Goal: Task Accomplishment & Management: Manage account settings

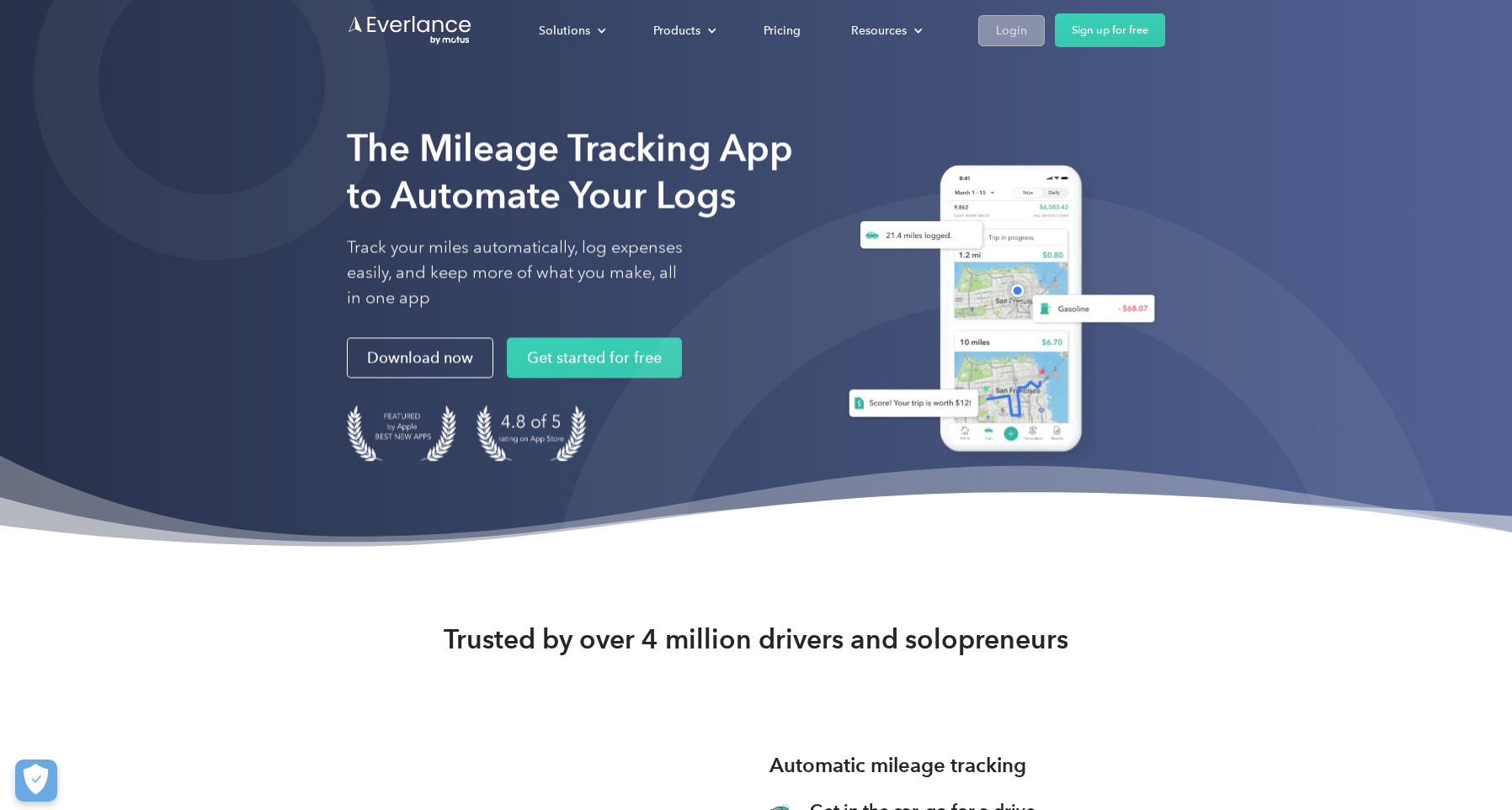
click at [1001, 39] on div "Login" at bounding box center [1011, 30] width 31 height 21
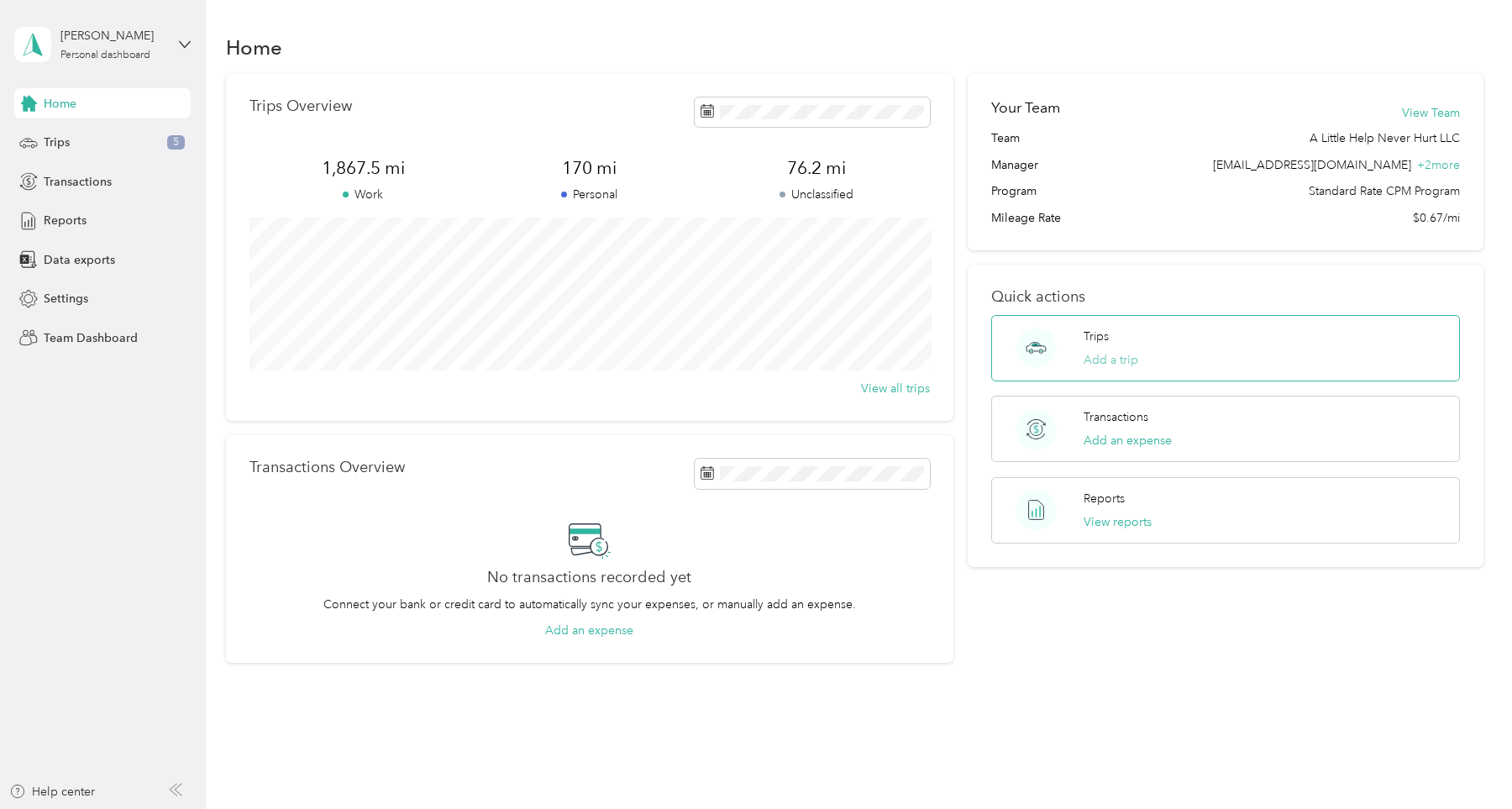
click at [1114, 361] on button "Add a trip" at bounding box center [1111, 359] width 55 height 17
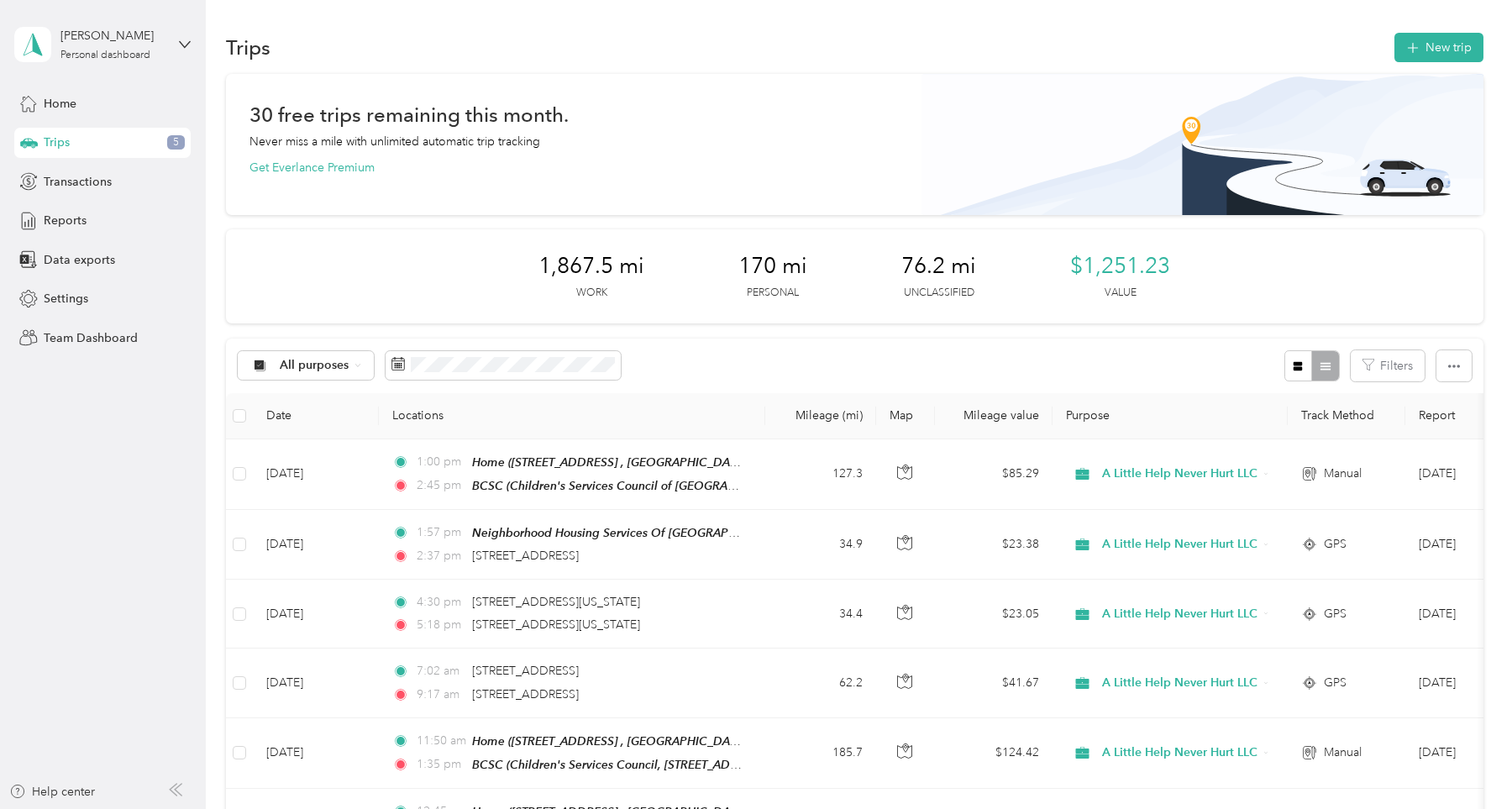
click at [697, 338] on div "All purposes Filters" at bounding box center [854, 366] width 1257 height 55
click at [1431, 52] on button "New trip" at bounding box center [1439, 47] width 89 height 29
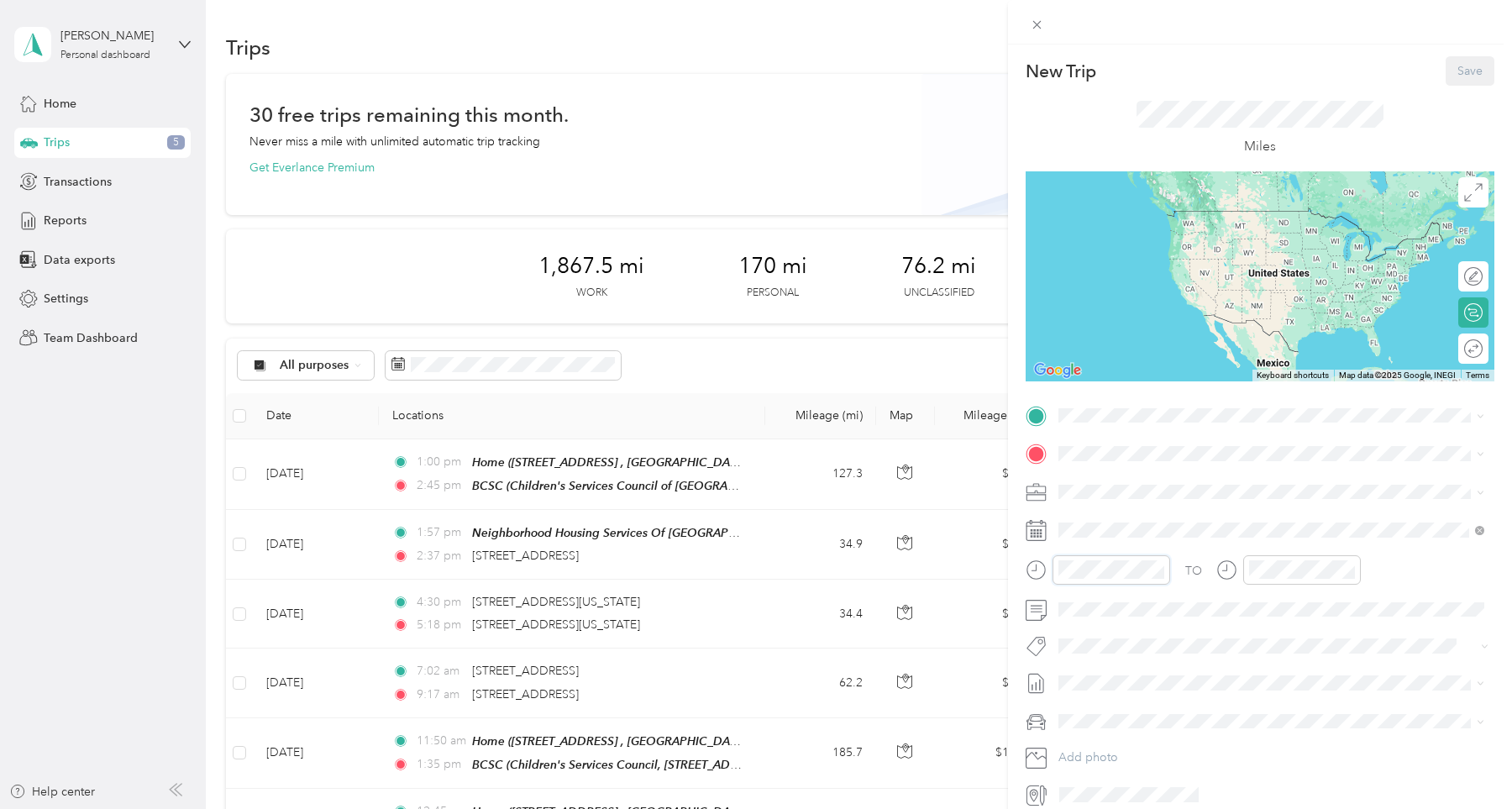
scroll to position [69, 0]
click at [1080, 422] on div "04" at bounding box center [1076, 417] width 40 height 24
click at [1123, 345] on div "30" at bounding box center [1124, 342] width 40 height 24
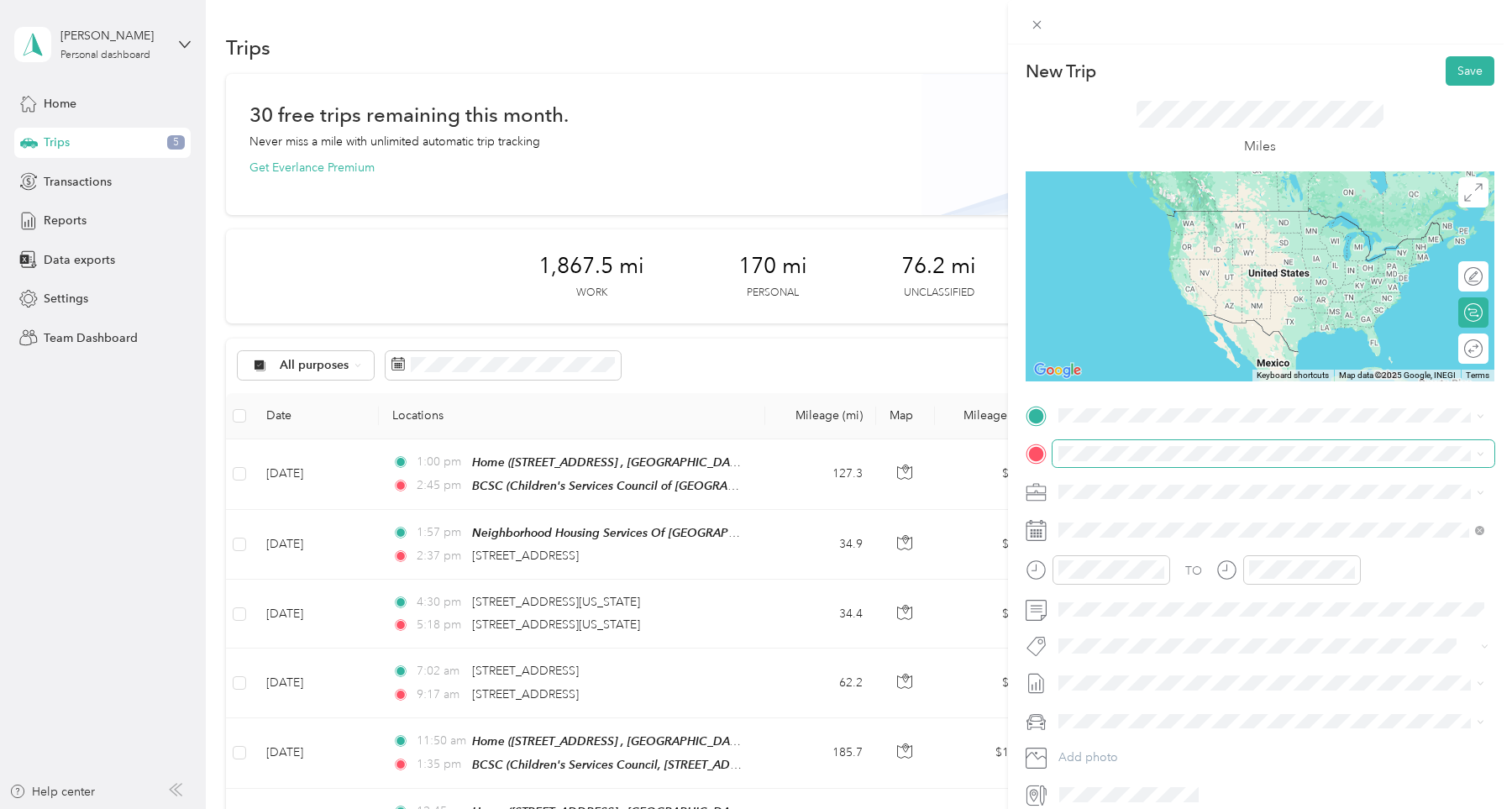
click at [1268, 464] on span at bounding box center [1273, 453] width 442 height 26
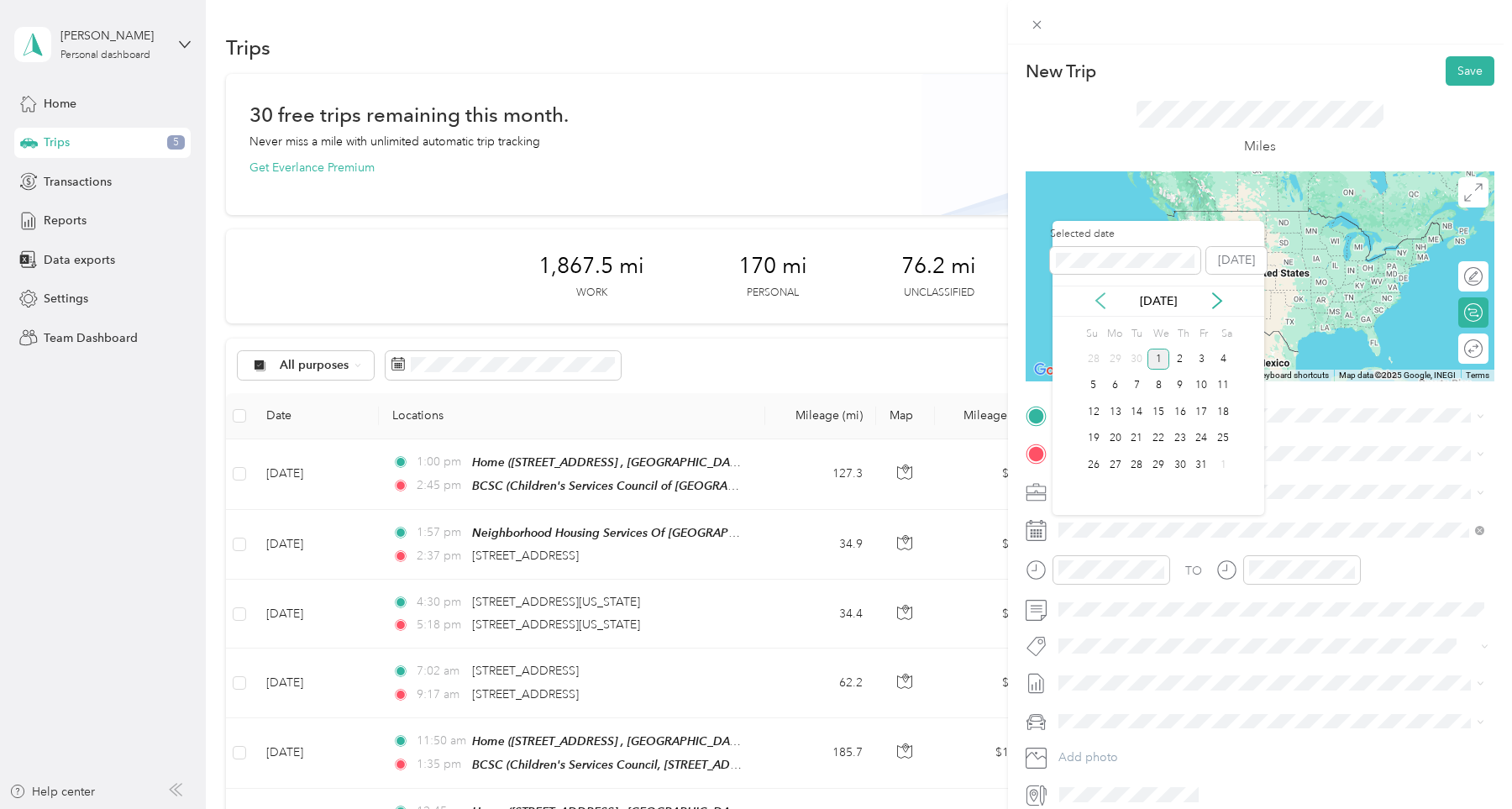
click at [1107, 304] on icon at bounding box center [1101, 301] width 16 height 16
click at [1196, 362] on div "1" at bounding box center [1202, 358] width 22 height 21
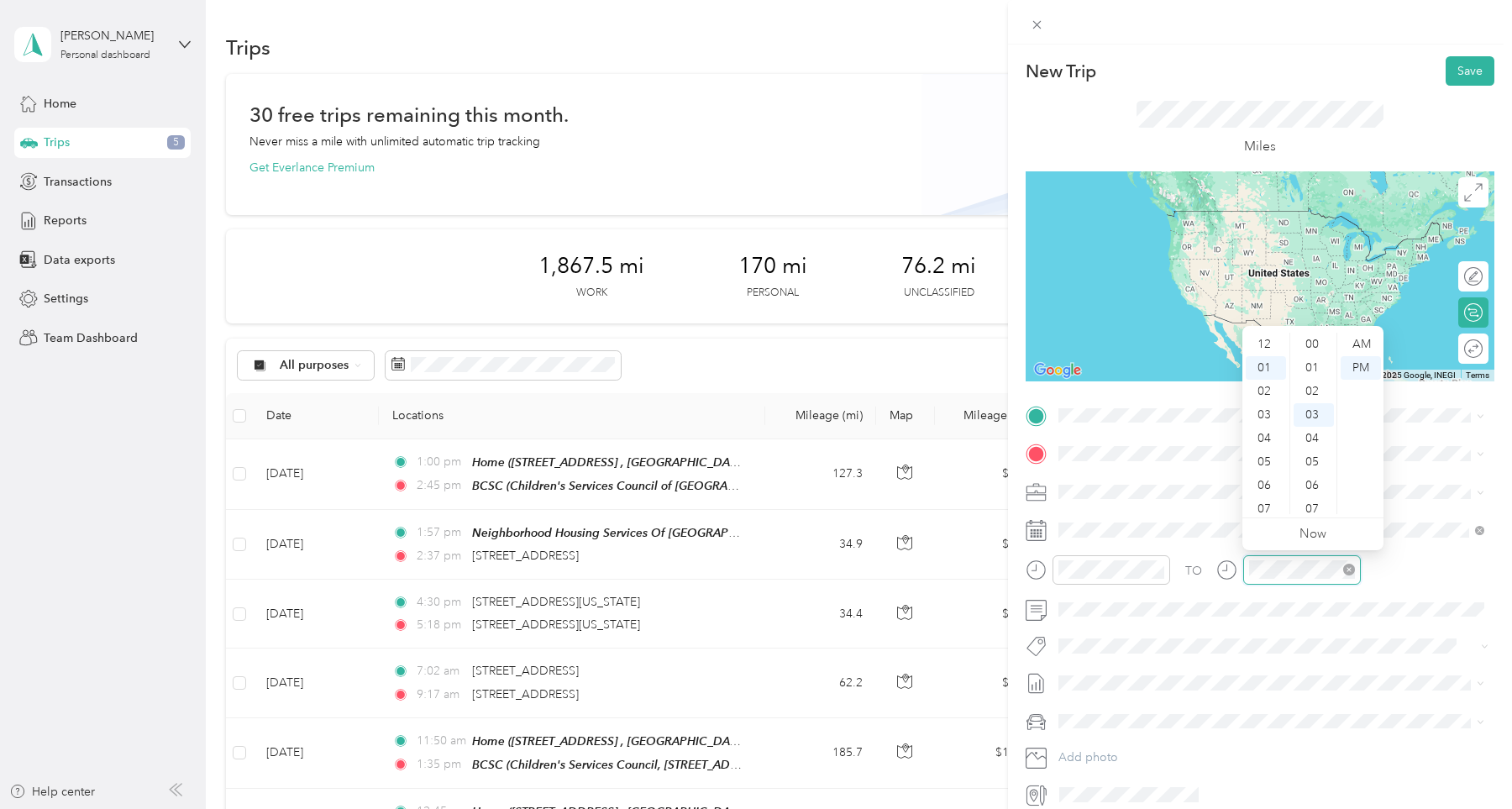
scroll to position [22, 0]
click at [1277, 506] on div "08" at bounding box center [1266, 511] width 40 height 24
click at [1312, 354] on div "00" at bounding box center [1314, 345] width 40 height 24
click at [1408, 577] on div "TO" at bounding box center [1260, 576] width 469 height 41
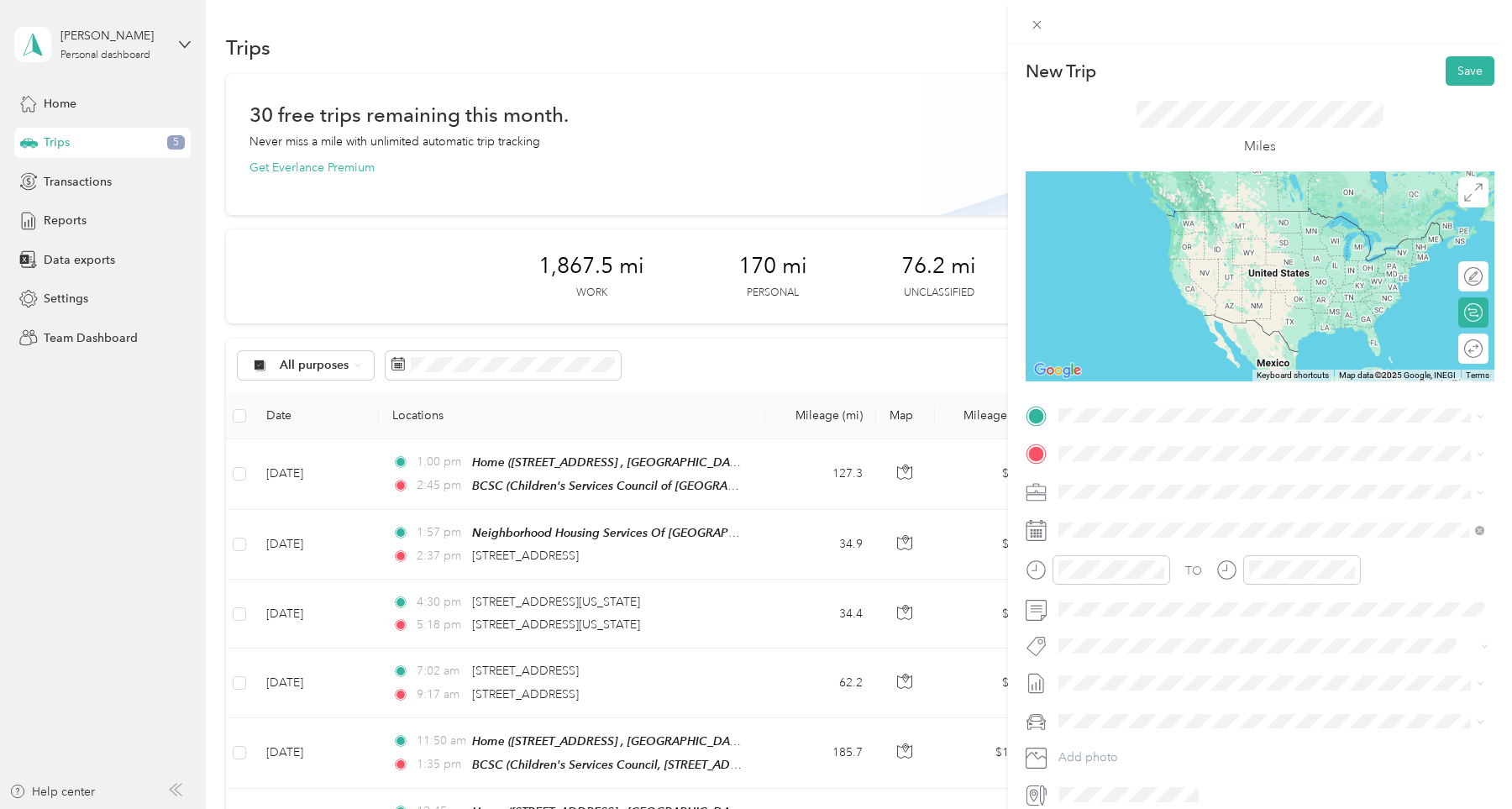
click at [1197, 506] on div "Home [STREET_ADDRESS]" at bounding box center [1144, 490] width 107 height 36
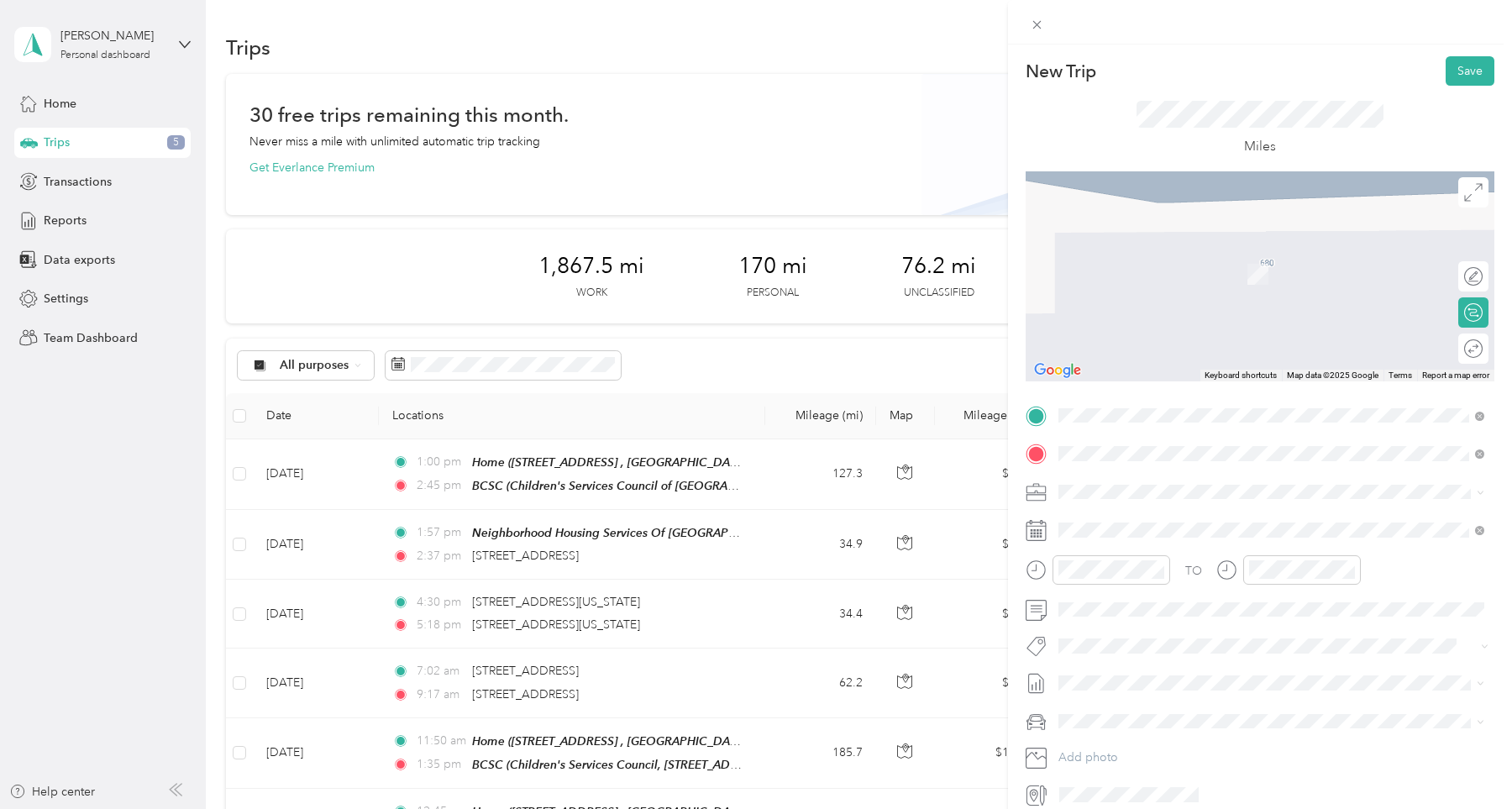
click at [1174, 522] on span "[STREET_ADDRESS][US_STATE]" at bounding box center [1175, 513] width 168 height 16
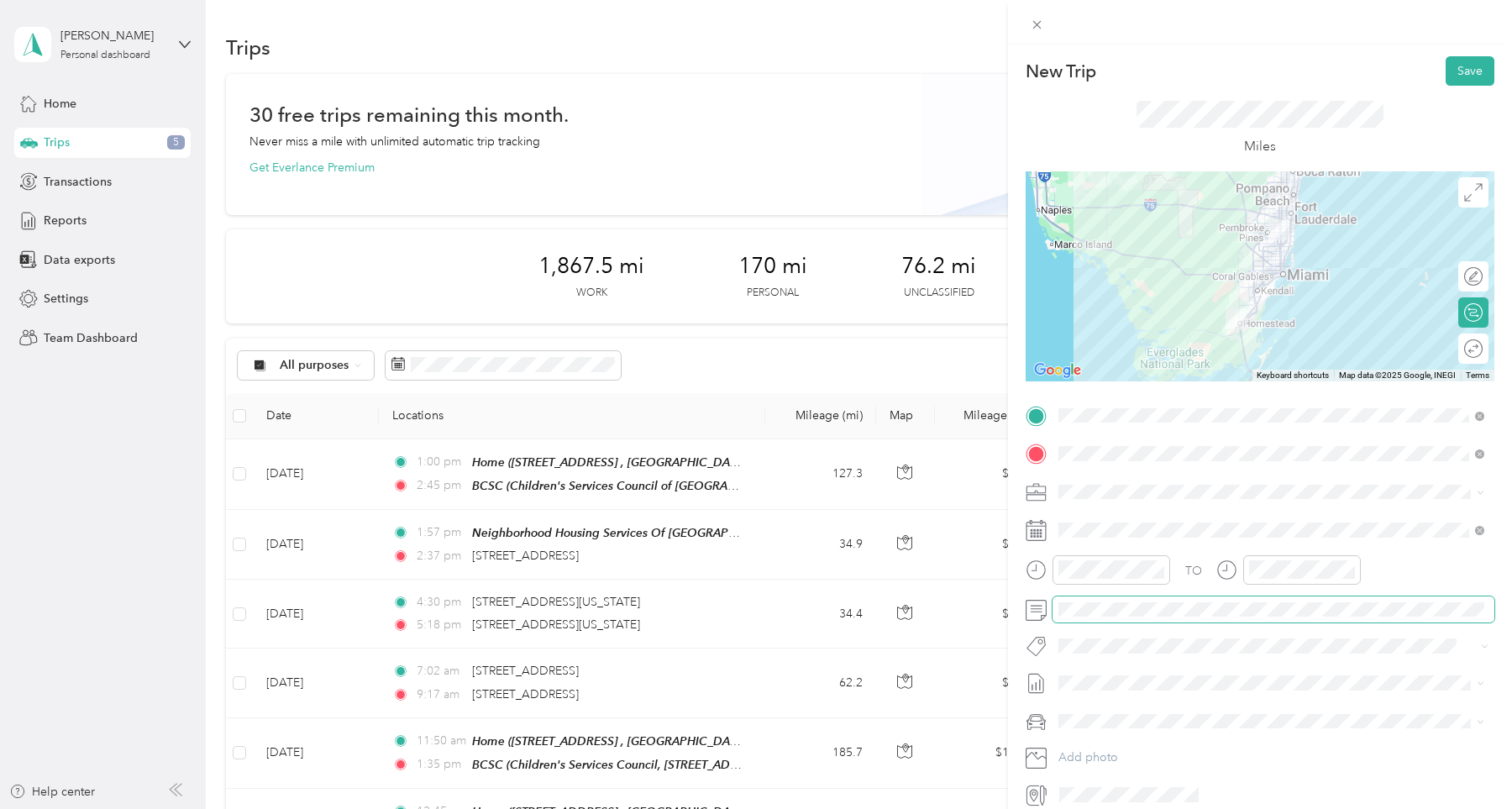
scroll to position [65, 0]
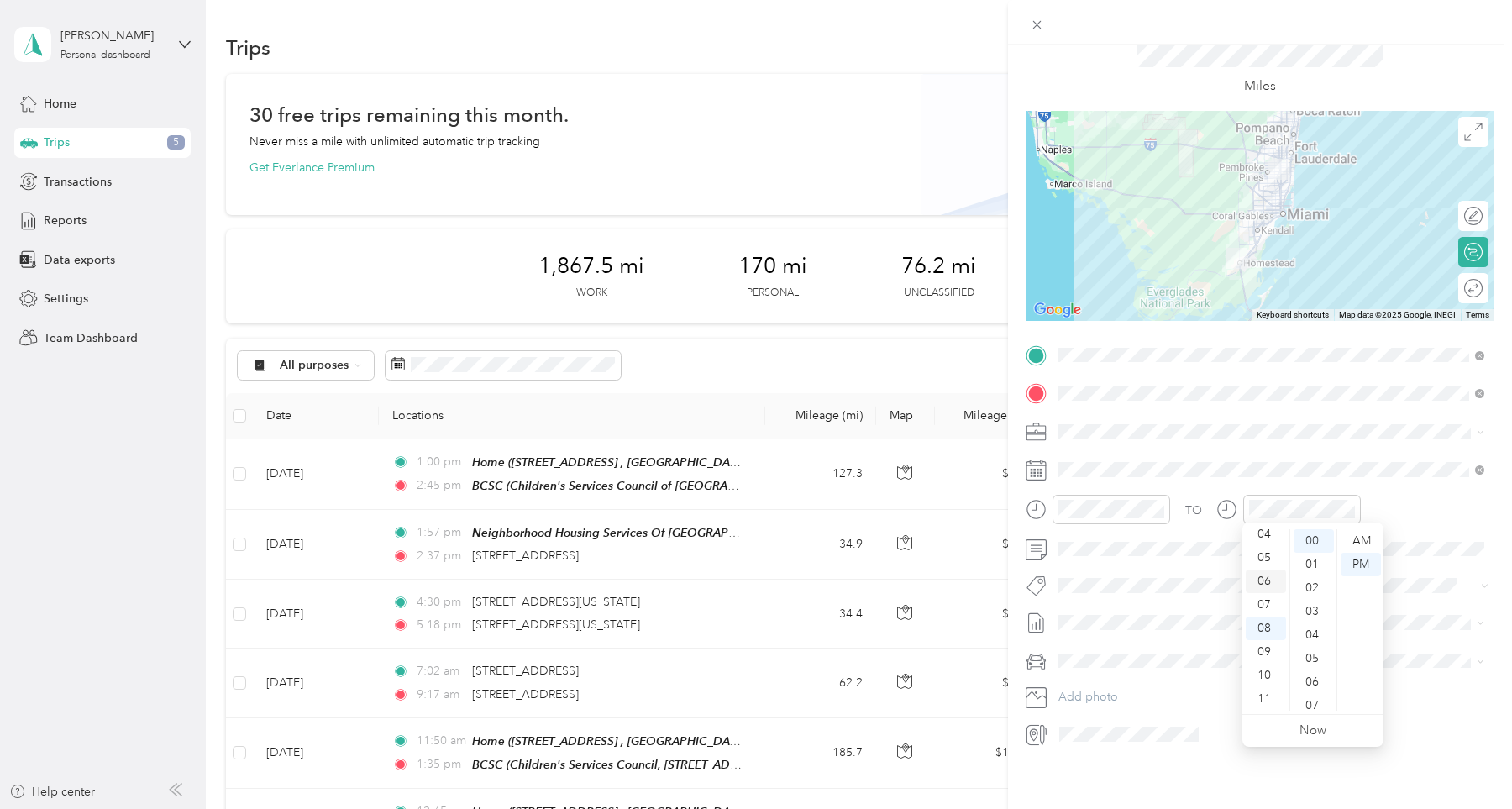
click at [1270, 577] on div "06" at bounding box center [1266, 582] width 40 height 24
click at [1409, 503] on div "TO" at bounding box center [1260, 515] width 469 height 41
click at [1132, 669] on span "[DATE] Draft" at bounding box center [1271, 674] width 414 height 16
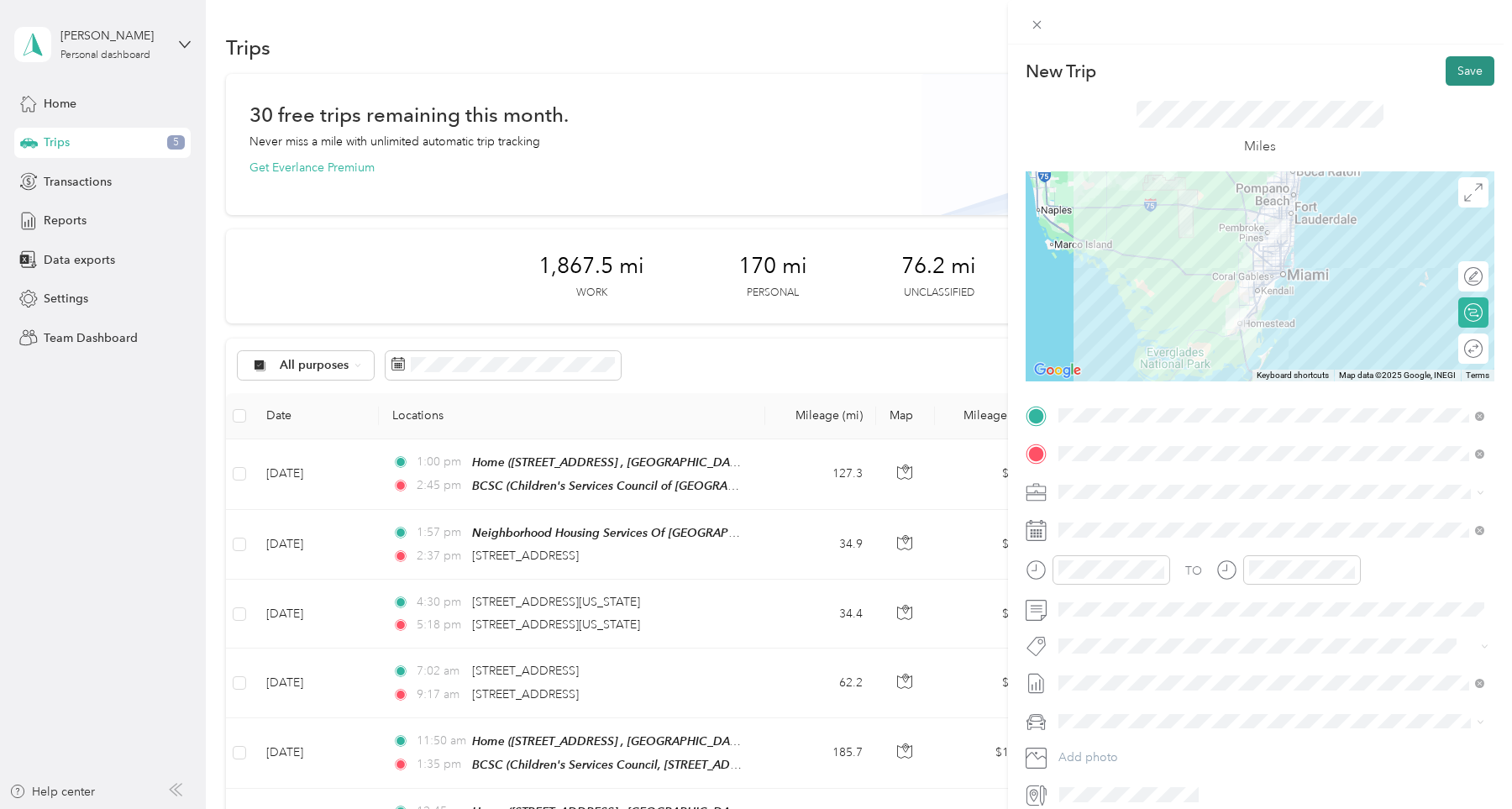
click at [1455, 68] on button "Save" at bounding box center [1469, 71] width 48 height 29
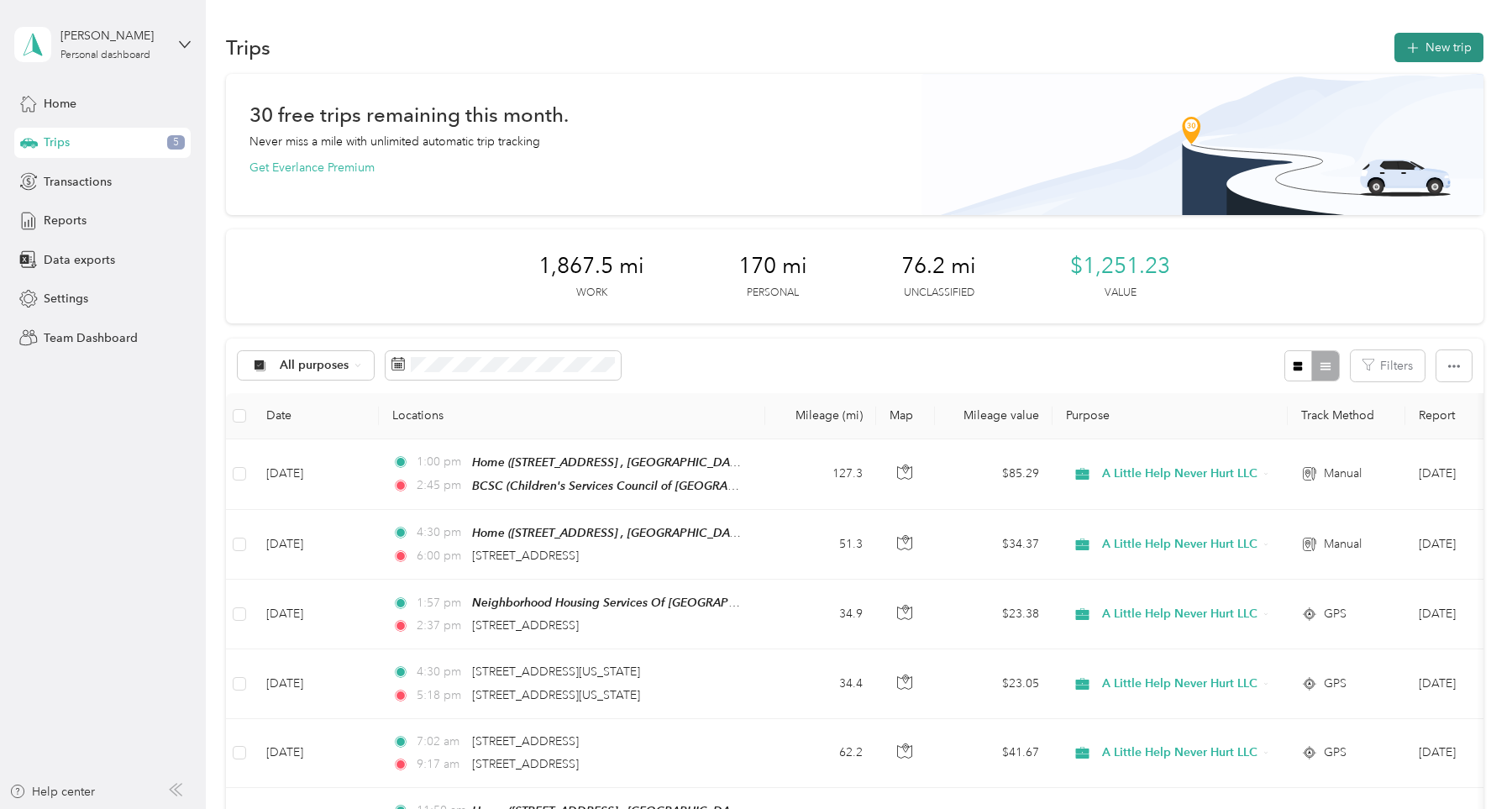
click at [1446, 51] on button "New trip" at bounding box center [1439, 47] width 89 height 29
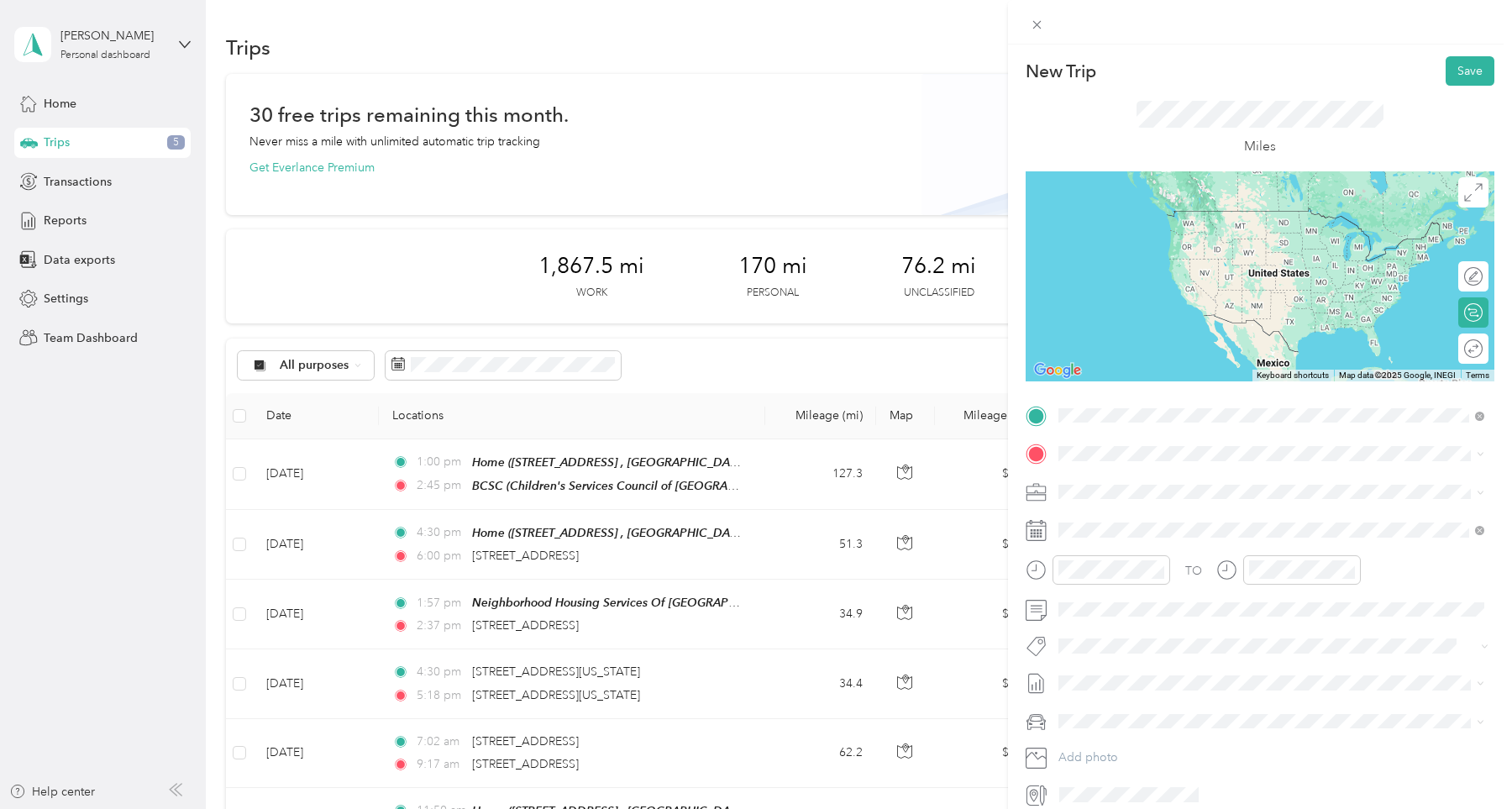
click at [1201, 478] on span "[STREET_ADDRESS][US_STATE]" at bounding box center [1175, 475] width 168 height 16
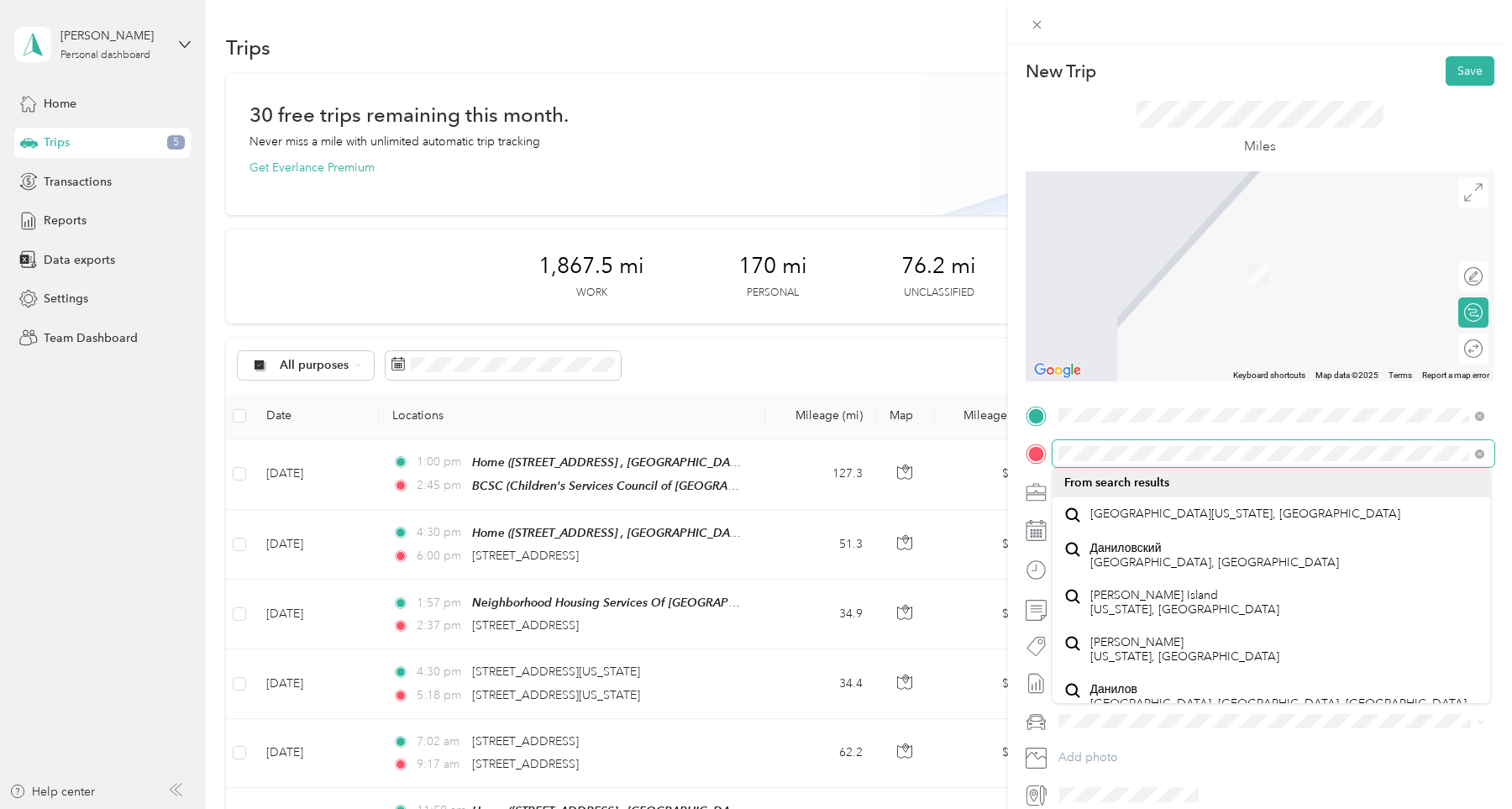
click at [981, 448] on div "New Trip Save This trip cannot be edited because it is either under review, app…" at bounding box center [756, 404] width 1512 height 809
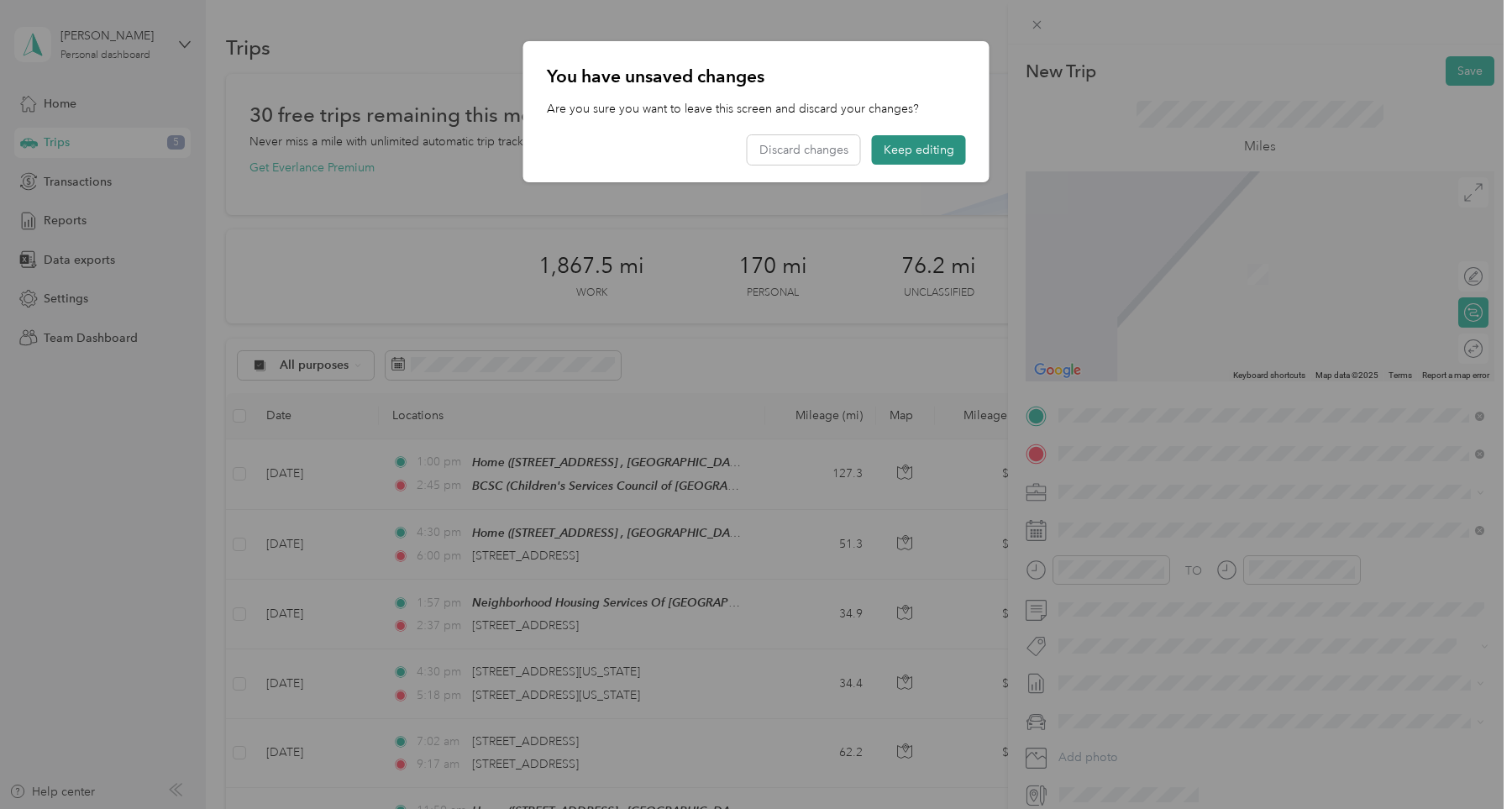
click at [918, 150] on button "Keep editing" at bounding box center [918, 150] width 94 height 29
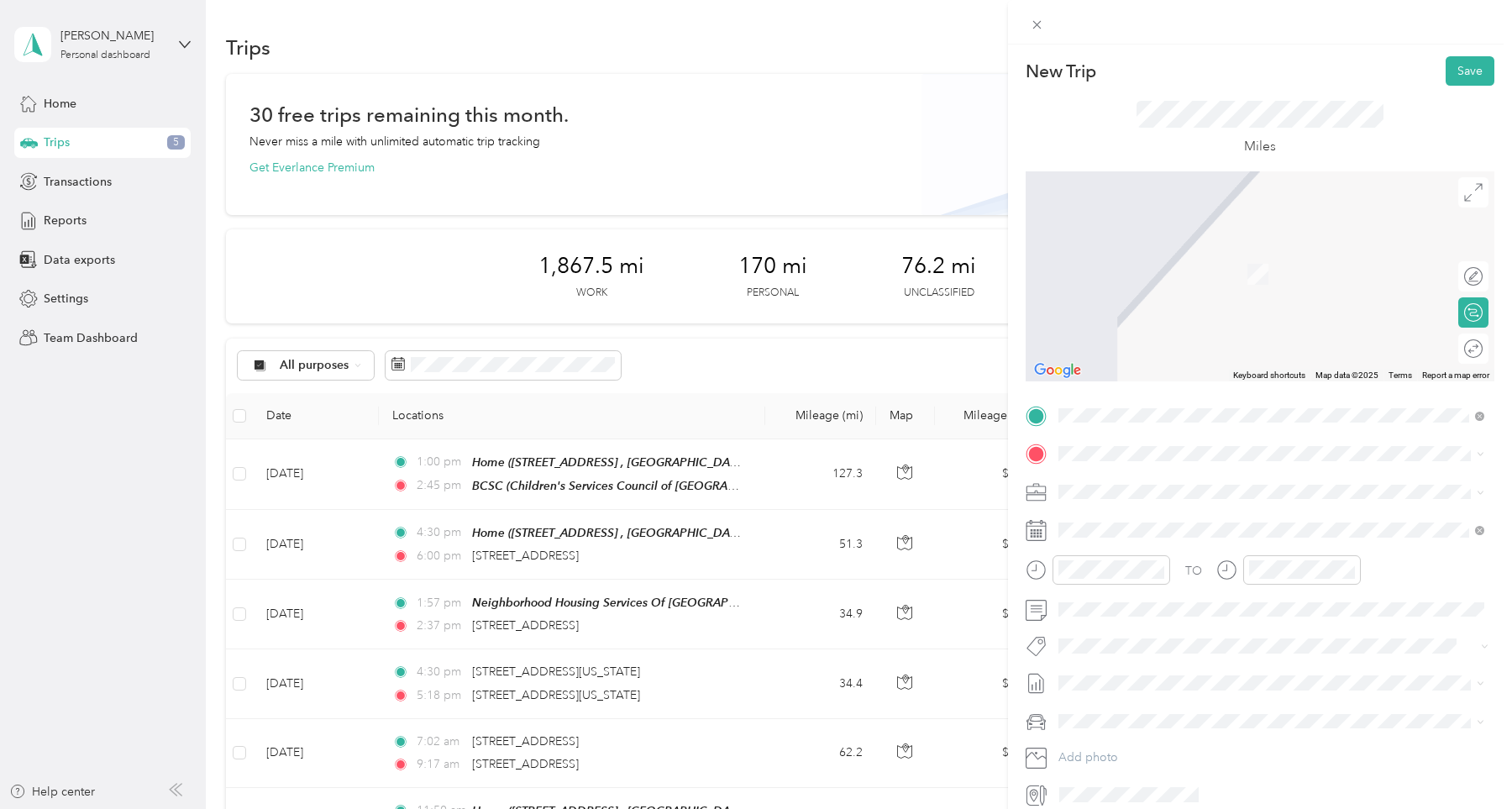
click at [1174, 553] on span "[STREET_ADDRESS][US_STATE]" at bounding box center [1175, 545] width 168 height 16
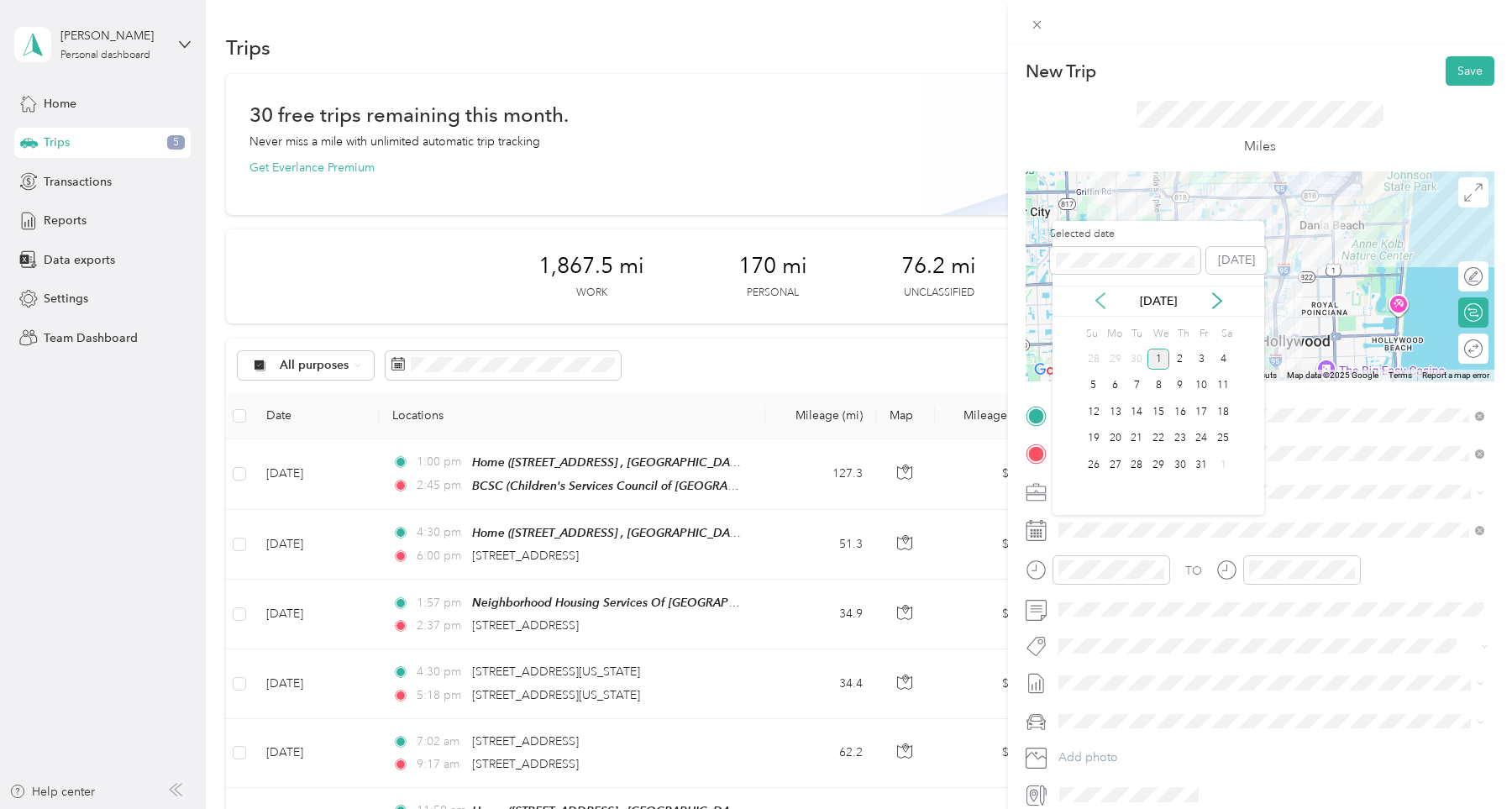
click at [1107, 305] on icon at bounding box center [1101, 301] width 16 height 16
click at [1198, 364] on div "1" at bounding box center [1202, 358] width 22 height 21
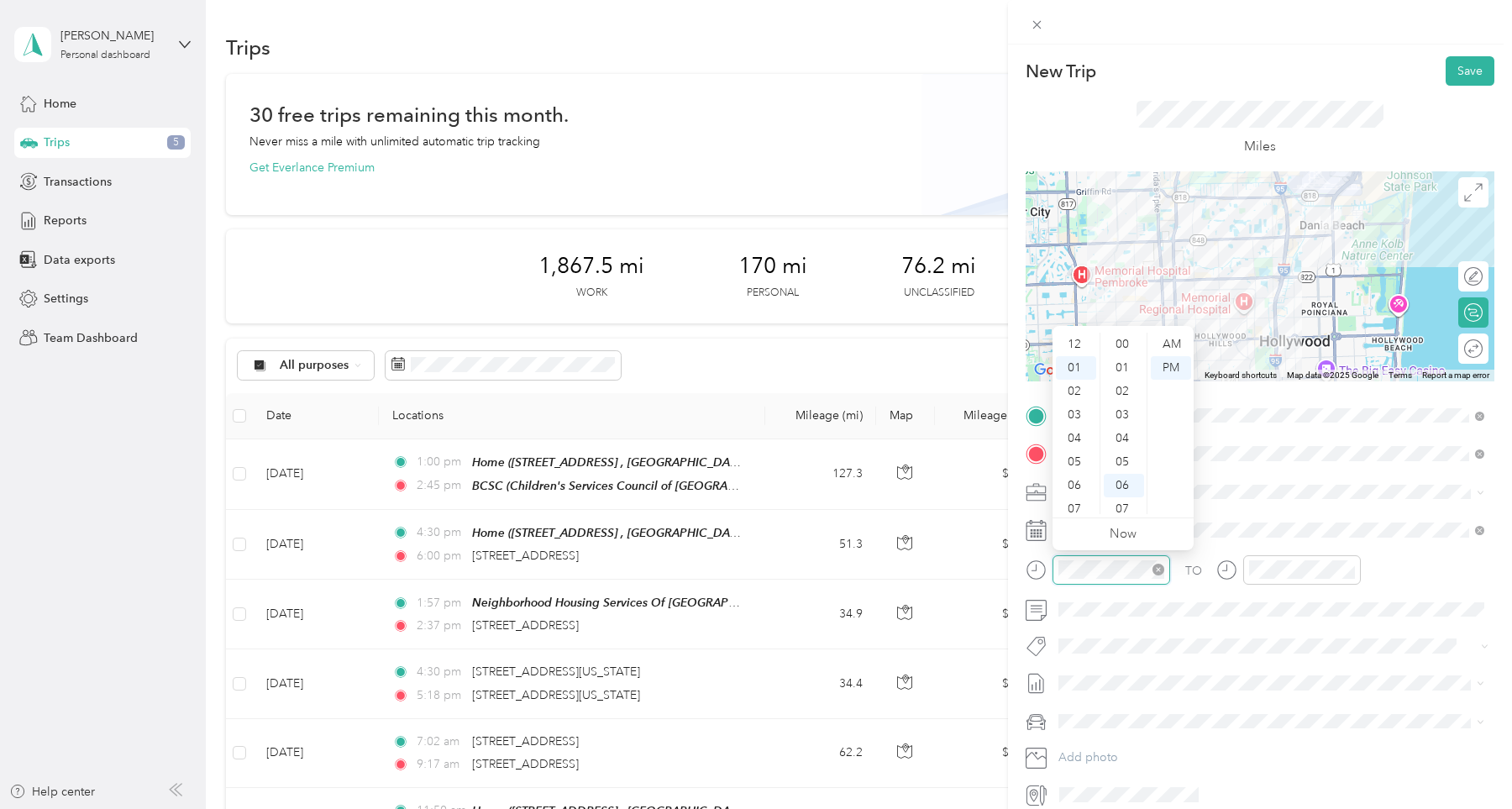
scroll to position [22, 0]
click at [1074, 507] on div "08" at bounding box center [1076, 511] width 40 height 24
click at [1132, 342] on div "00" at bounding box center [1124, 345] width 40 height 24
click at [1424, 554] on div "TO Add photo" at bounding box center [1260, 605] width 469 height 406
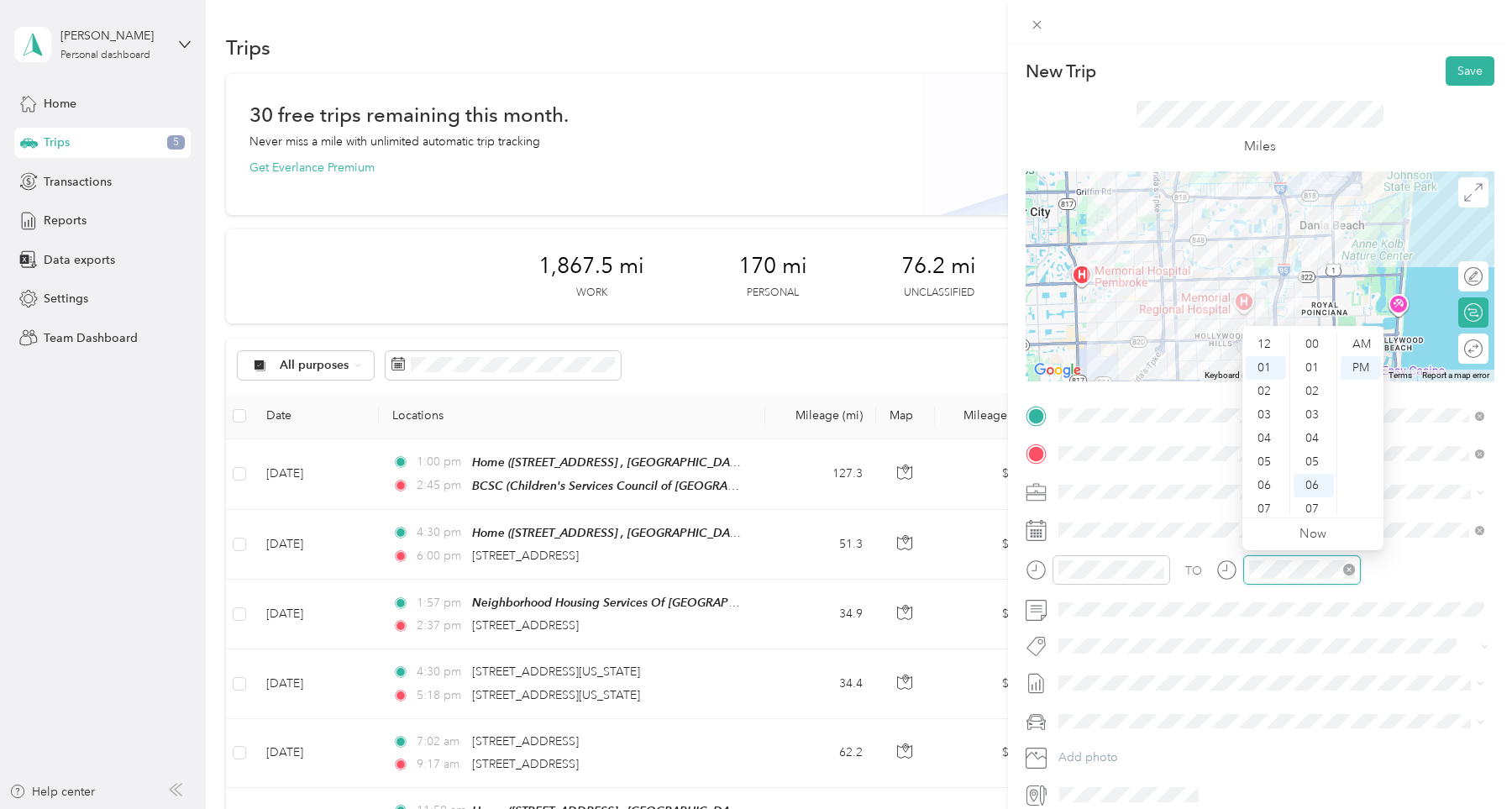
scroll to position [22, 0]
click at [1270, 511] on div "08" at bounding box center [1266, 511] width 40 height 24
click at [1325, 429] on div "20" at bounding box center [1314, 430] width 40 height 24
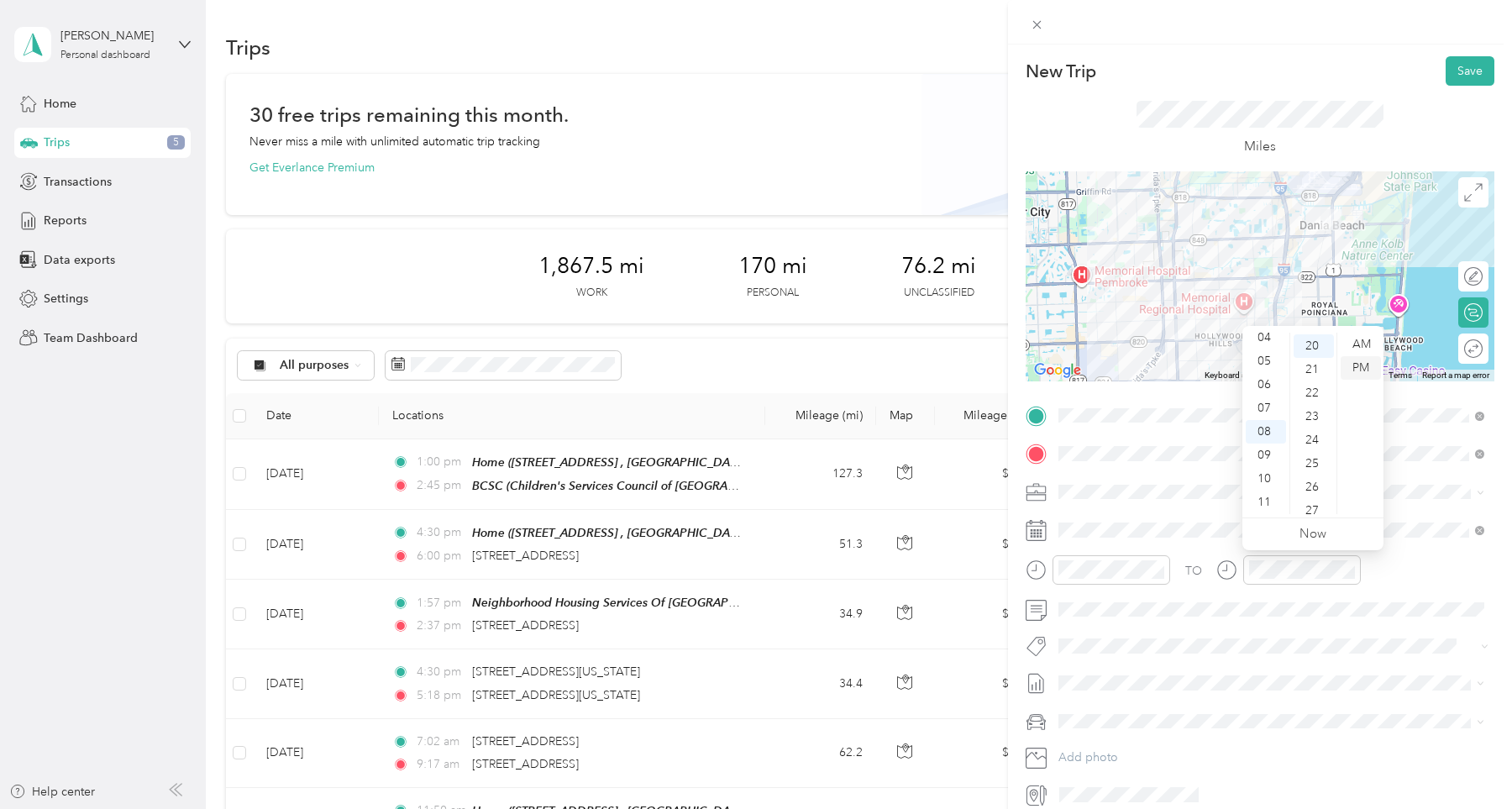
click at [1360, 372] on div "PM" at bounding box center [1361, 368] width 40 height 24
click at [1381, 565] on div "TO" at bounding box center [1260, 576] width 469 height 41
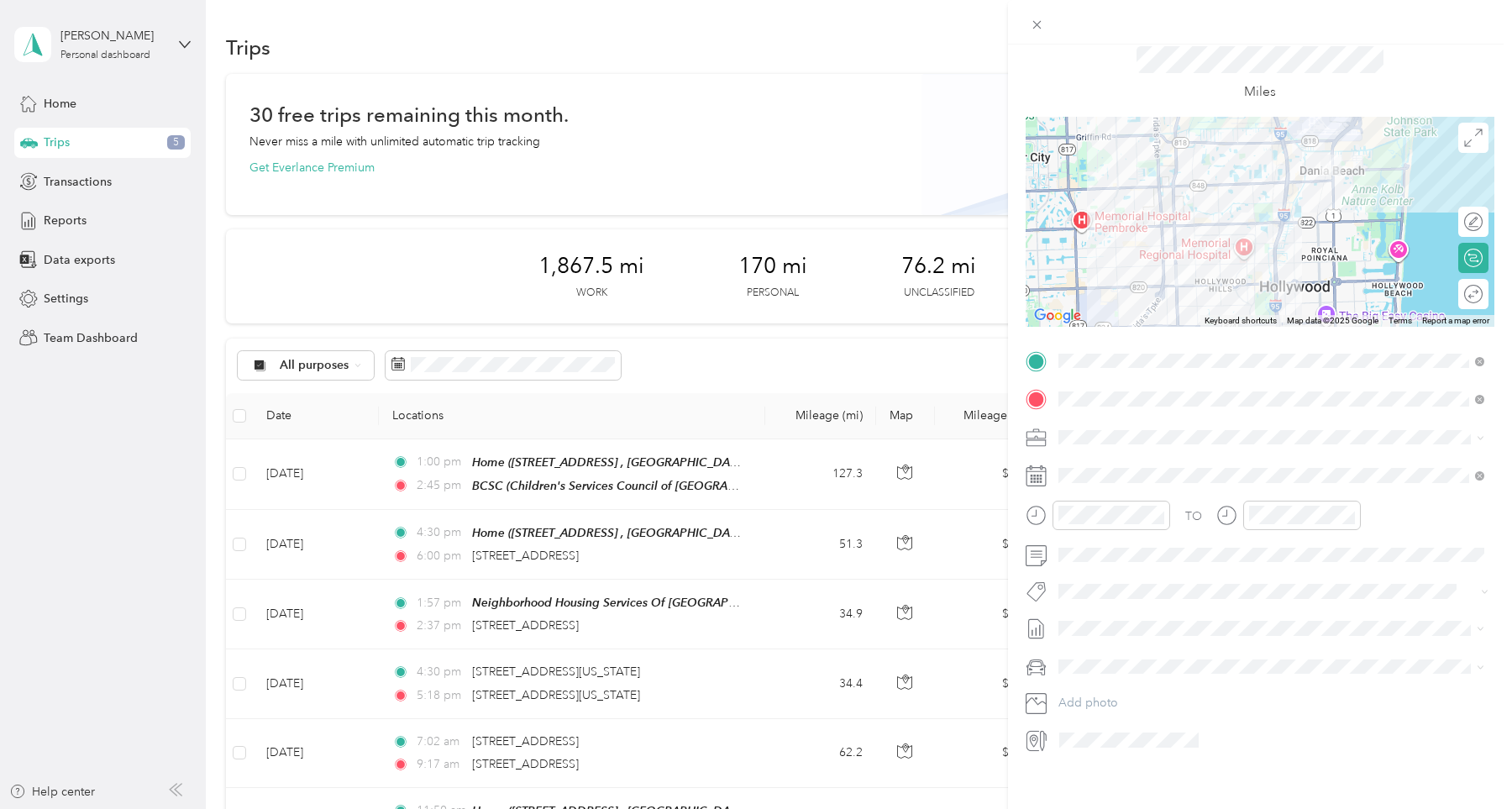
scroll to position [65, 0]
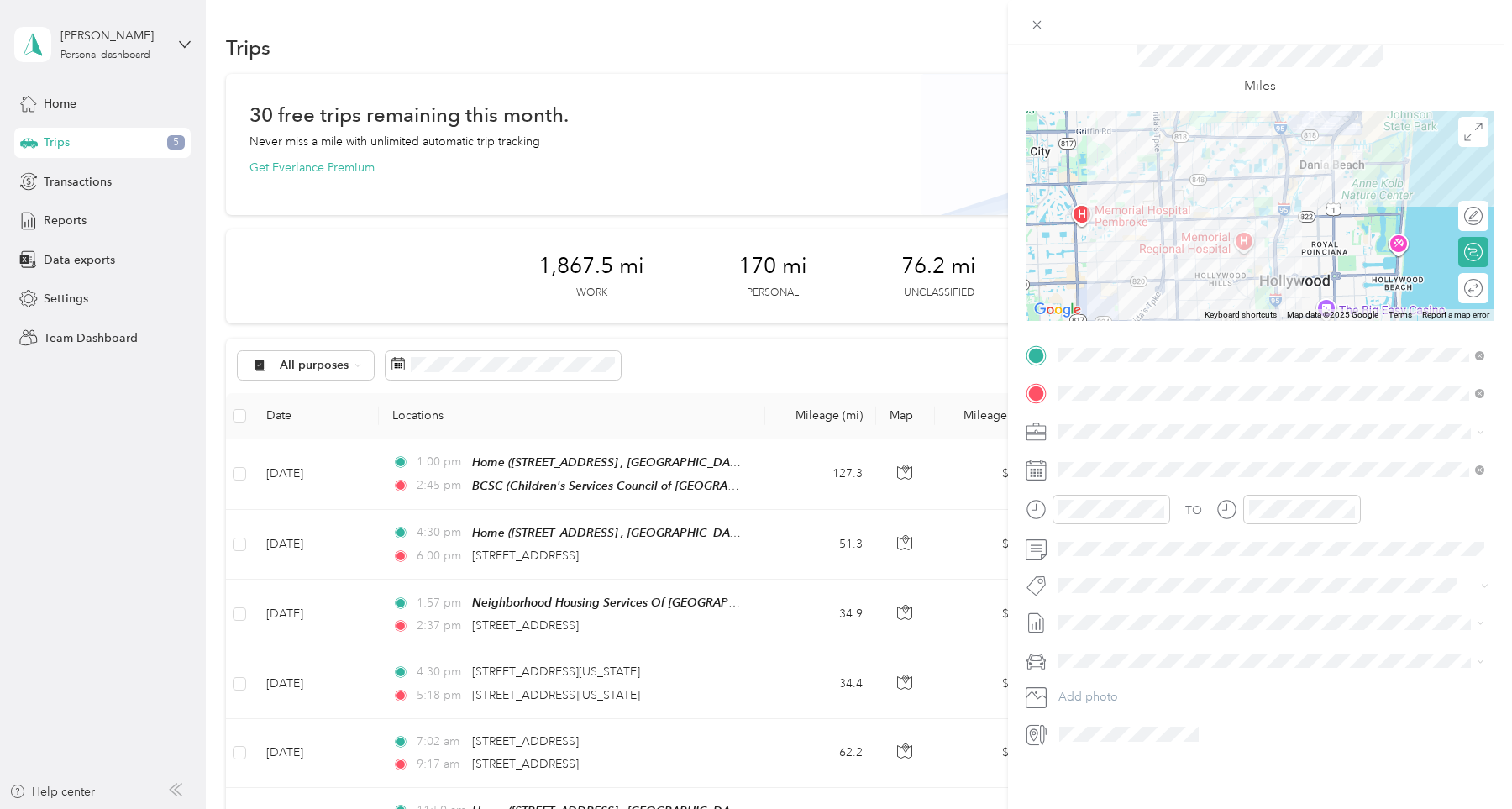
click at [1501, 571] on form "New Trip Save This trip cannot be edited because it is either under review, app…" at bounding box center [1259, 371] width 504 height 752
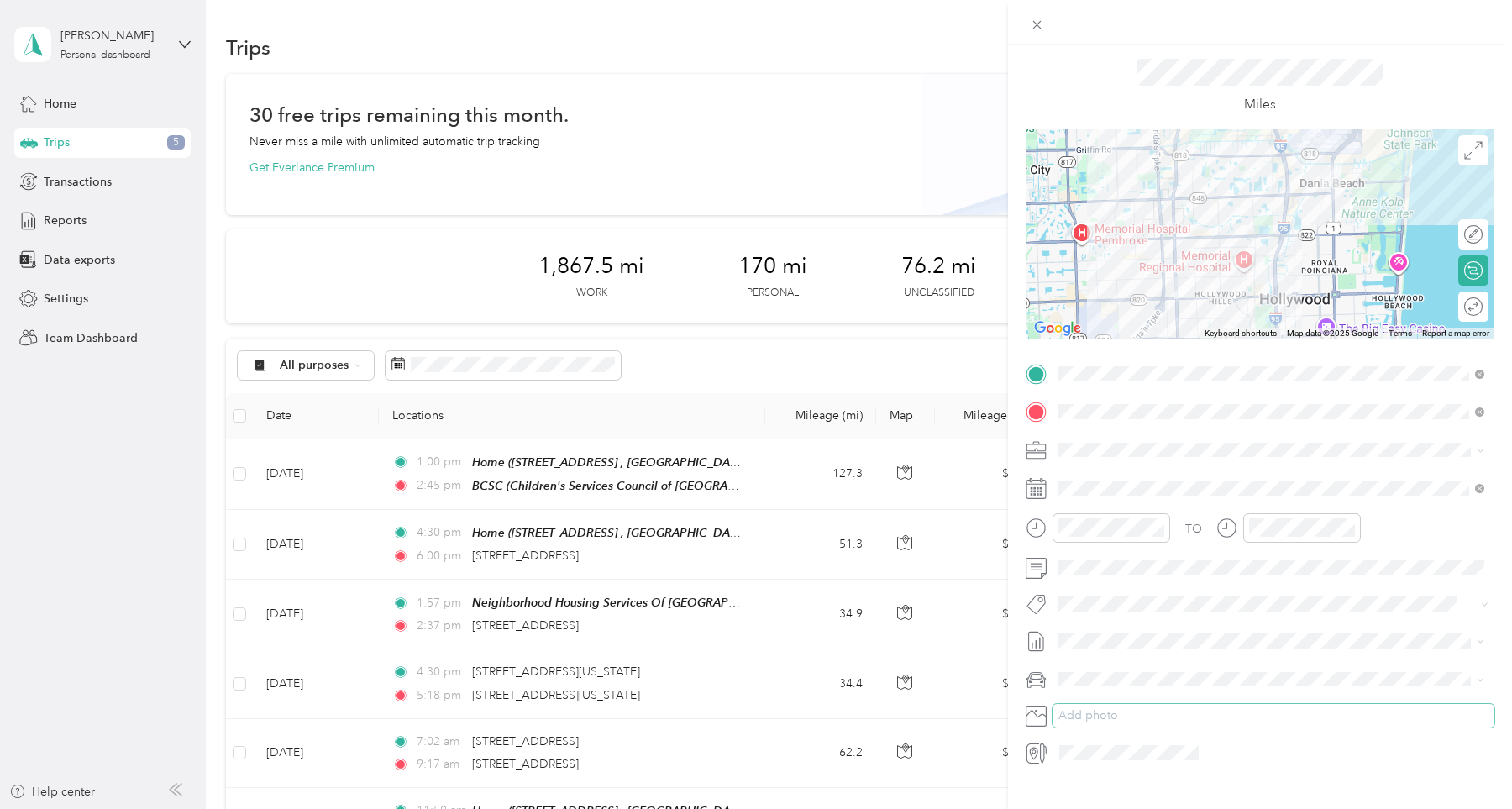
scroll to position [0, 0]
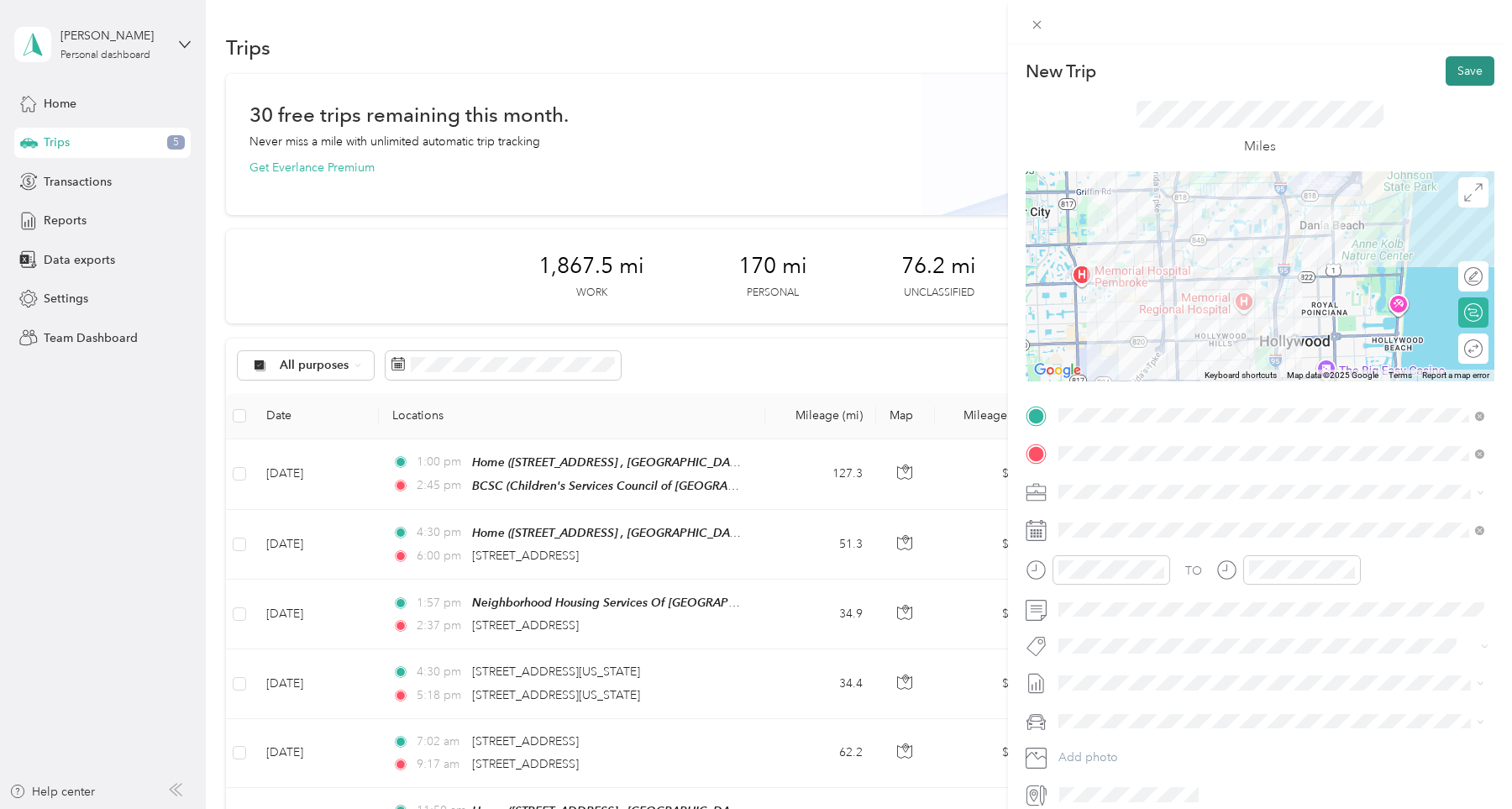
click at [1460, 67] on button "Save" at bounding box center [1469, 71] width 48 height 29
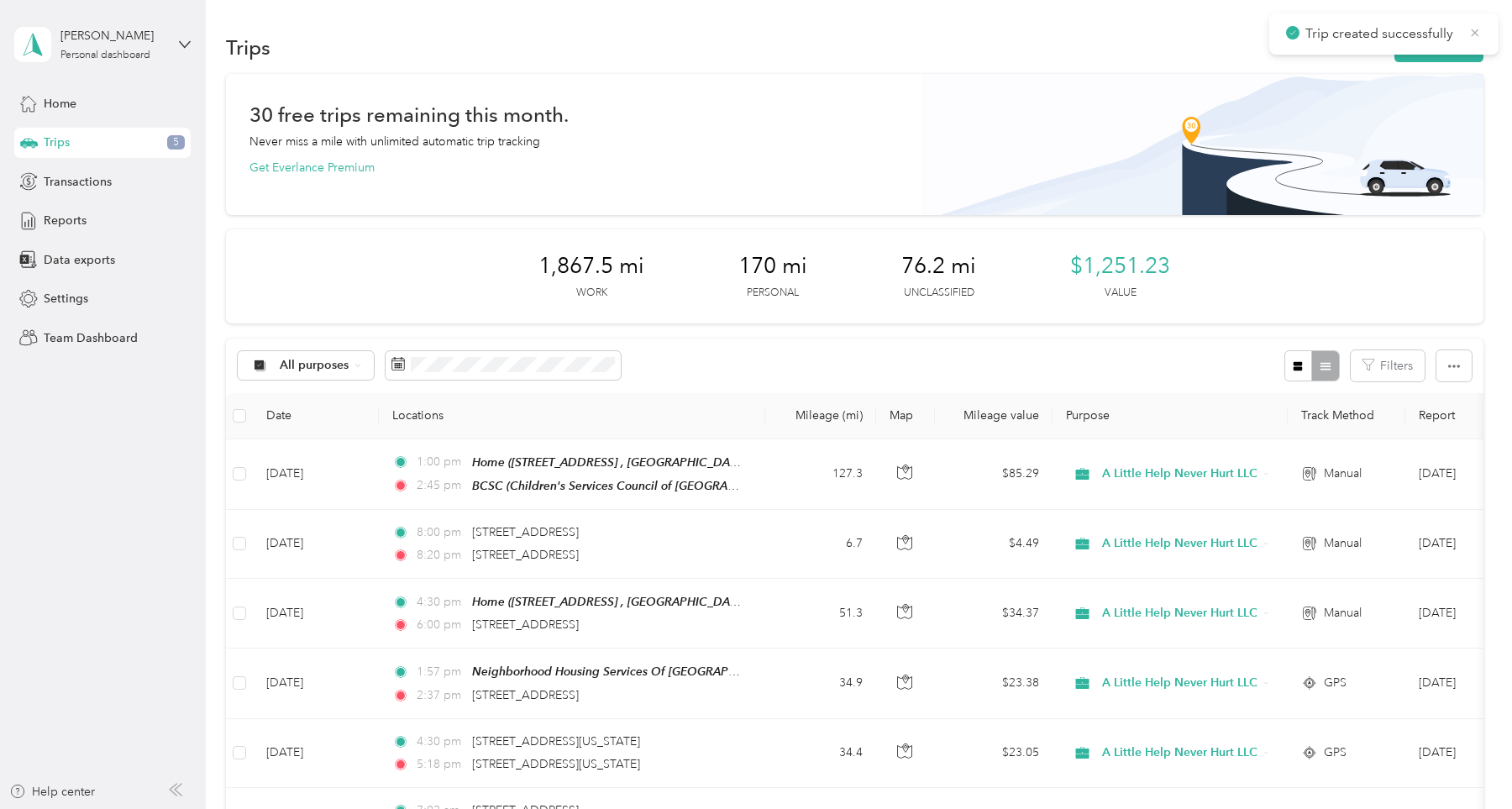
click at [1479, 33] on icon at bounding box center [1475, 33] width 14 height 16
click at [76, 223] on span "Reports" at bounding box center [65, 220] width 43 height 17
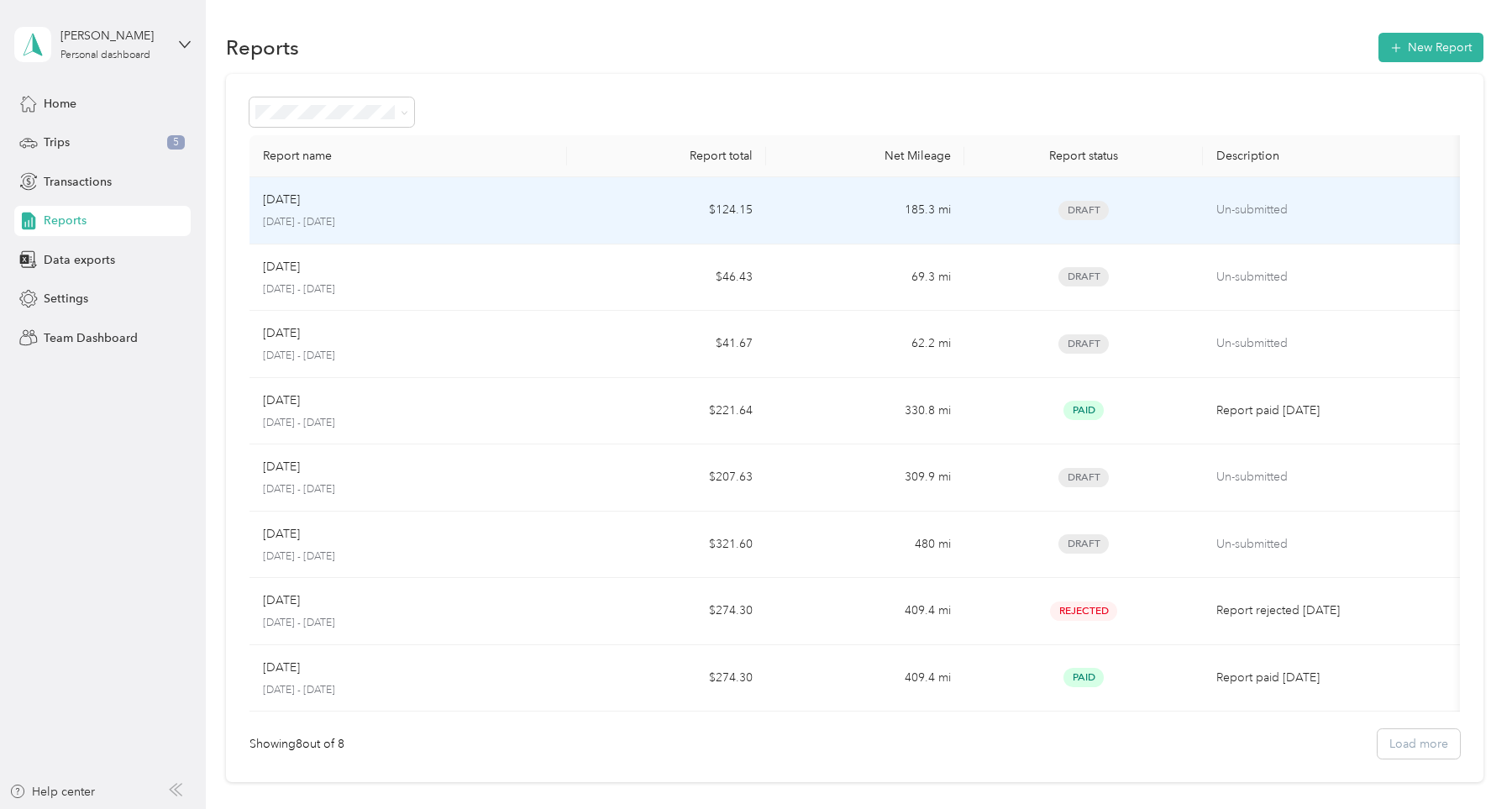
click at [626, 208] on td "$124.15" at bounding box center [666, 211] width 198 height 67
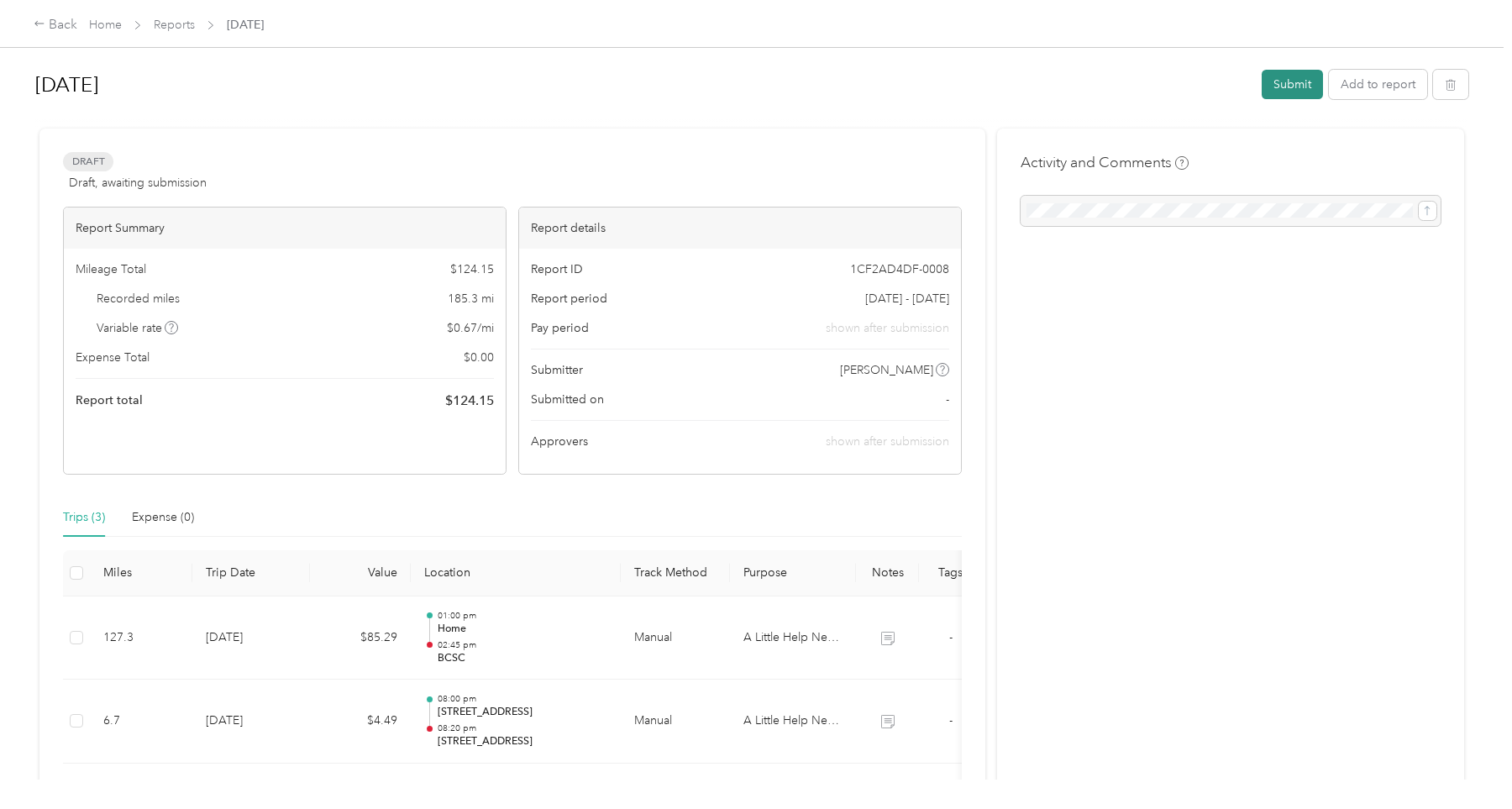
click at [1275, 82] on button "Submit" at bounding box center [1292, 84] width 61 height 29
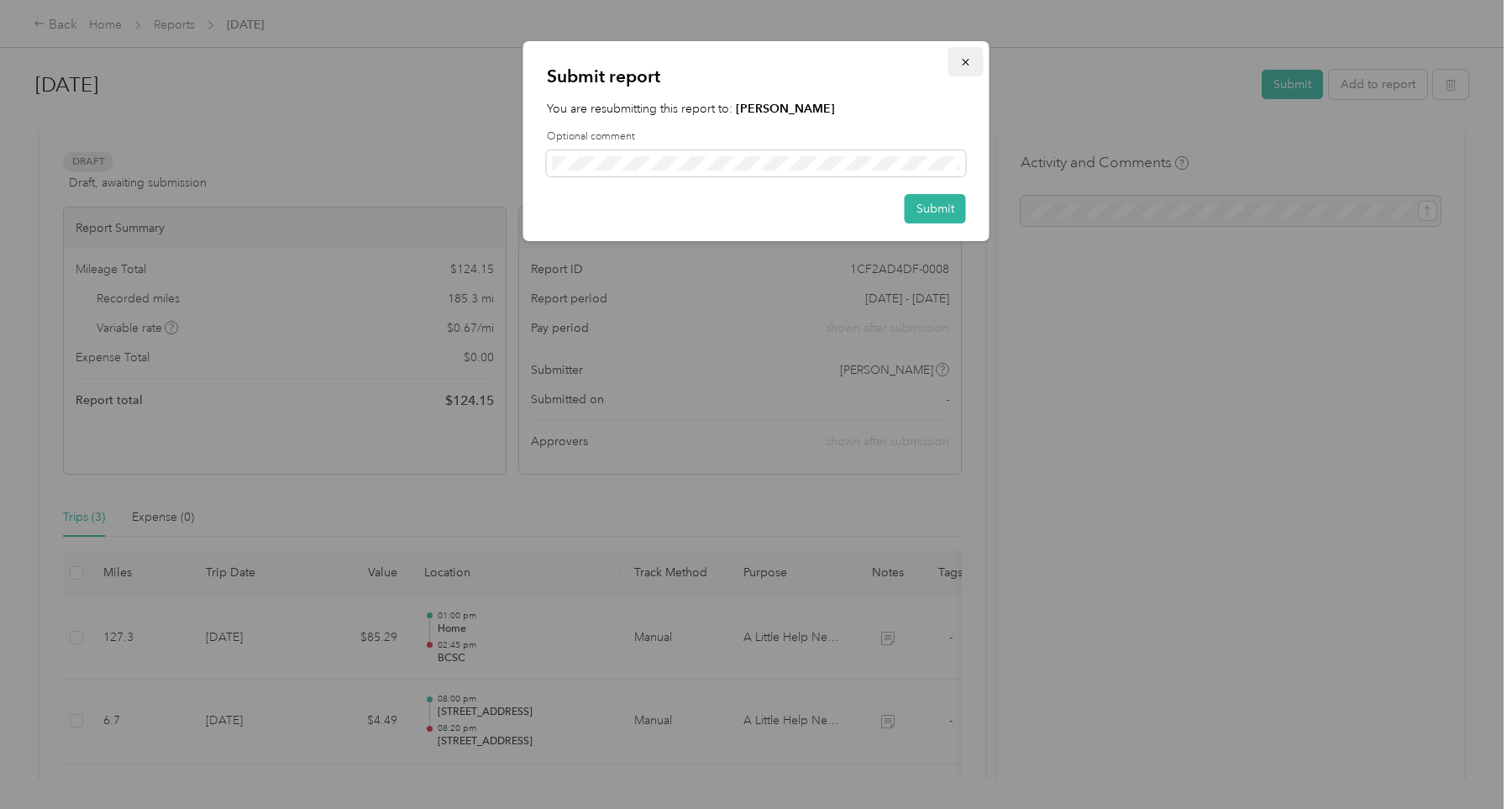
click at [966, 61] on icon "button" at bounding box center [966, 62] width 12 height 12
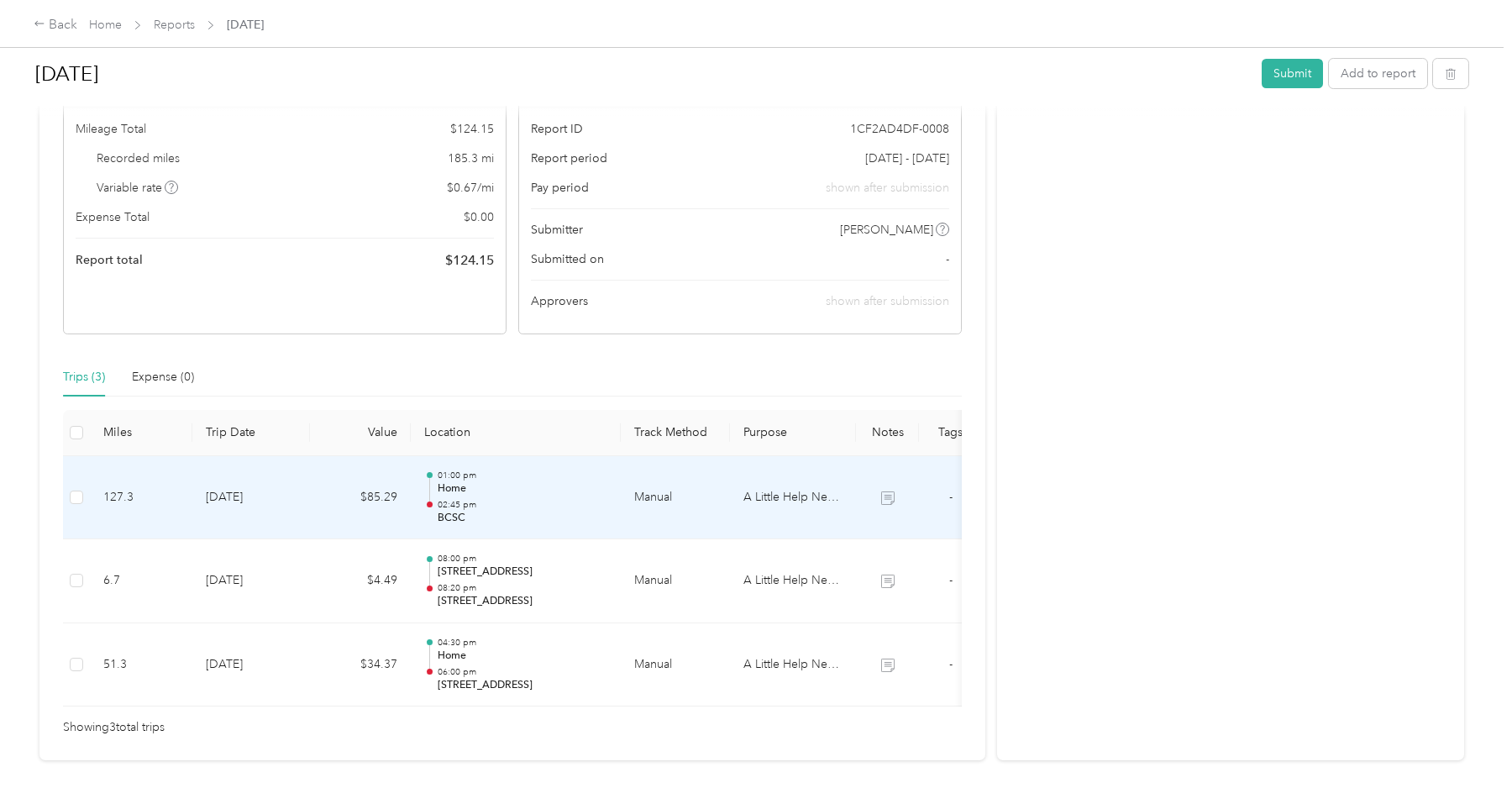
scroll to position [186, 0]
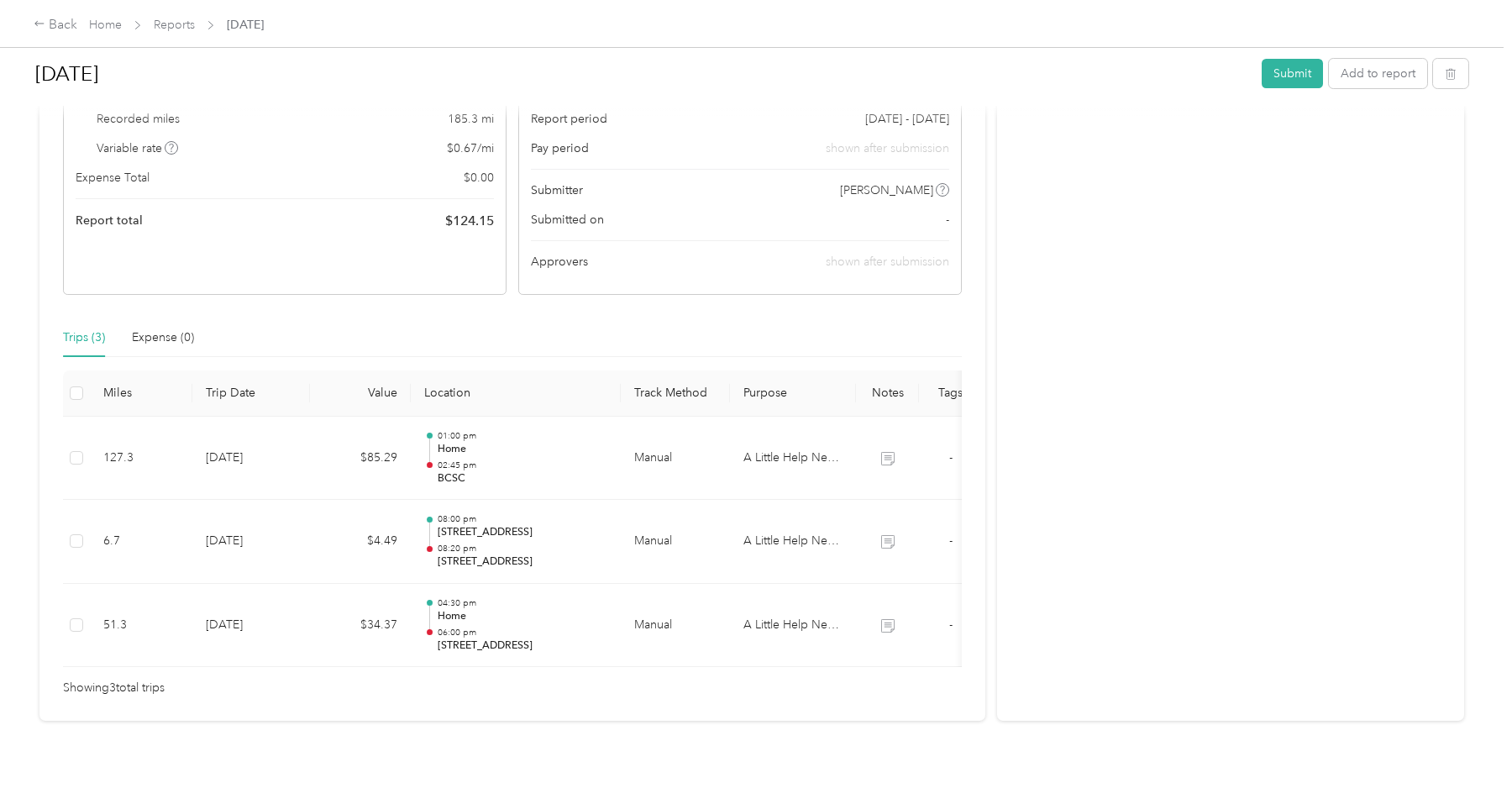
click at [68, 393] on th at bounding box center [76, 393] width 26 height 47
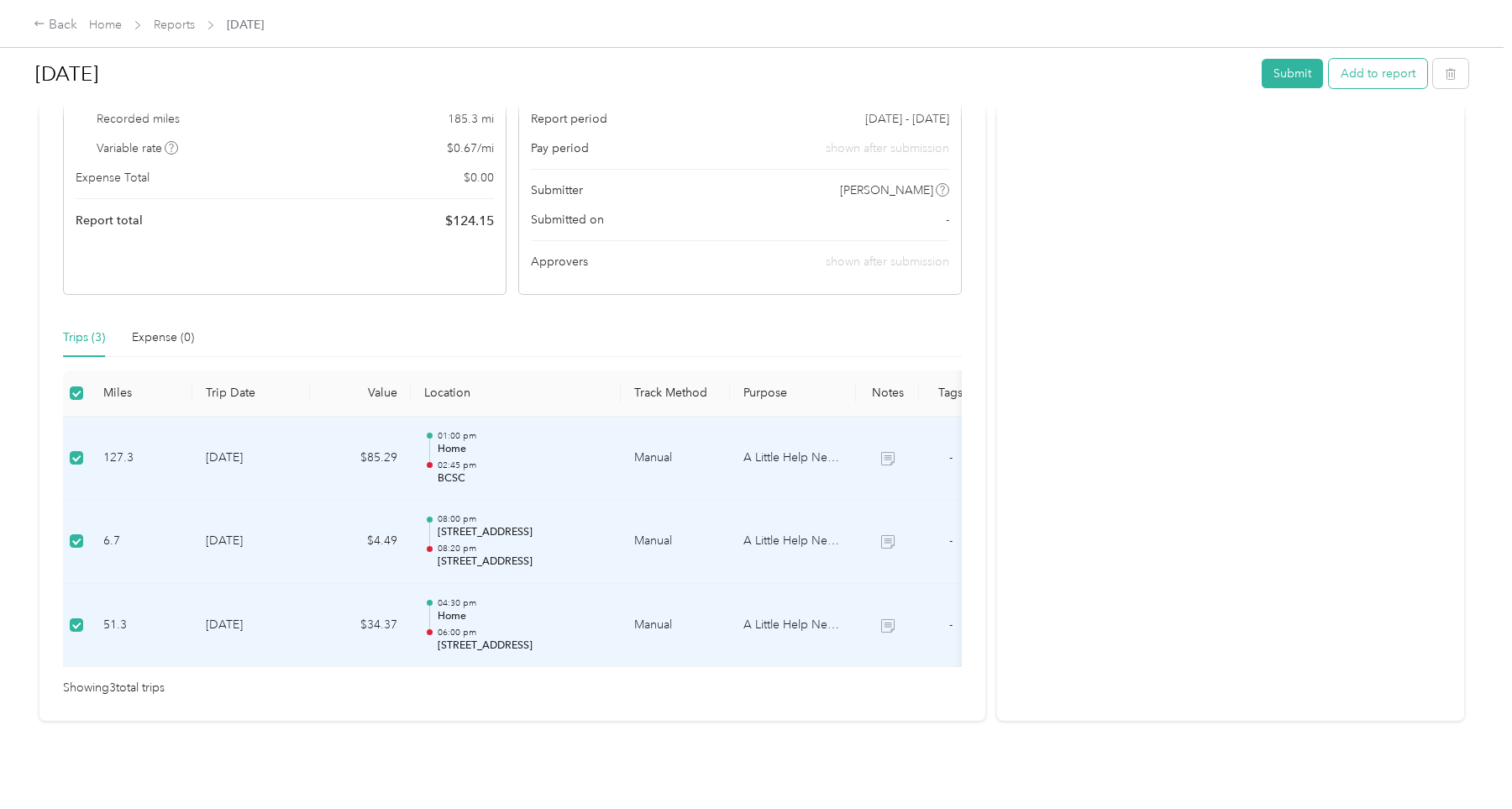
click at [1383, 70] on button "Add to report" at bounding box center [1378, 73] width 98 height 29
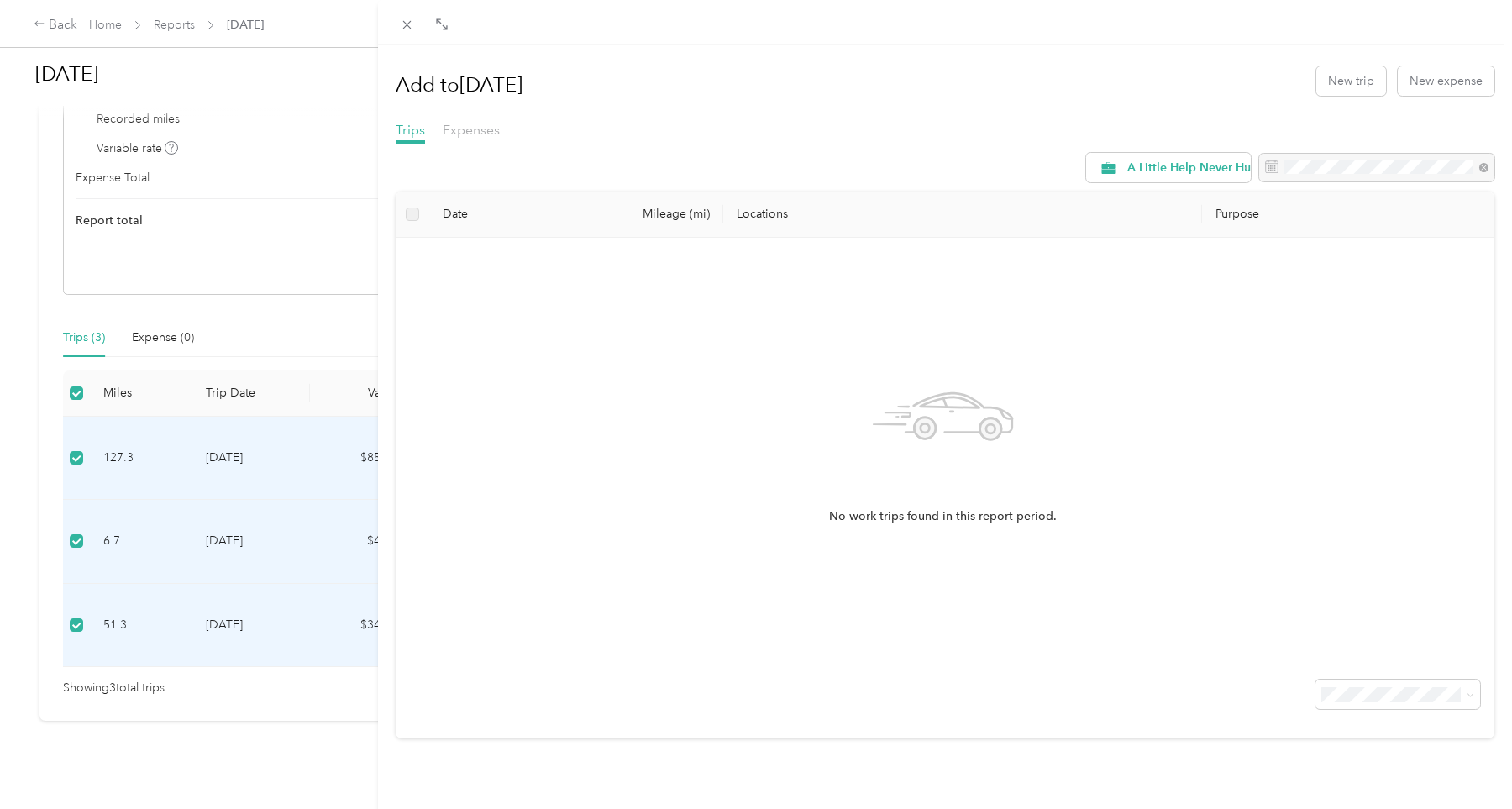
click at [659, 126] on div "Trips Expenses" at bounding box center [945, 132] width 1099 height 25
click at [319, 312] on div "Add to [DATE] New trip New expense Trips Expenses A Little Help Never Hurt LLC …" at bounding box center [756, 404] width 1512 height 809
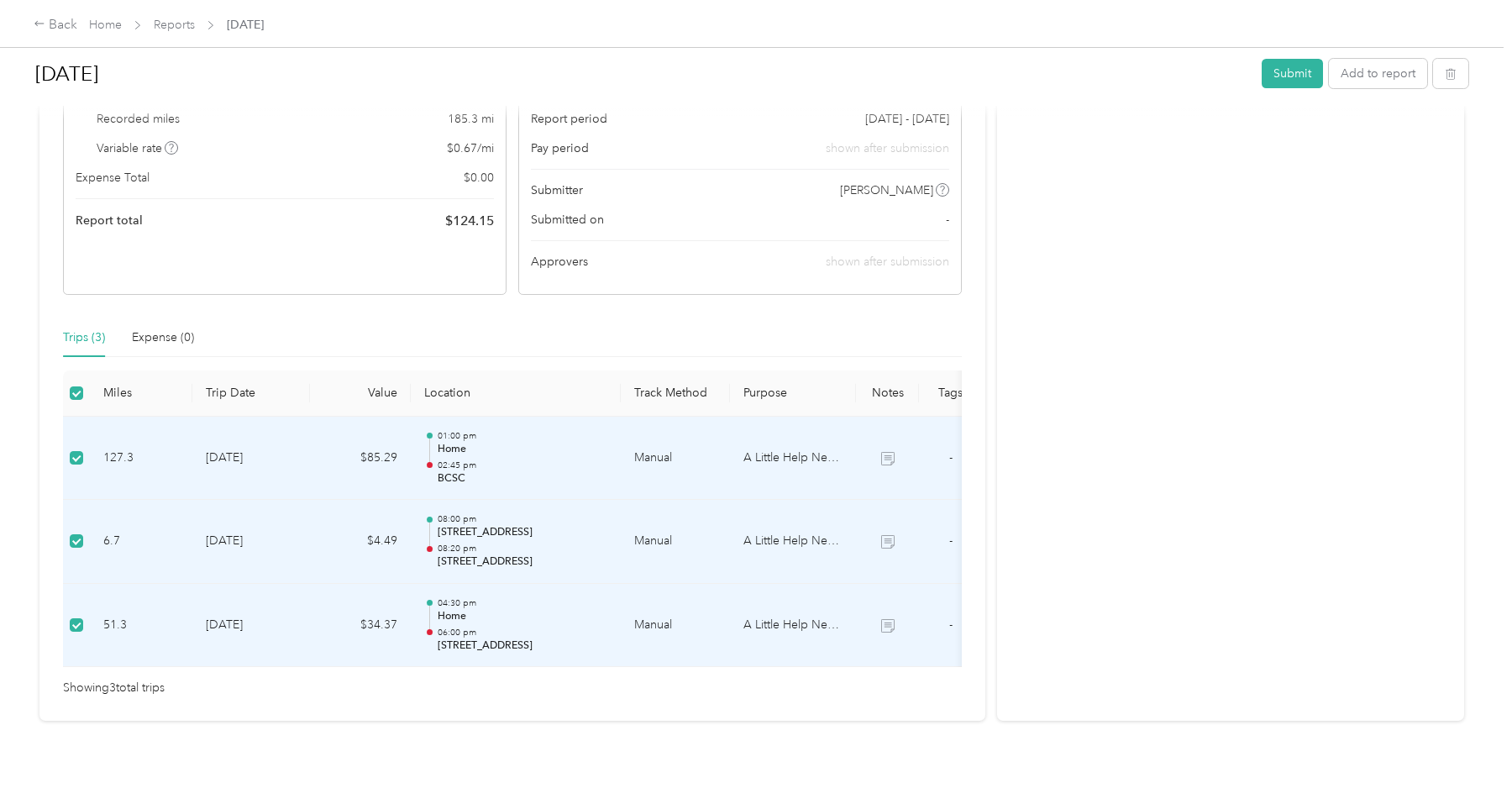
click at [576, 472] on p "BCSC" at bounding box center [523, 479] width 170 height 16
click at [541, 463] on p "02:45 pm" at bounding box center [523, 465] width 170 height 12
click at [74, 393] on span at bounding box center [76, 393] width 14 height 14
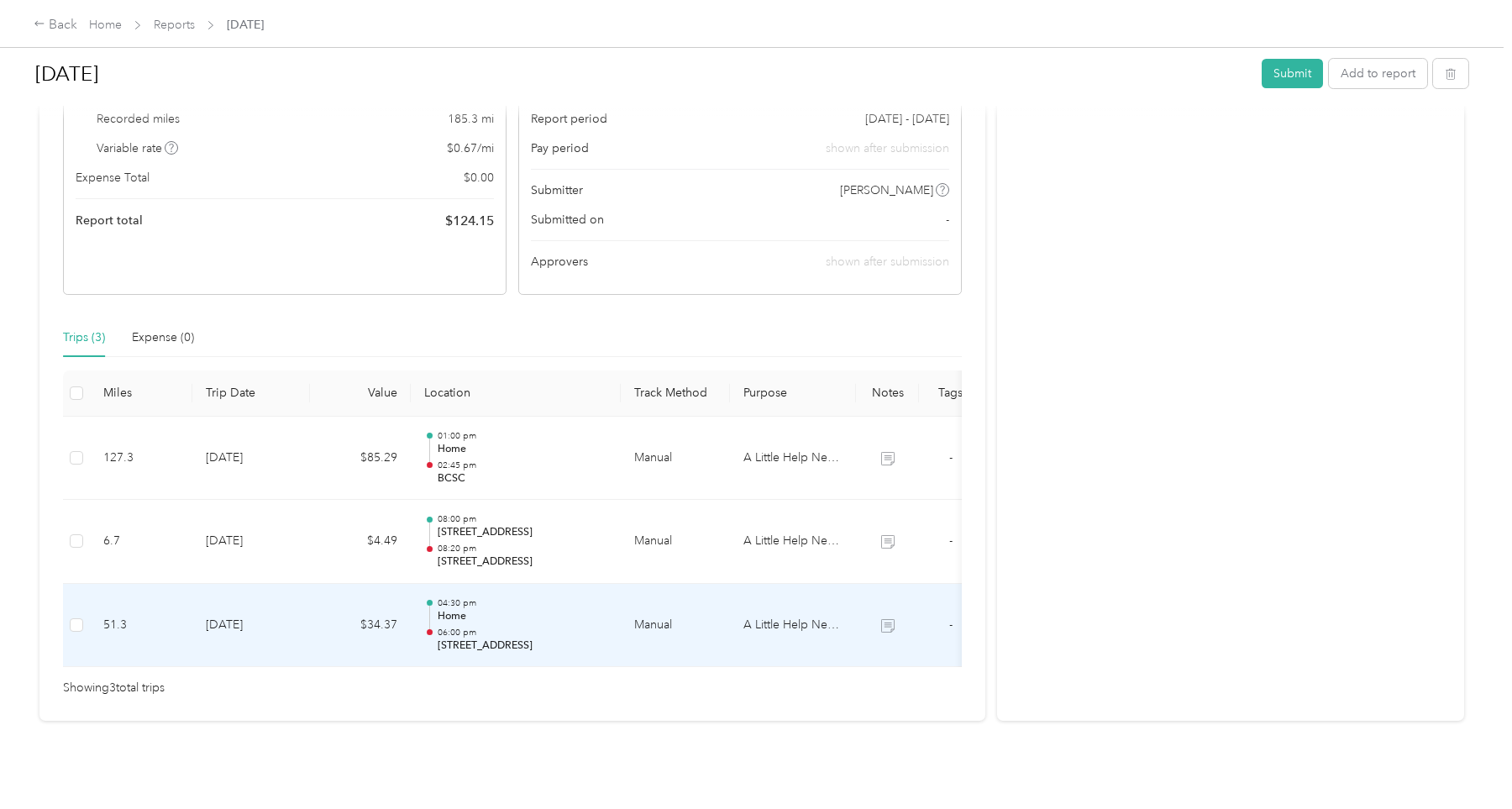
click at [219, 635] on td "[DATE]" at bounding box center [251, 626] width 118 height 84
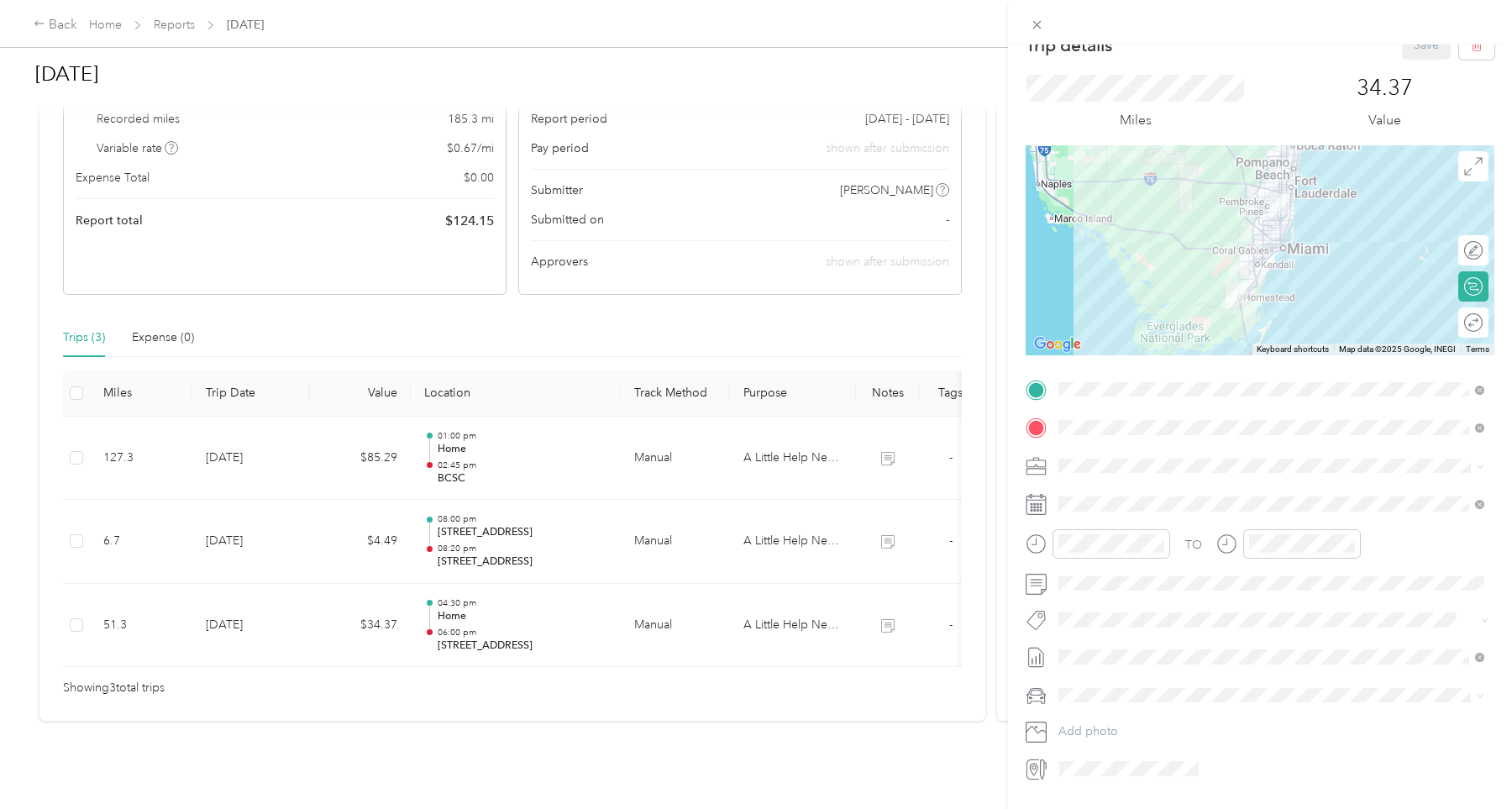
scroll to position [65, 0]
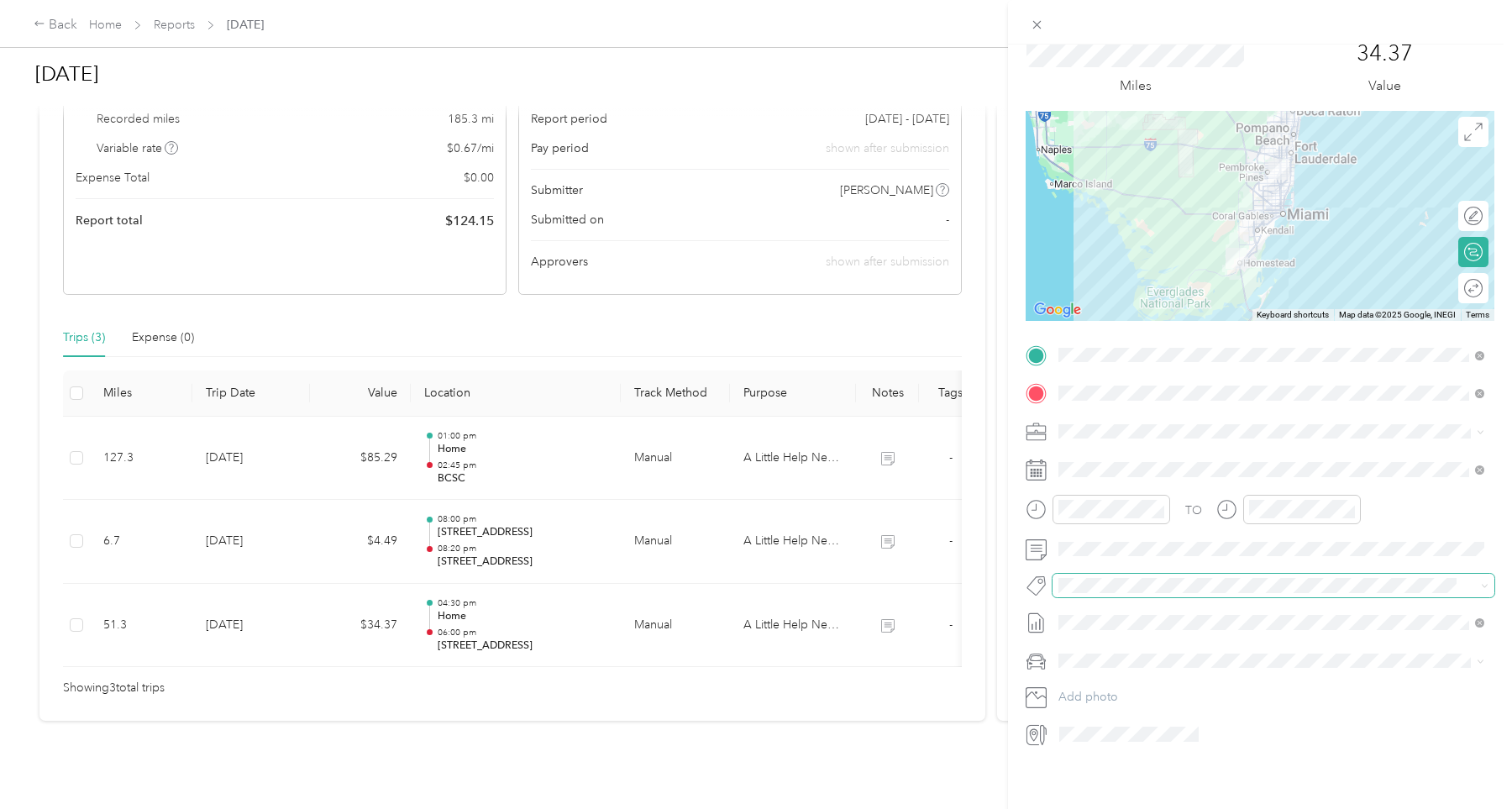
click at [1289, 592] on span at bounding box center [1273, 586] width 442 height 24
click at [1290, 591] on span at bounding box center [1273, 586] width 442 height 24
click at [1006, 773] on div "Trip details Save This trip cannot be edited because it is either under review,…" at bounding box center [756, 404] width 1512 height 809
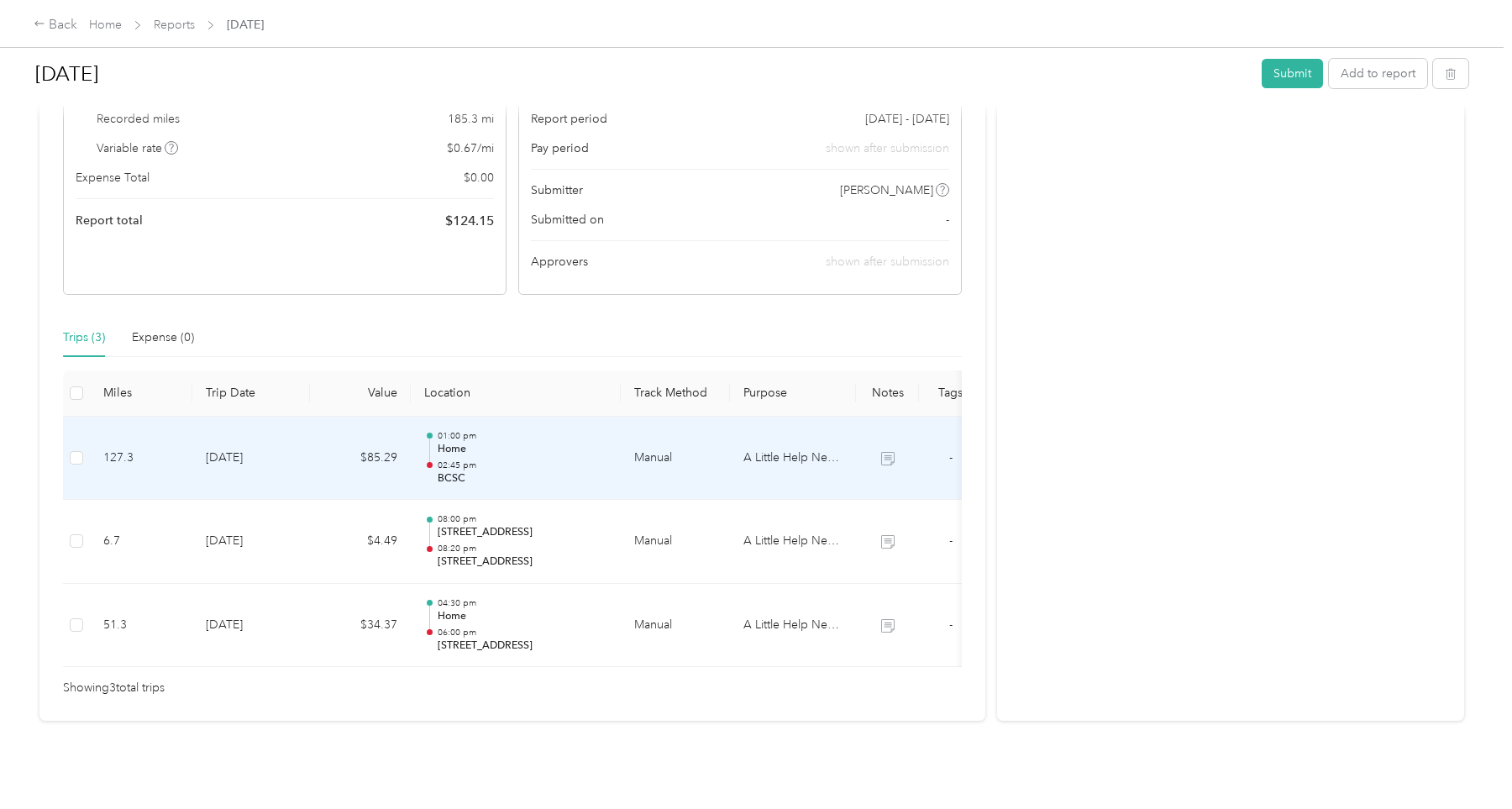
click at [661, 464] on td "Manual" at bounding box center [676, 459] width 109 height 84
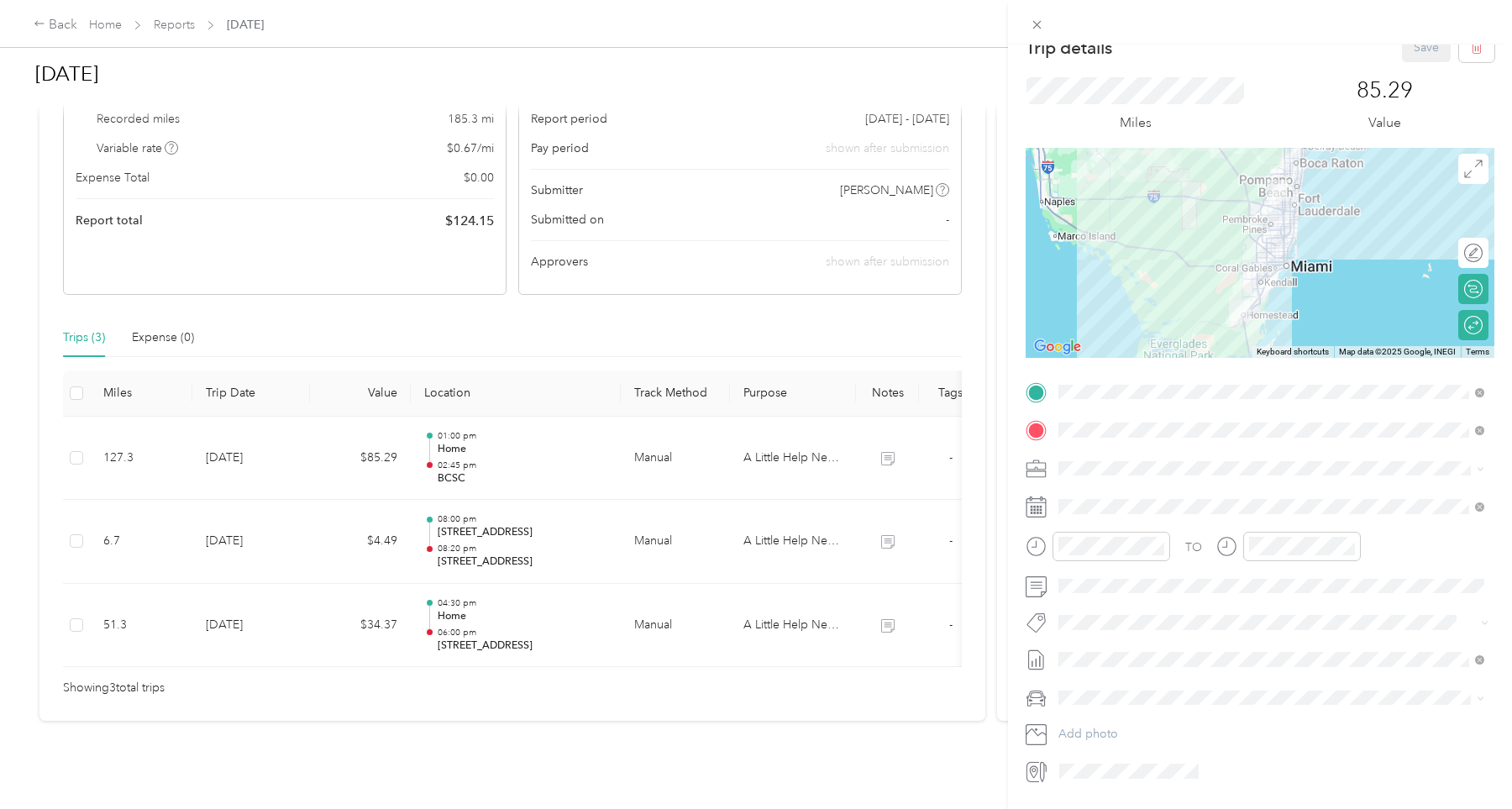
scroll to position [58, 0]
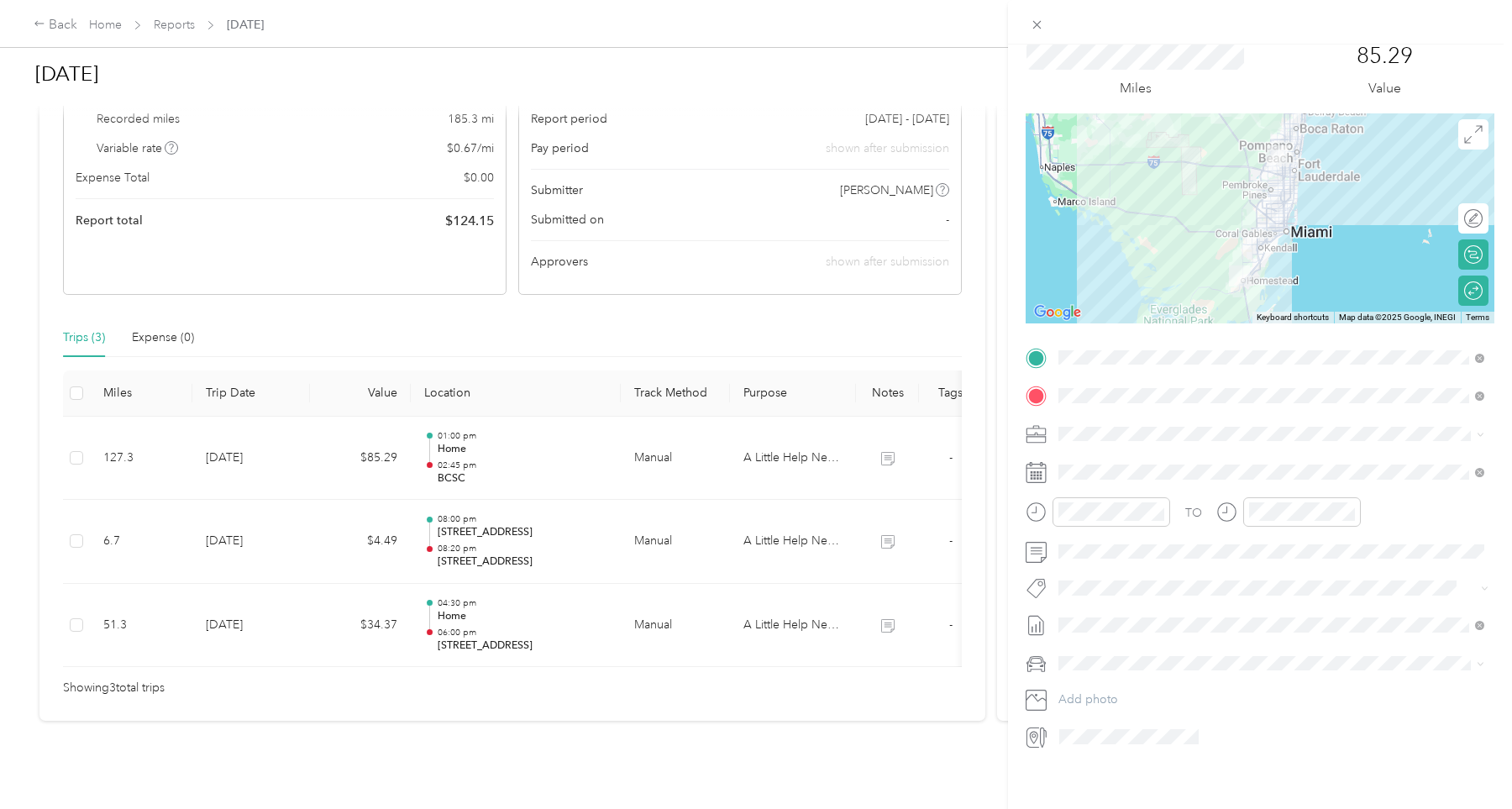
click at [269, 523] on div "Trip details Save This trip cannot be edited because it is either under review,…" at bounding box center [756, 404] width 1512 height 809
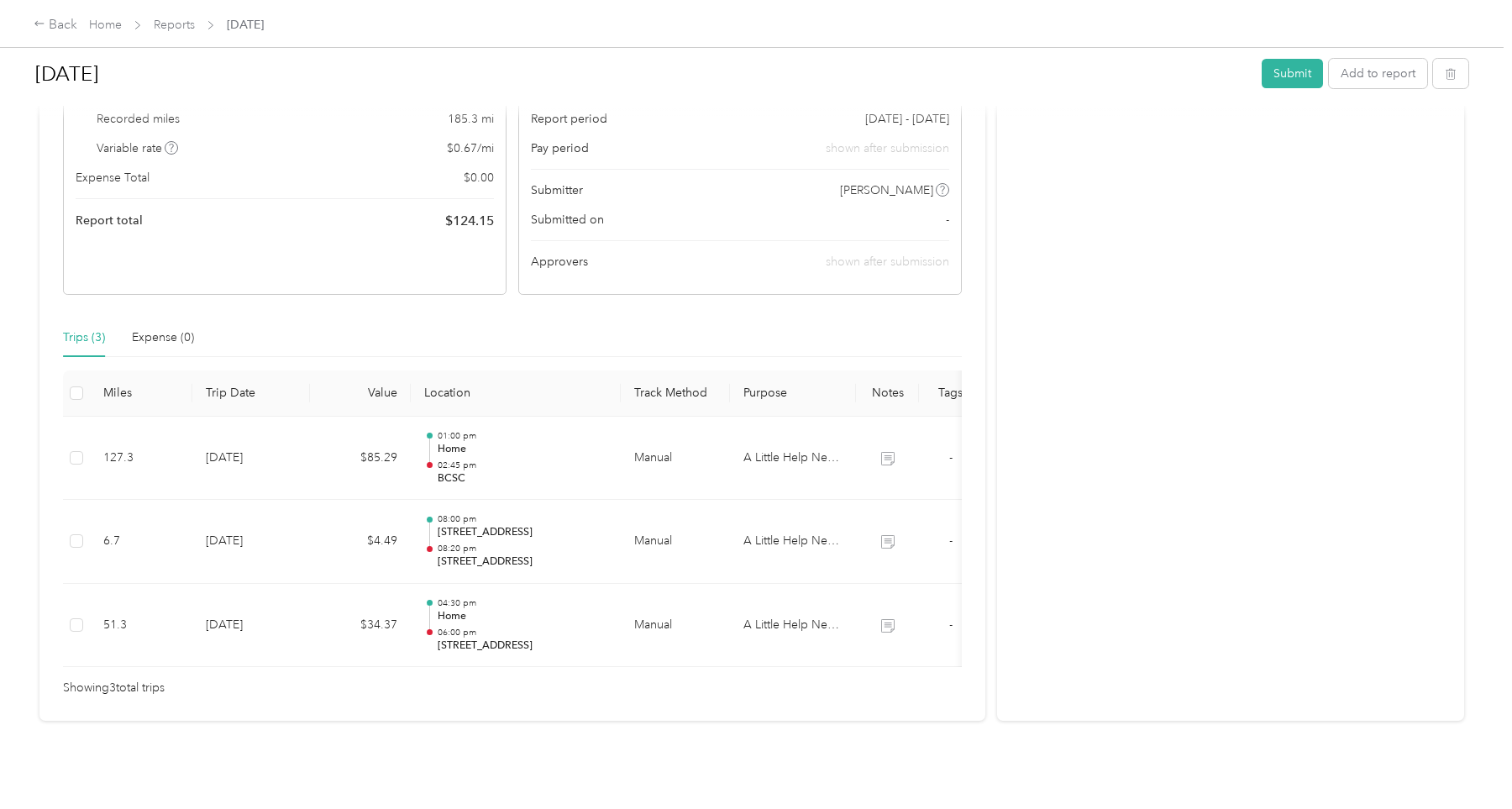
click at [269, 523] on td "[DATE]" at bounding box center [251, 542] width 118 height 84
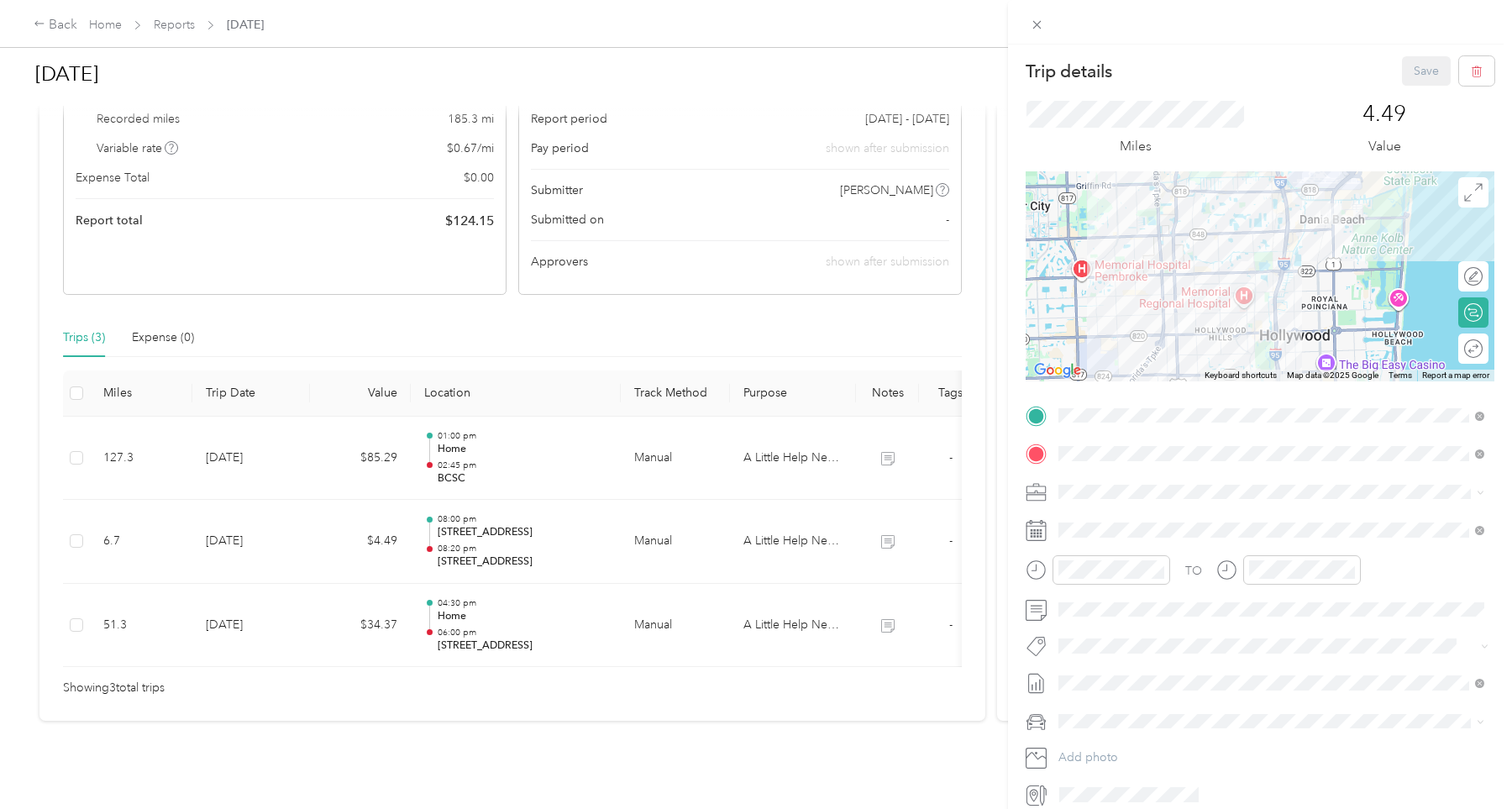
scroll to position [26, 0]
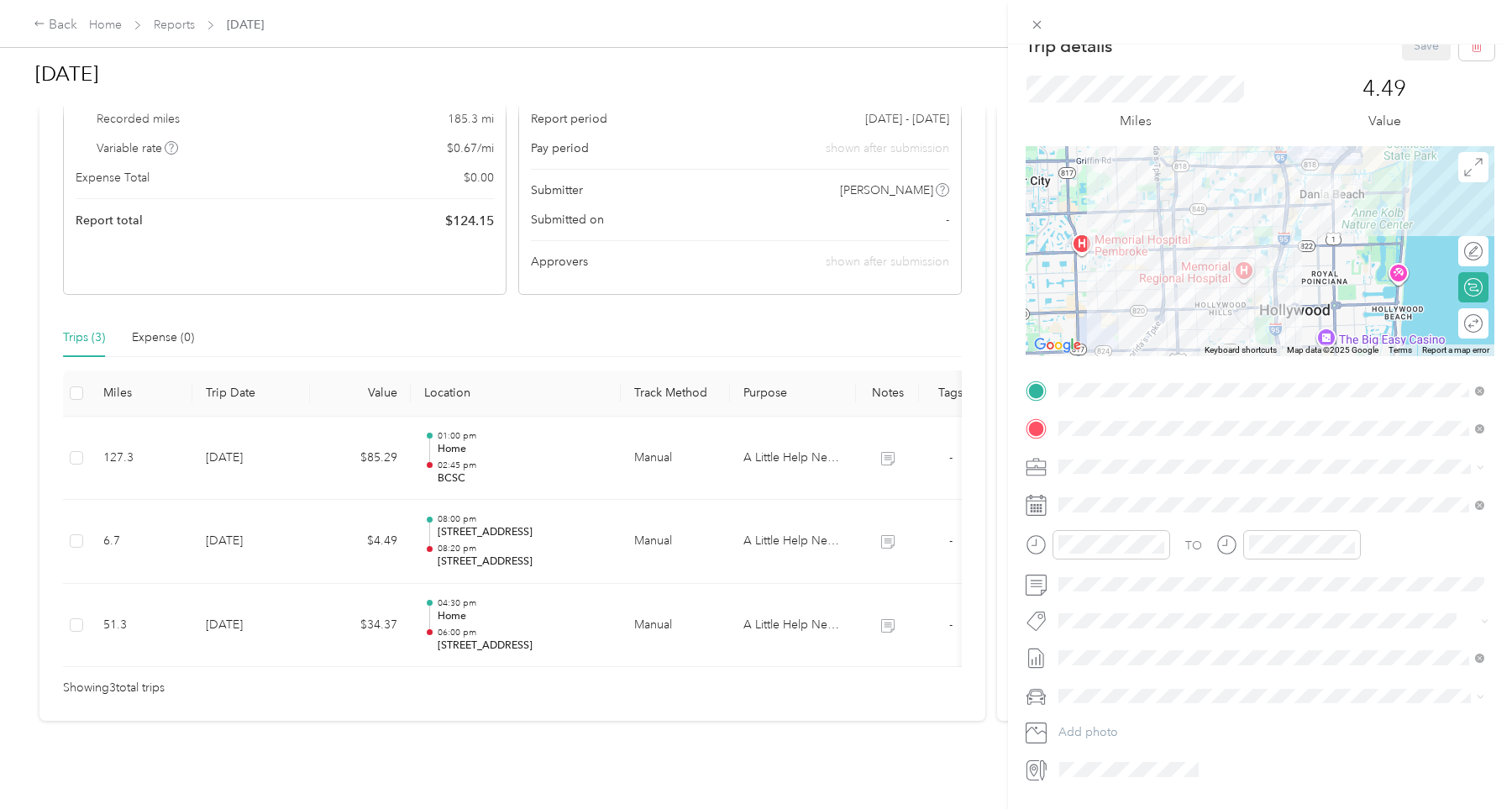
click at [285, 615] on div "Trip details Save This trip cannot be edited because it is either under review,…" at bounding box center [756, 404] width 1512 height 809
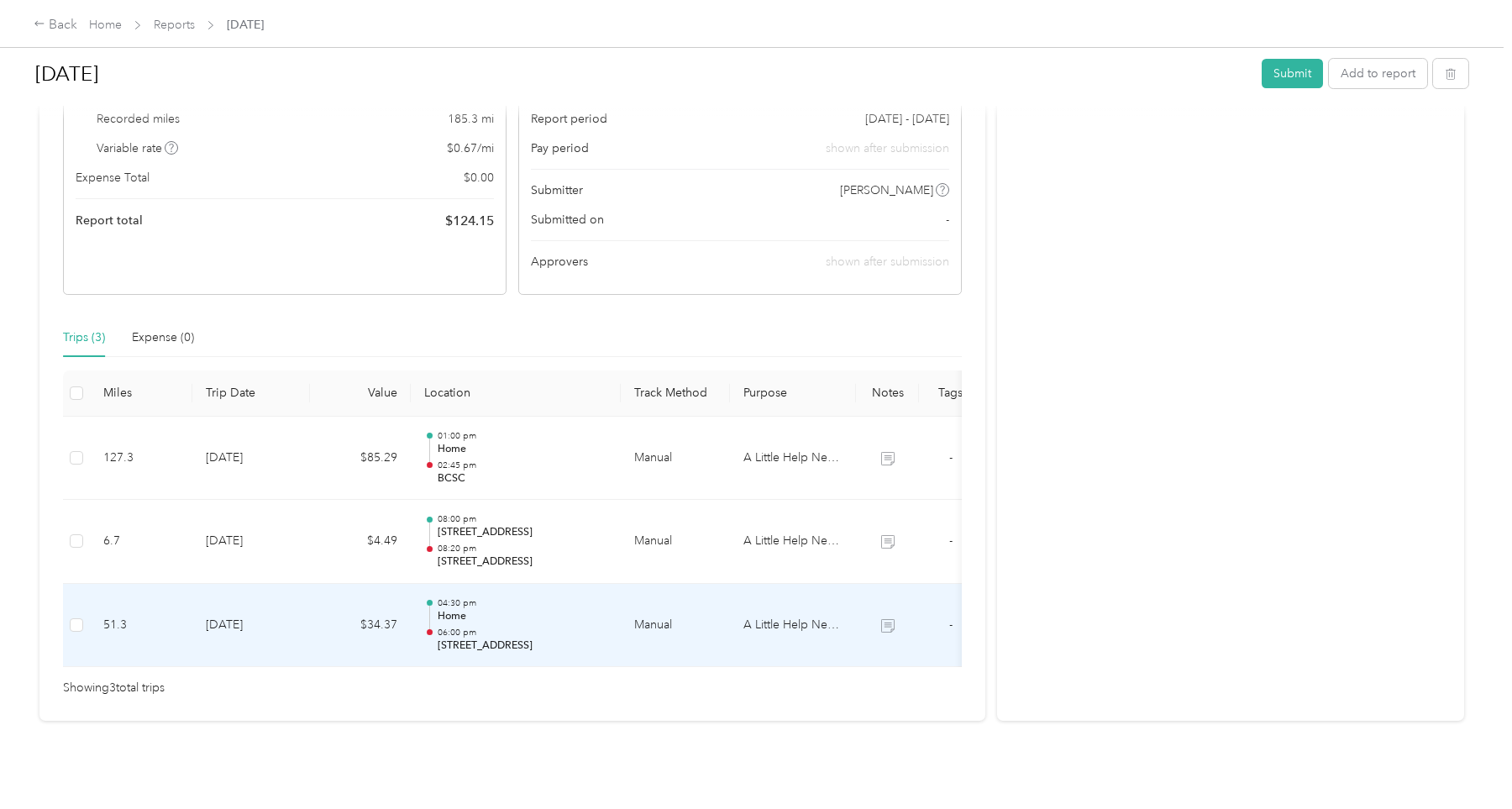
click at [286, 616] on td "[DATE]" at bounding box center [251, 626] width 118 height 84
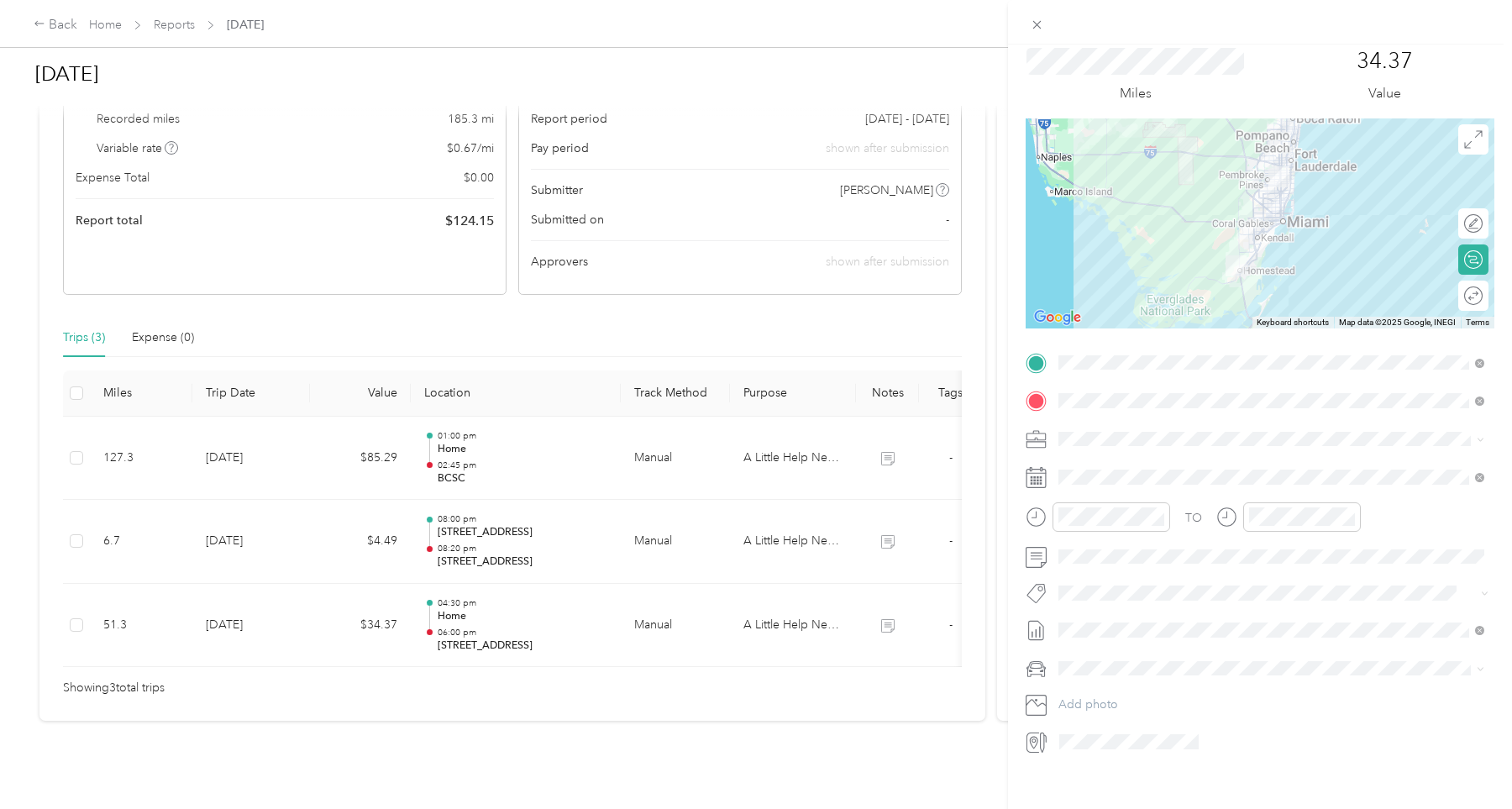
scroll to position [0, 0]
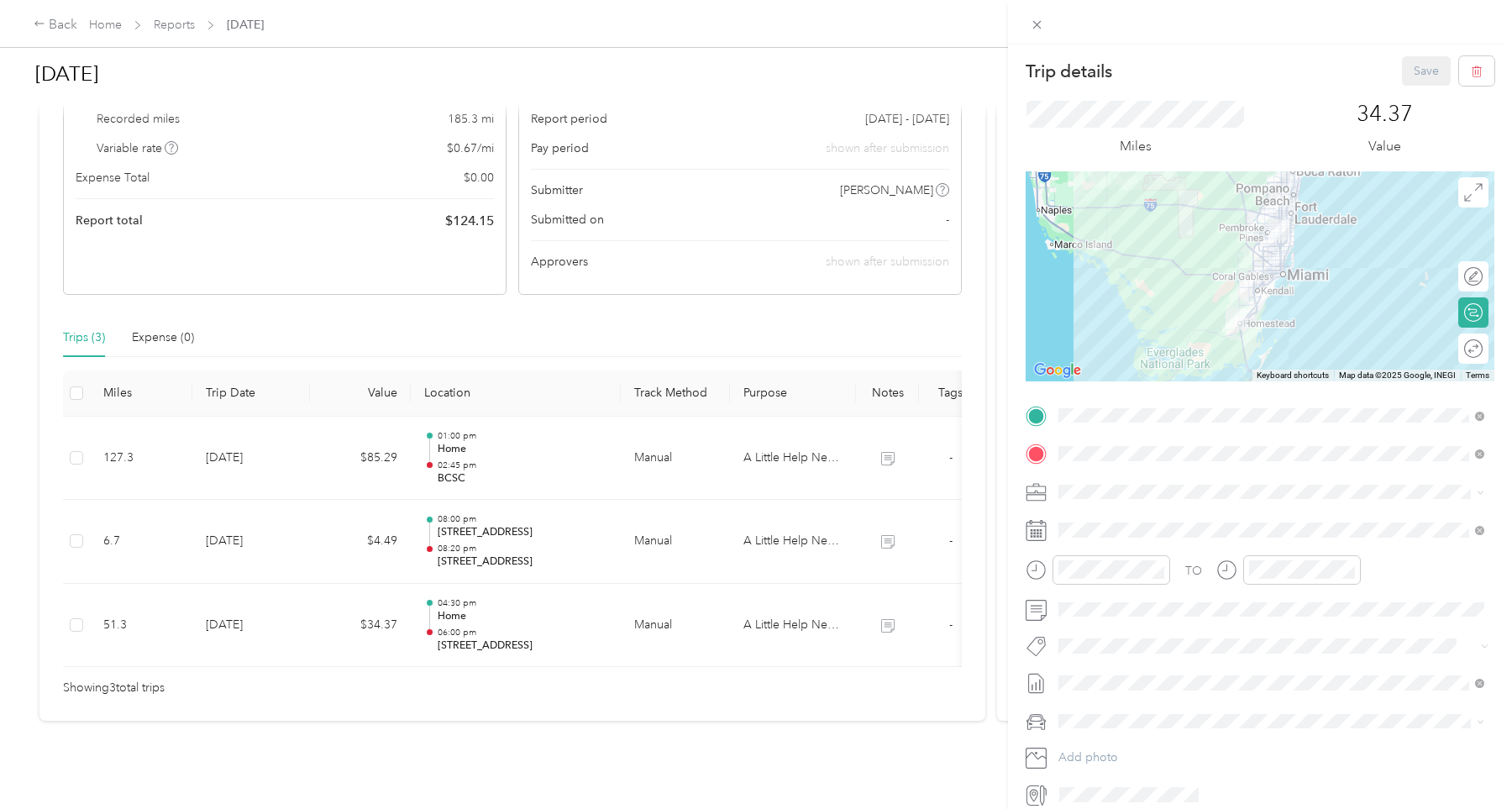
click at [179, 29] on div "Trip details Save This trip cannot be edited because it is either under review,…" at bounding box center [756, 404] width 1512 height 809
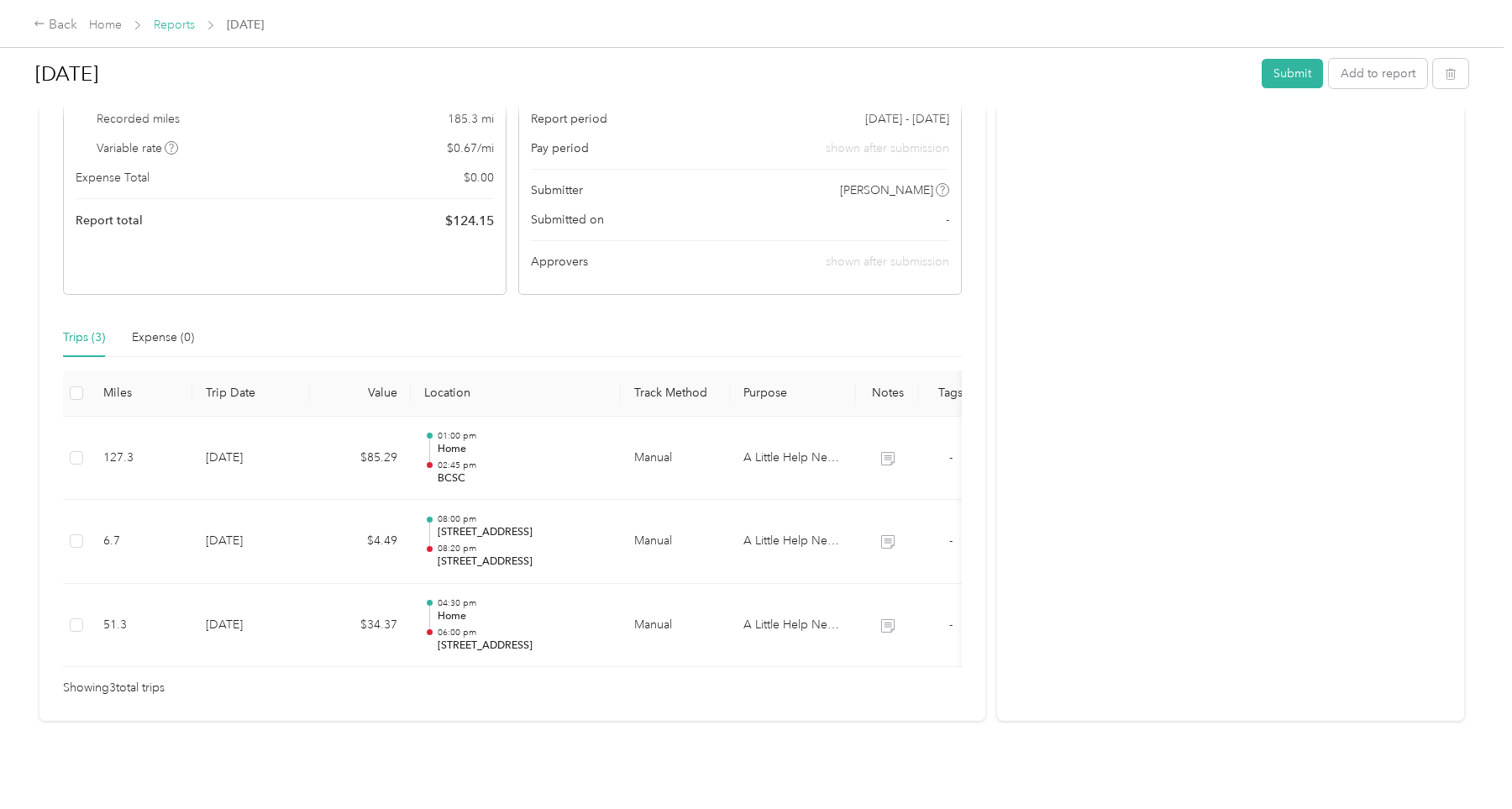
click at [173, 26] on link "Reports" at bounding box center [174, 25] width 41 height 15
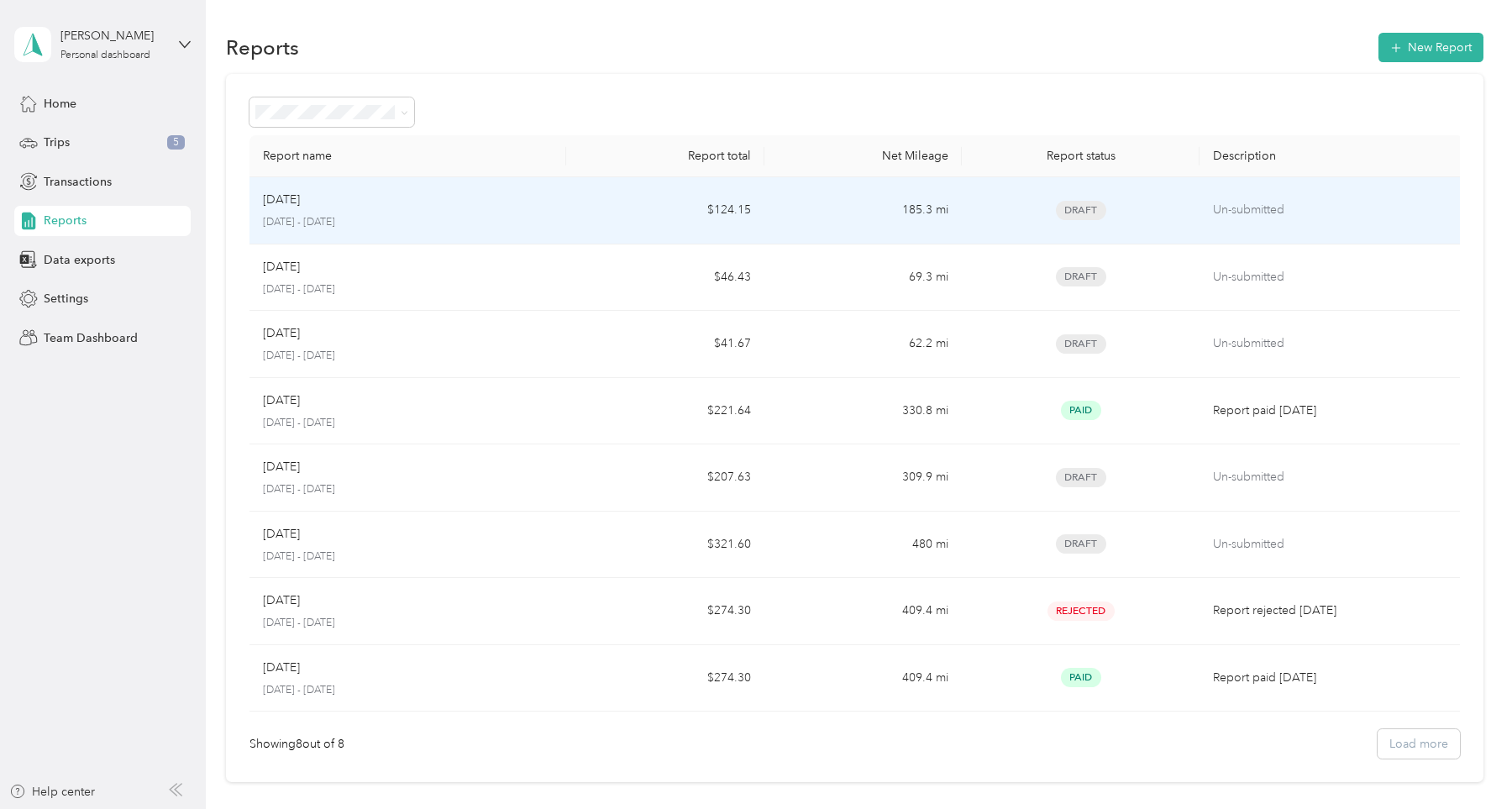
click at [1219, 209] on p "Un-submitted" at bounding box center [1331, 210] width 237 height 18
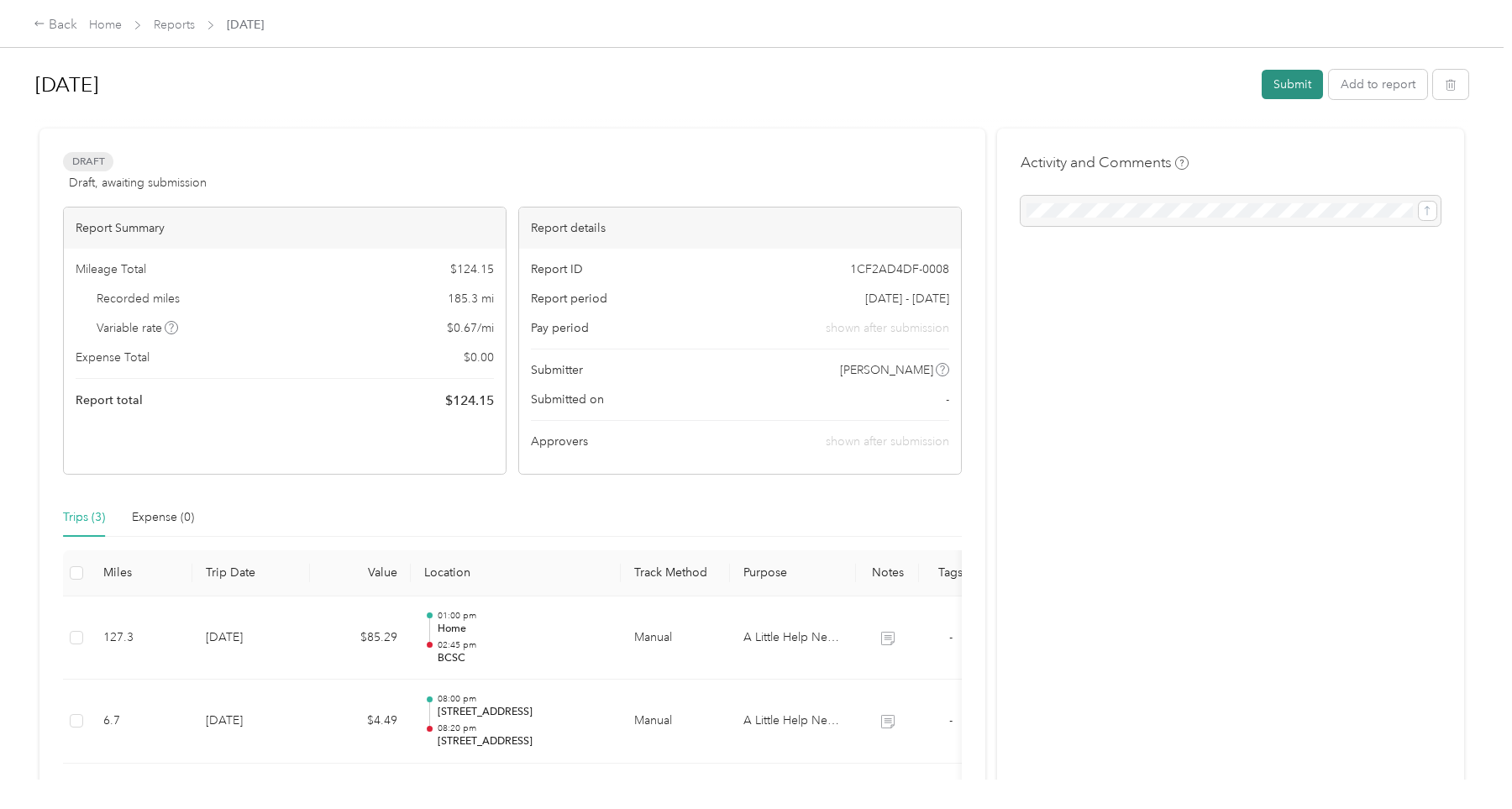
click at [1299, 82] on button "Submit" at bounding box center [1292, 84] width 61 height 29
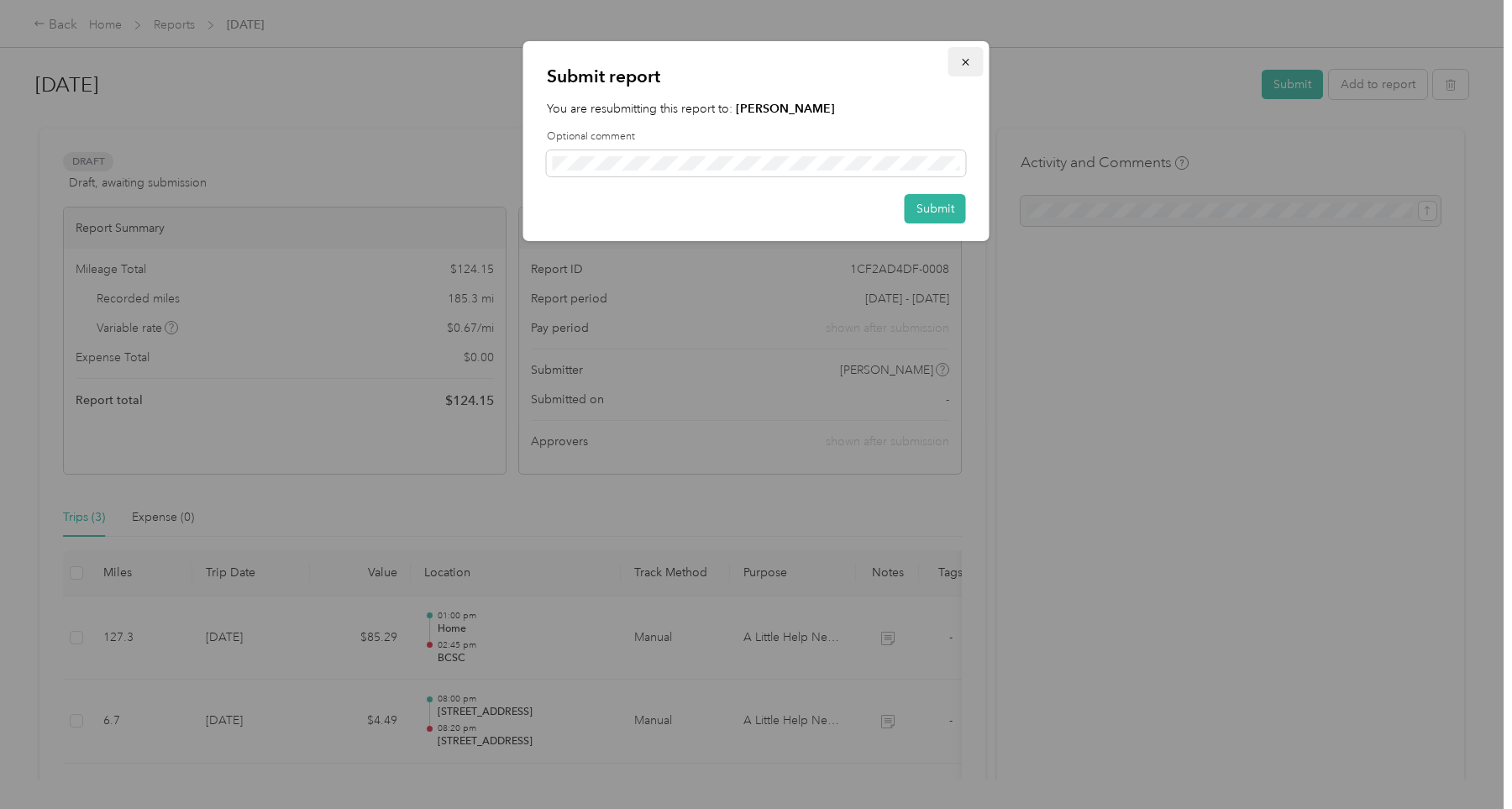
click at [963, 62] on icon "button" at bounding box center [966, 62] width 12 height 12
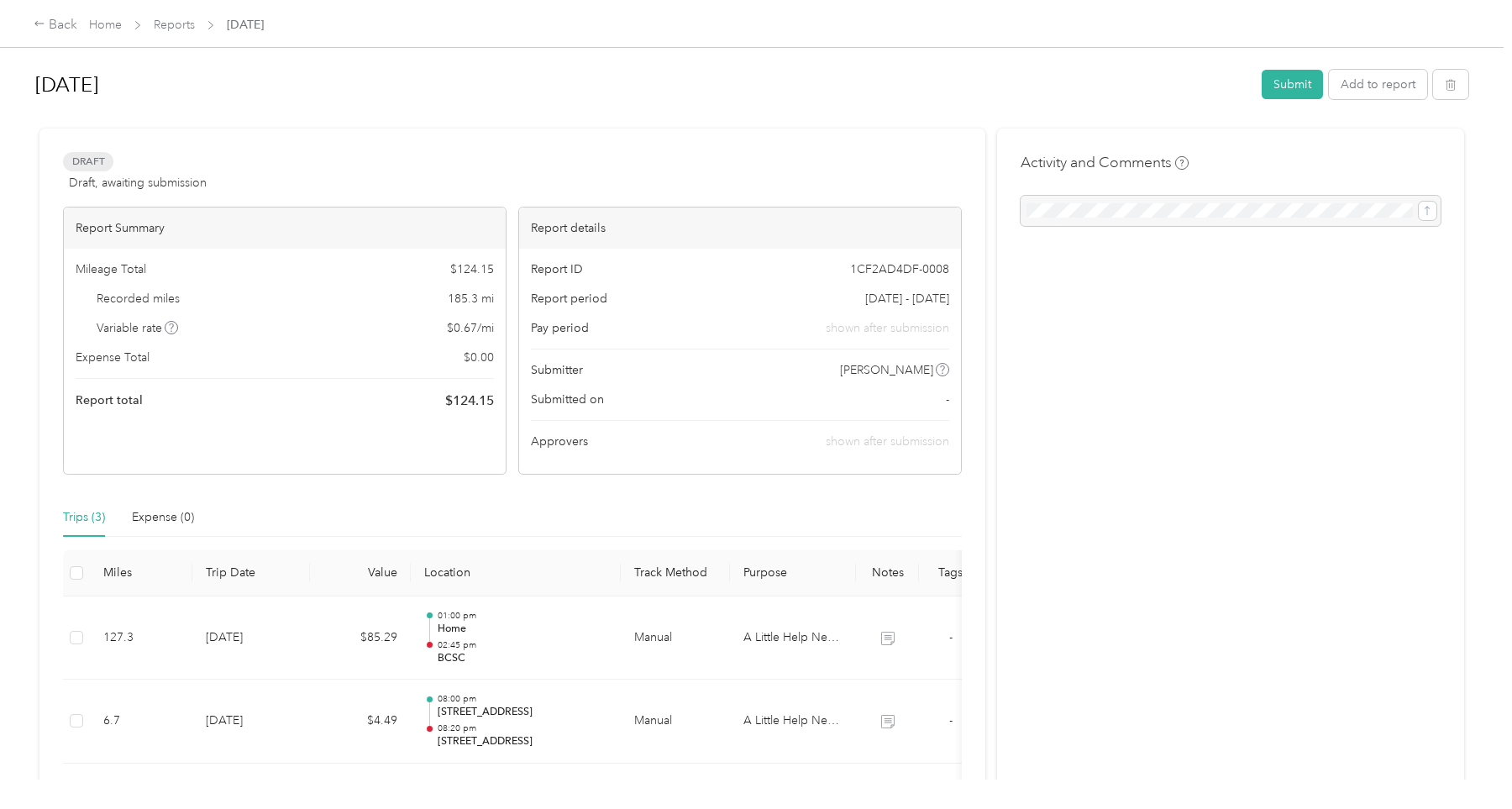
click at [142, 159] on div "Draft Draft, awaiting submission" at bounding box center [135, 172] width 144 height 40
click at [103, 25] on link "Home" at bounding box center [106, 25] width 33 height 15
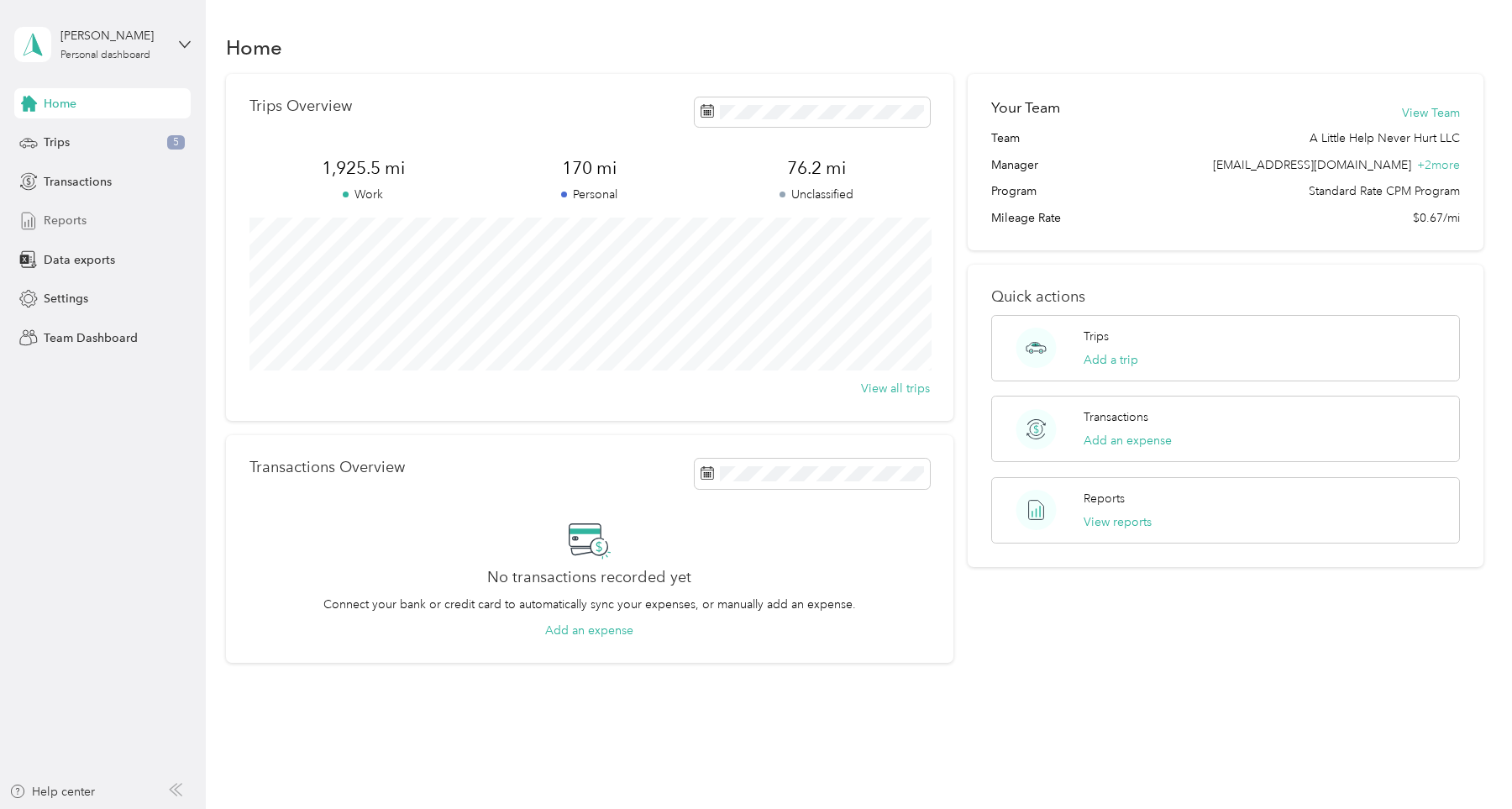
click at [78, 219] on span "Reports" at bounding box center [65, 220] width 43 height 17
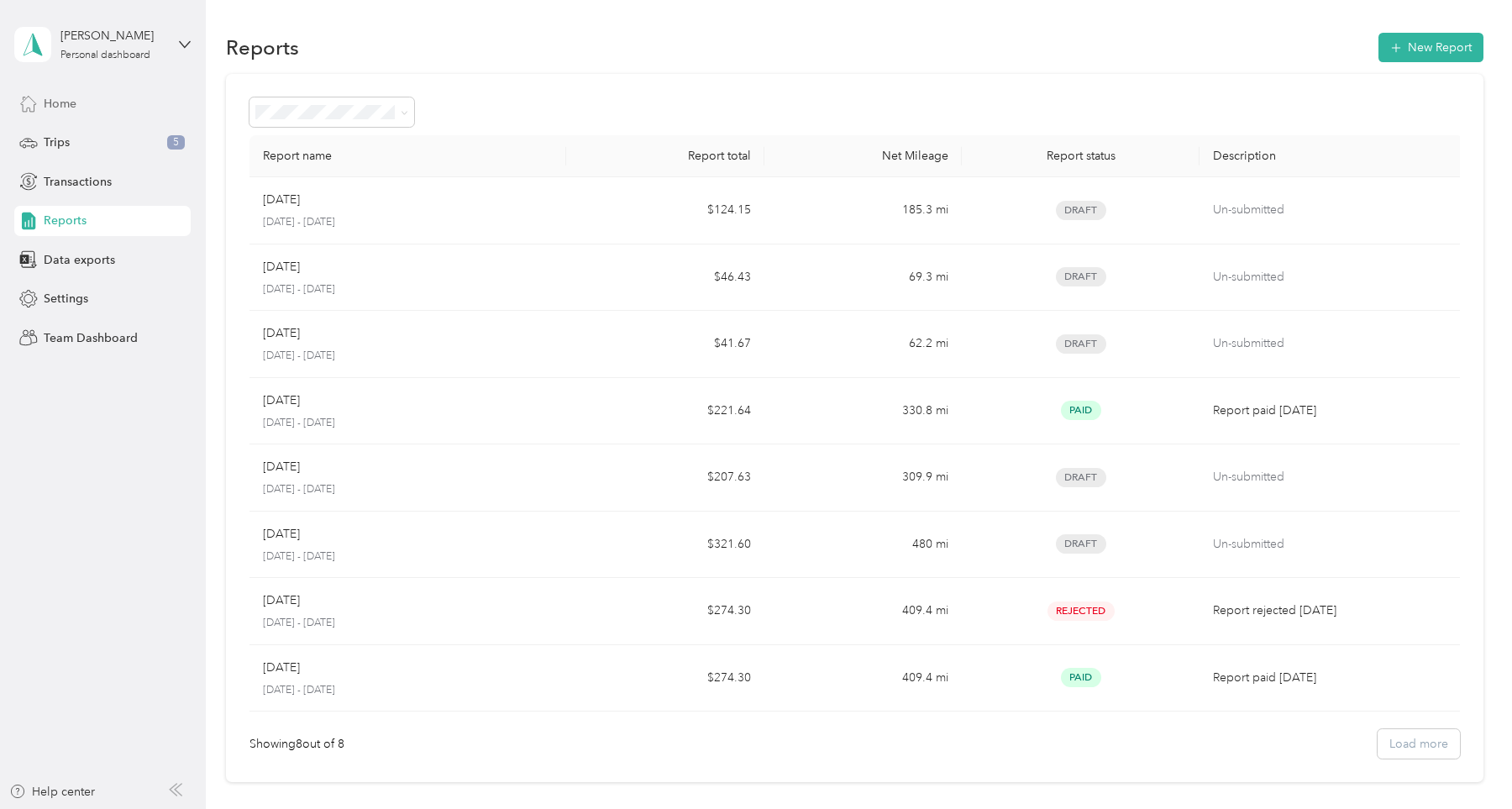
click at [57, 101] on span "Home" at bounding box center [60, 103] width 33 height 17
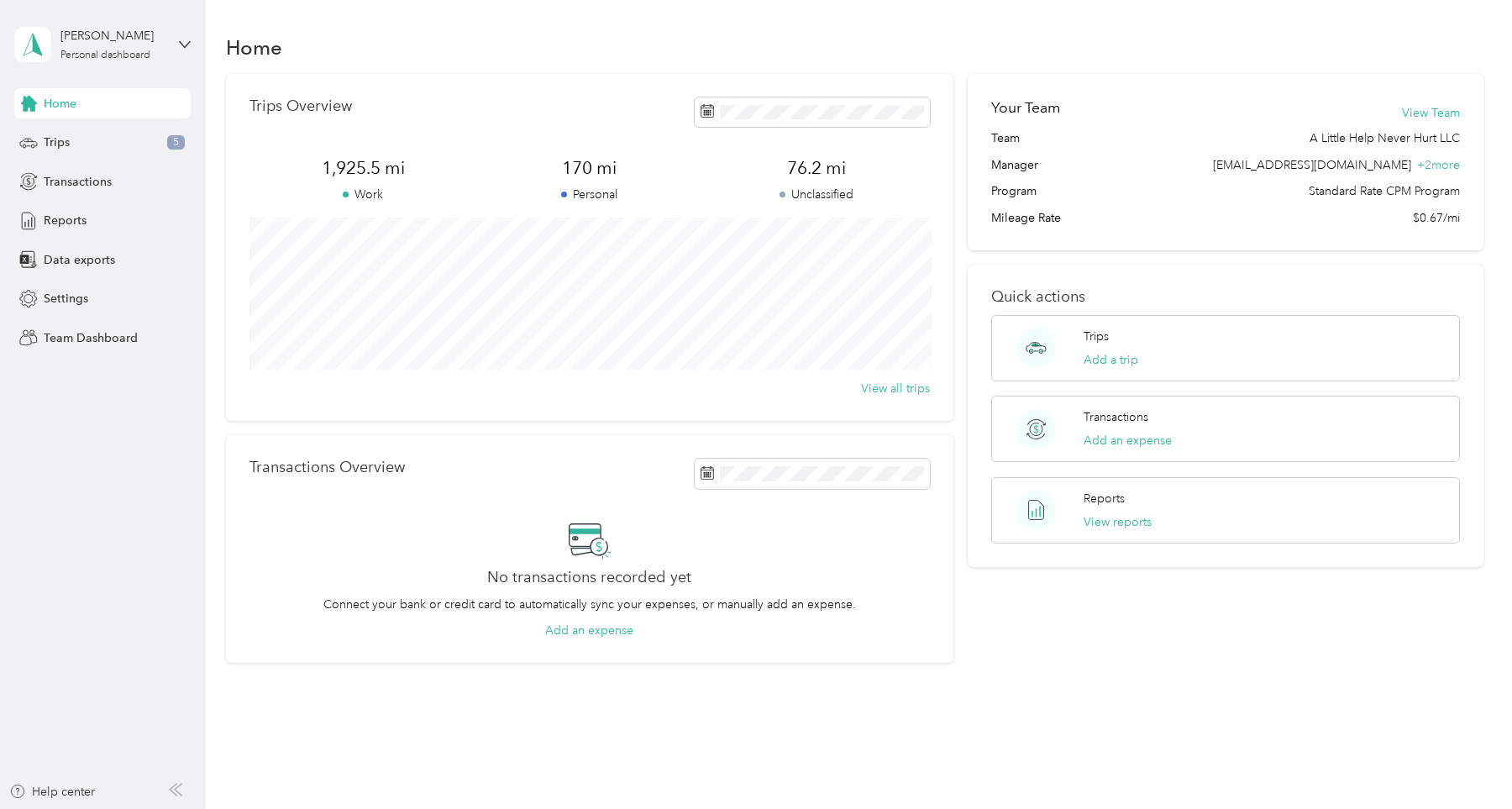
click at [188, 36] on div "[PERSON_NAME] Personal dashboard" at bounding box center [102, 45] width 176 height 58
click at [98, 132] on div "Team dashboard" at bounding box center [74, 138] width 90 height 17
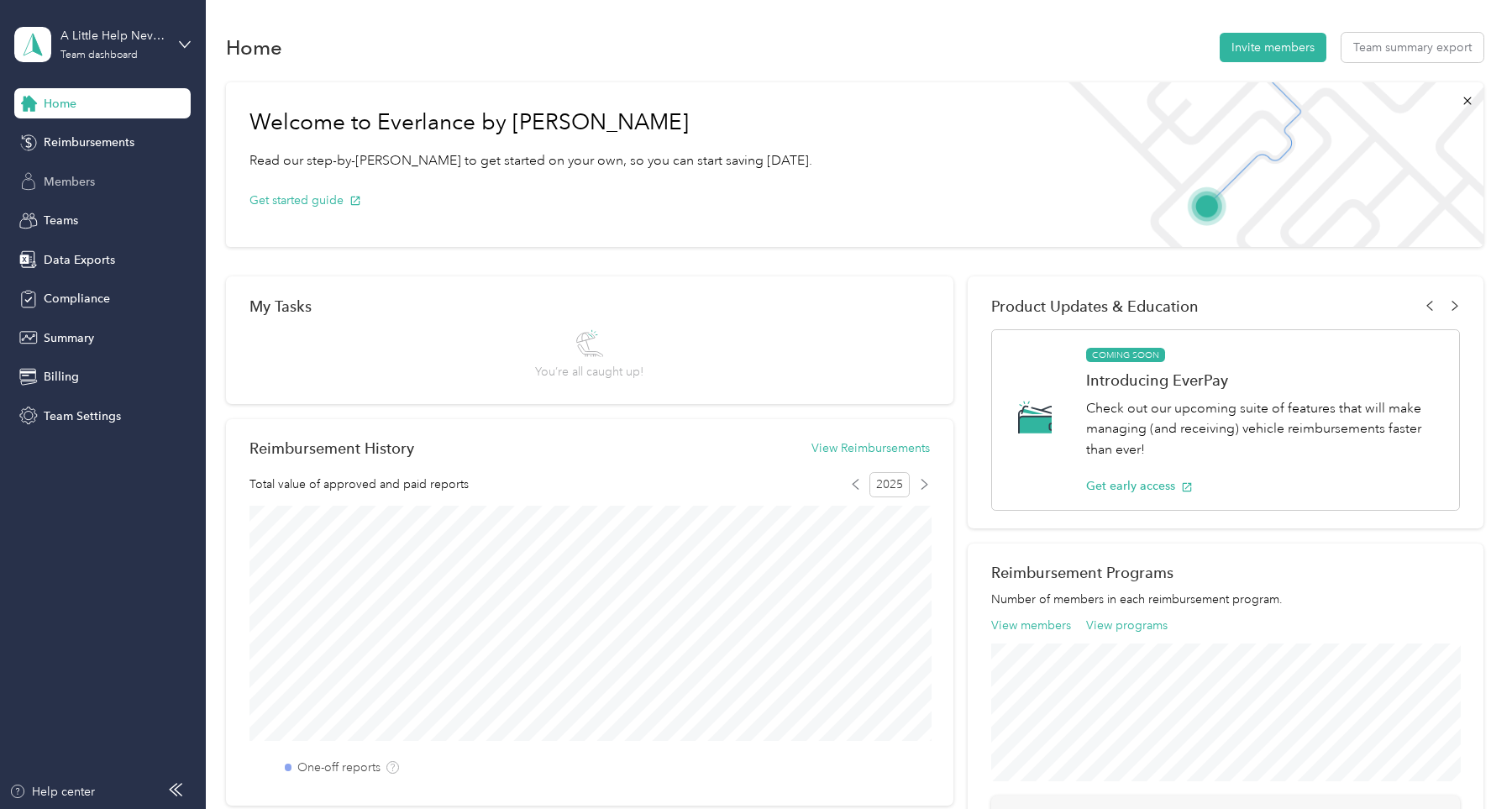
click at [77, 183] on span "Members" at bounding box center [69, 182] width 51 height 17
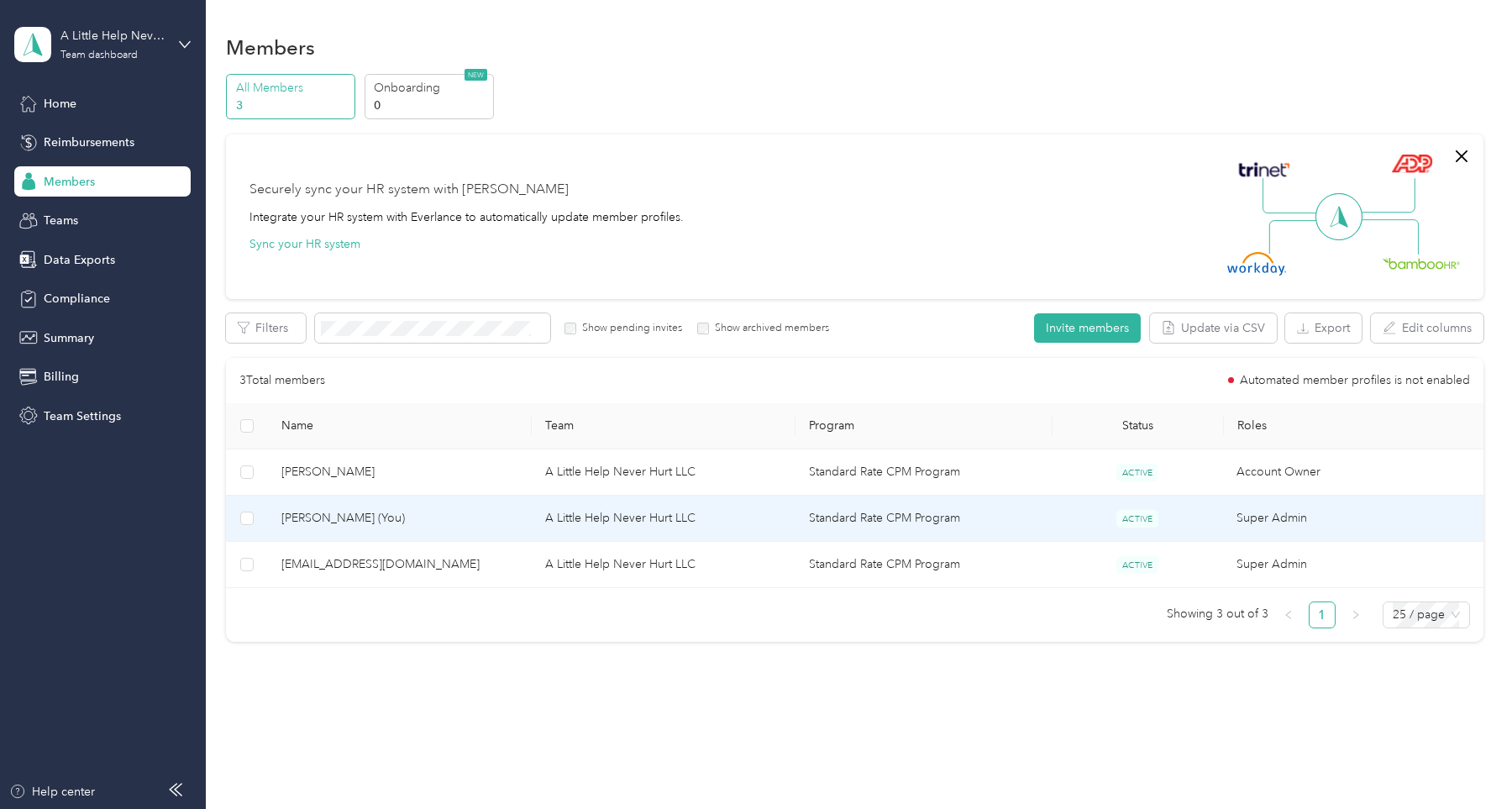
click at [322, 507] on td "[PERSON_NAME] (You)" at bounding box center [399, 519] width 264 height 47
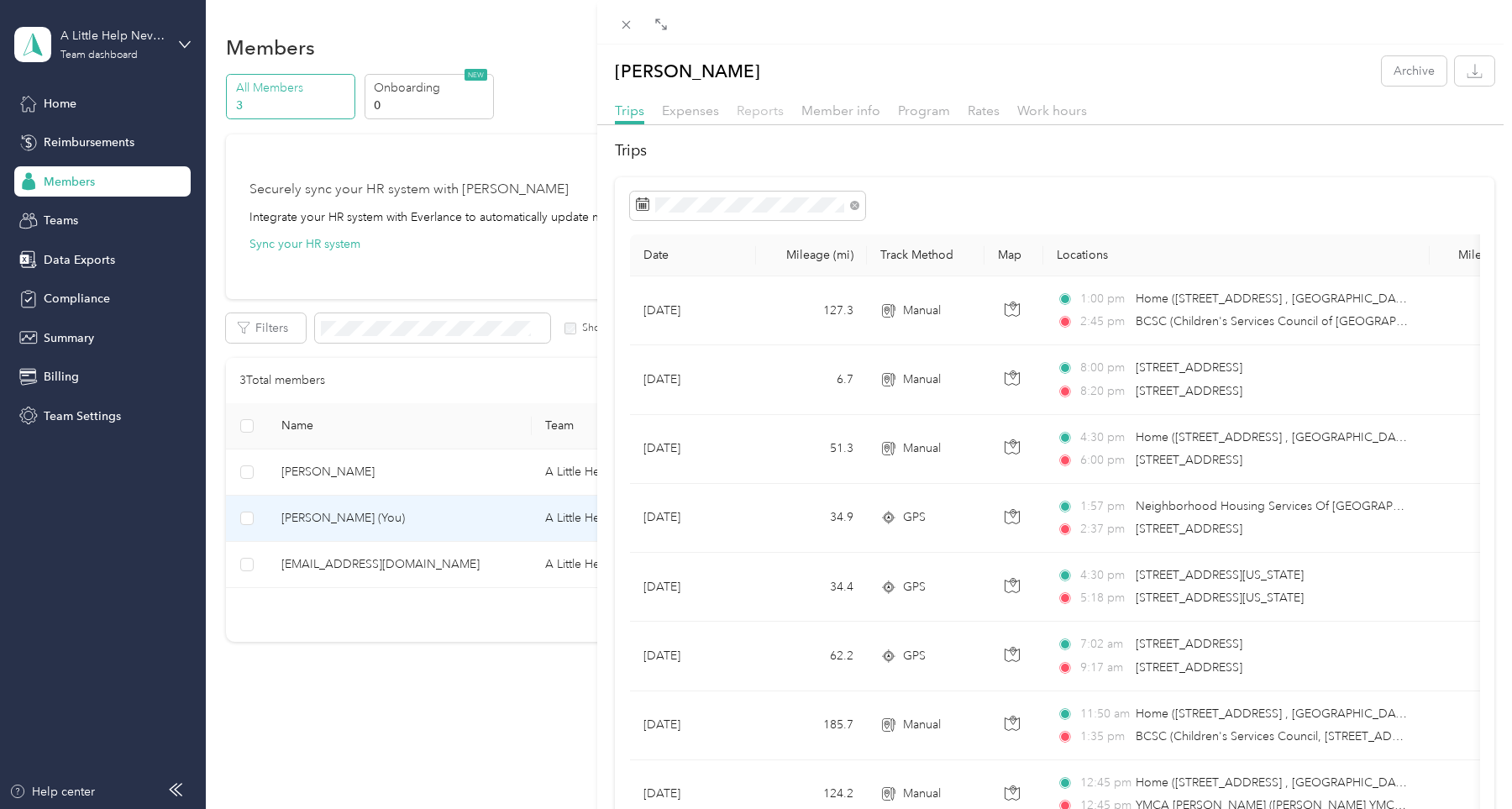
click at [753, 109] on span "Reports" at bounding box center [761, 110] width 47 height 16
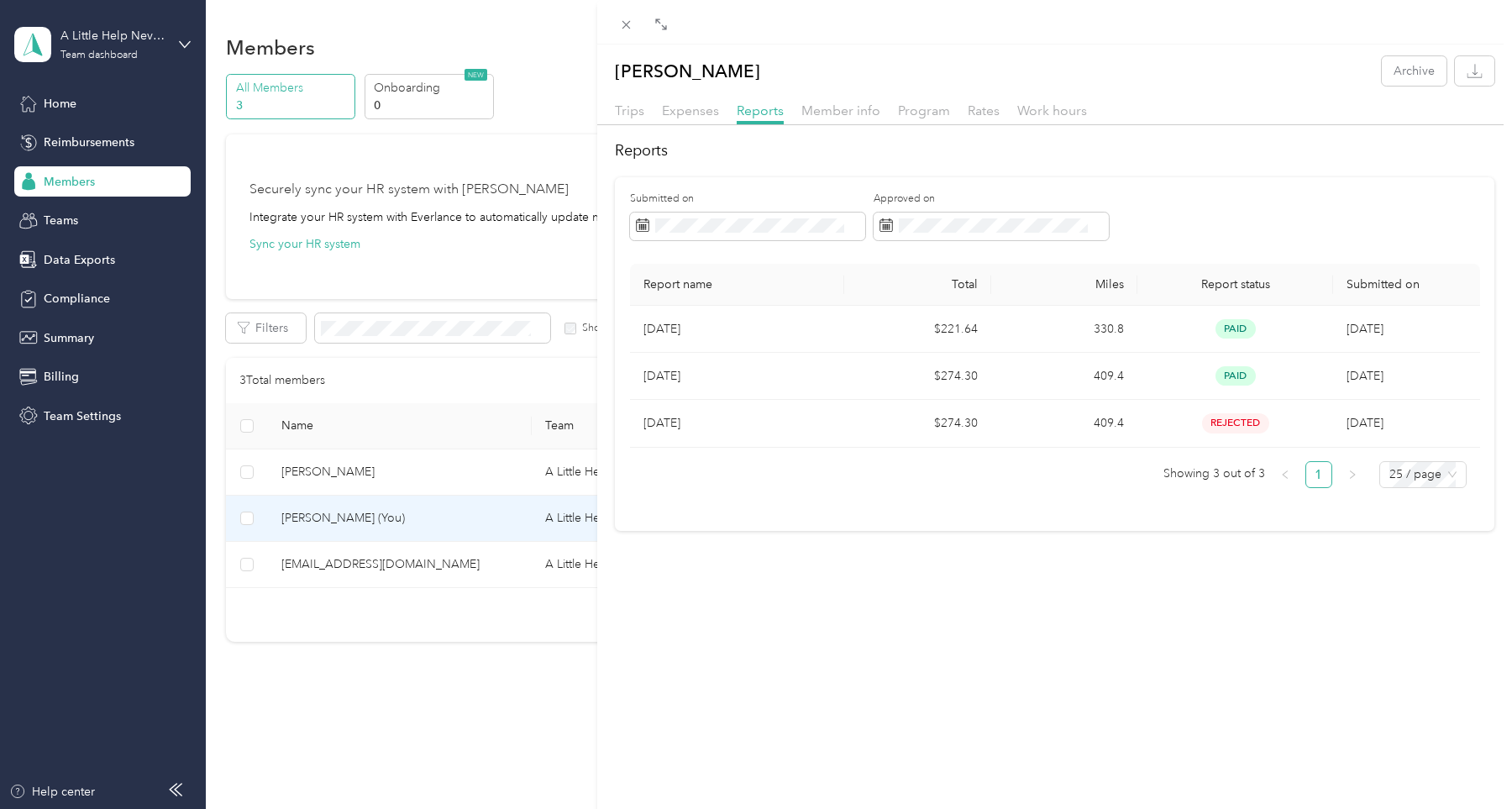
click at [1260, 106] on div "Trips Expenses Reports Member info Program Rates Work hours" at bounding box center [1054, 113] width 915 height 25
click at [684, 112] on span "Expenses" at bounding box center [690, 110] width 57 height 16
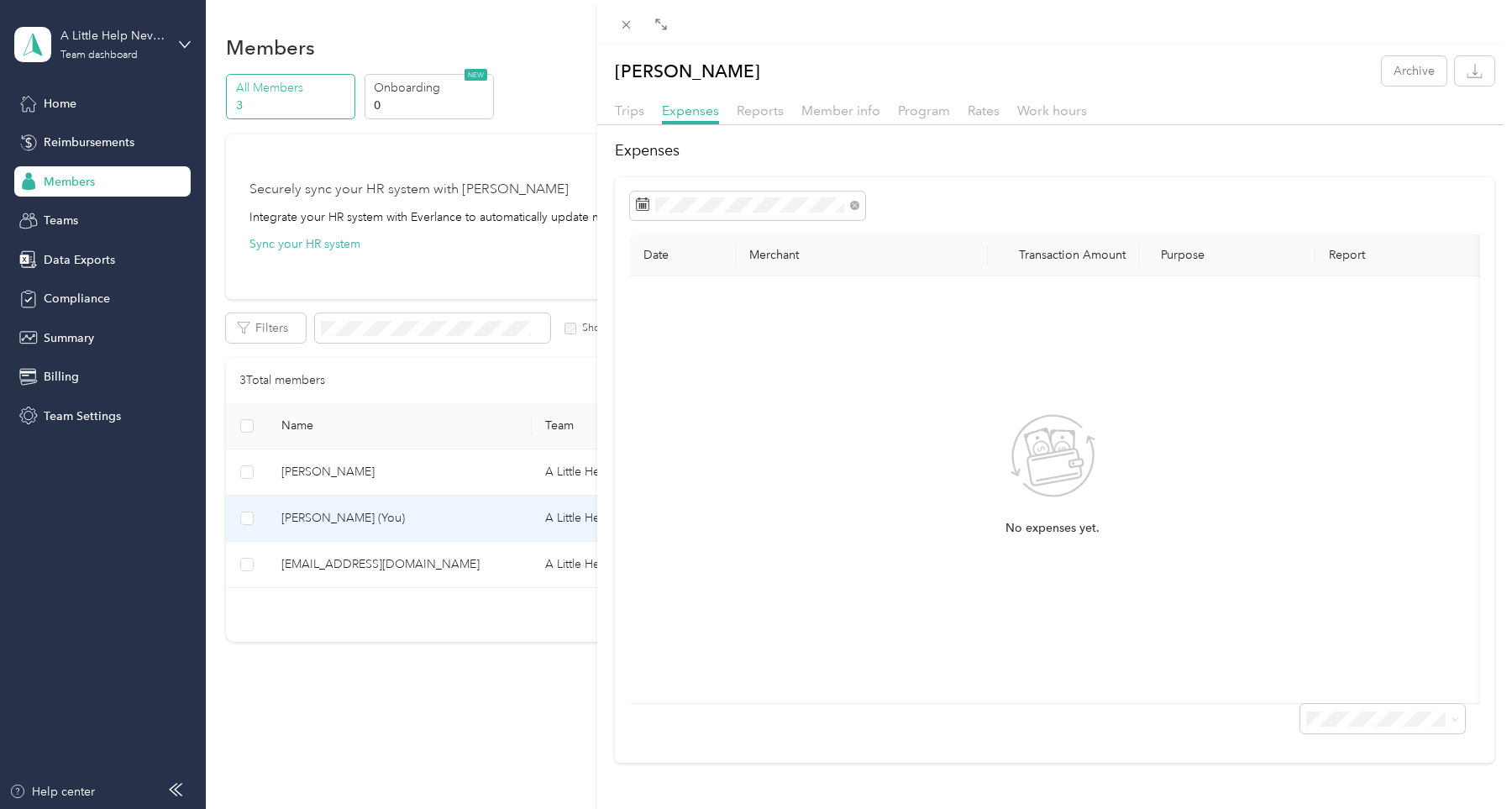
click at [647, 108] on div "Trips Expenses Reports Member info Program Rates Work hours" at bounding box center [1054, 113] width 915 height 25
click at [642, 109] on span "Trips" at bounding box center [629, 110] width 29 height 16
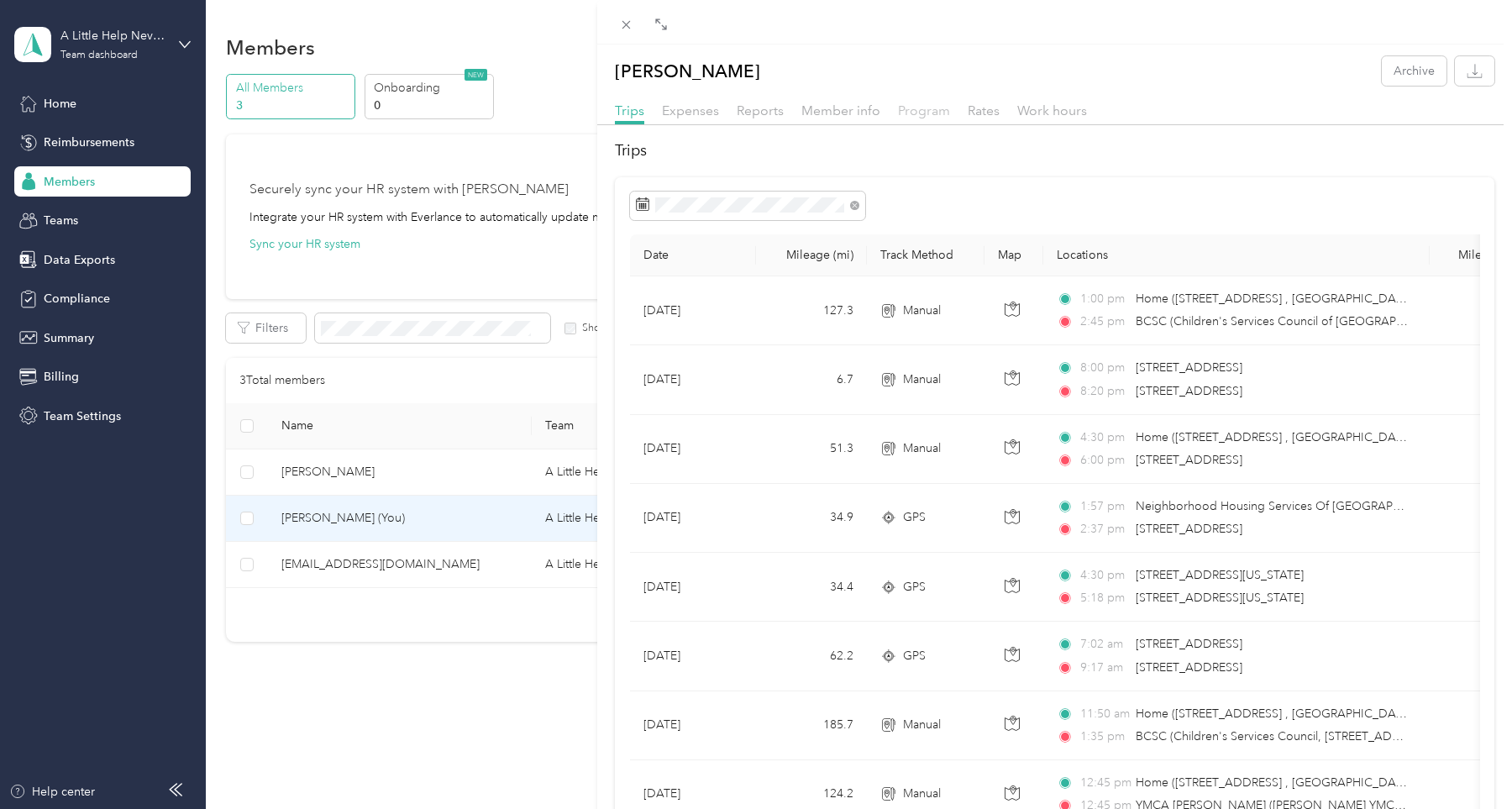
click at [917, 108] on span "Program" at bounding box center [924, 110] width 52 height 16
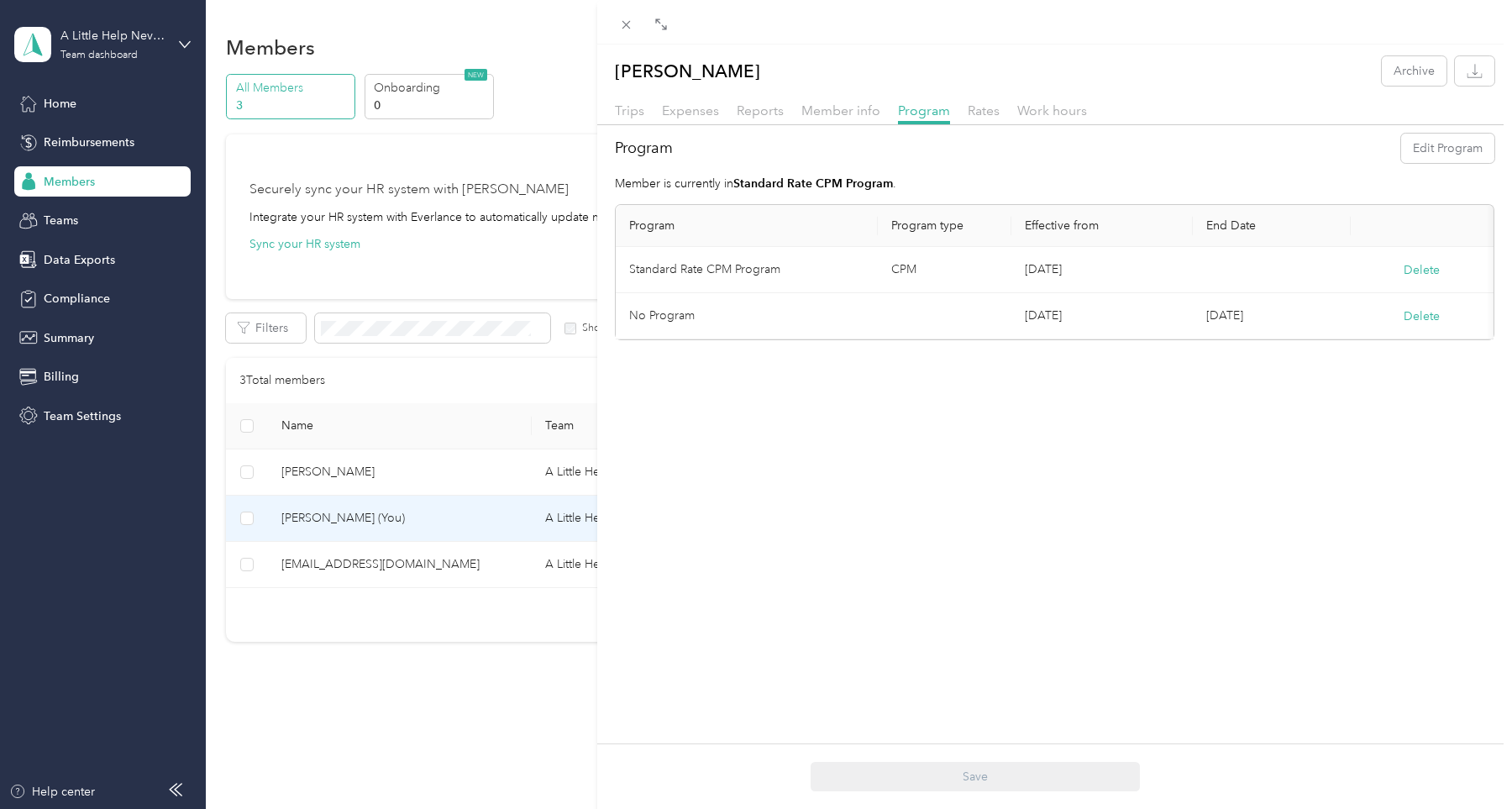
click at [57, 223] on div "[PERSON_NAME] Archive Trips Expenses Reports Member info Program Rates Work hou…" at bounding box center [756, 404] width 1512 height 809
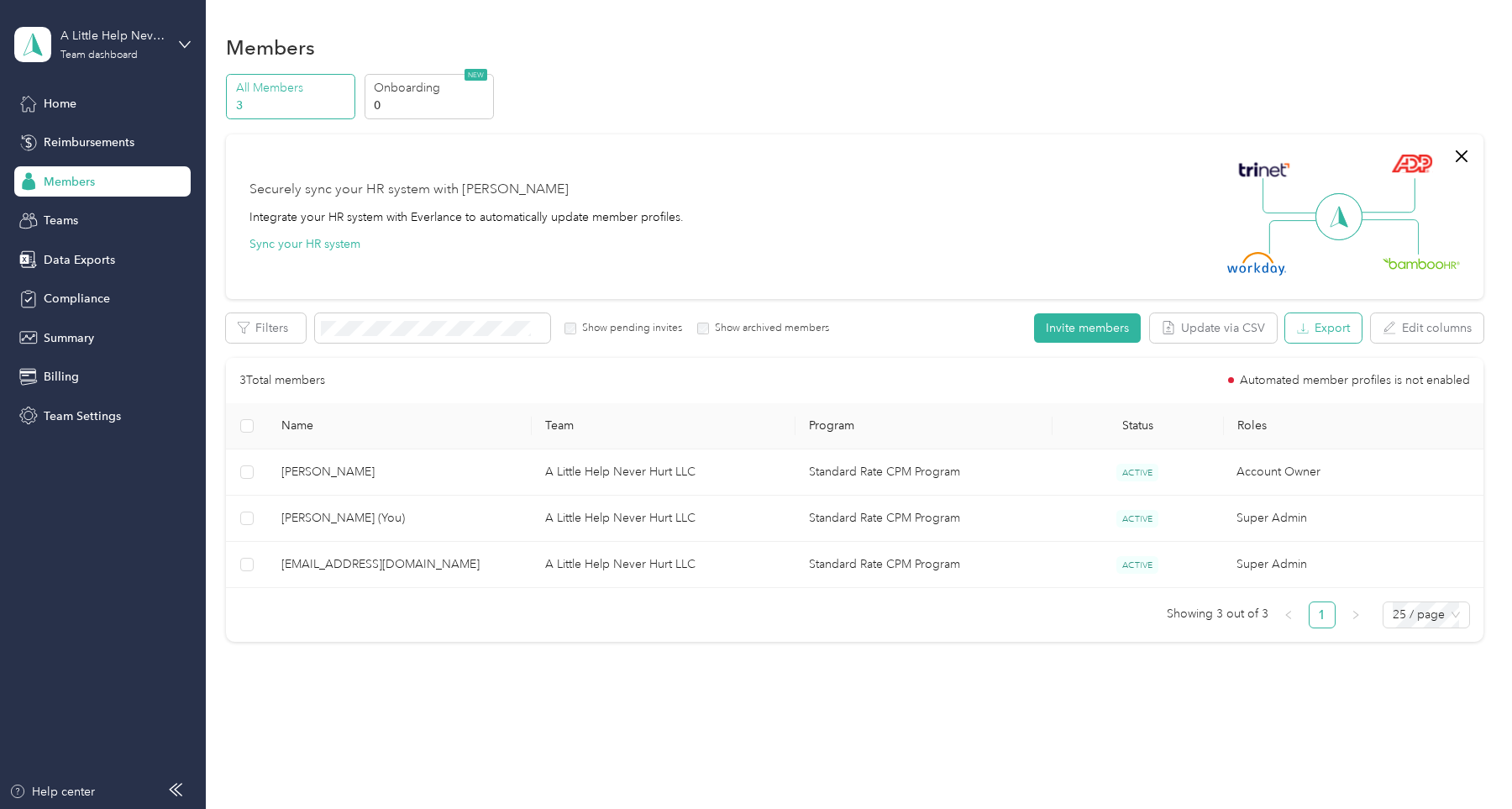
click at [1317, 331] on button "Export" at bounding box center [1323, 328] width 77 height 29
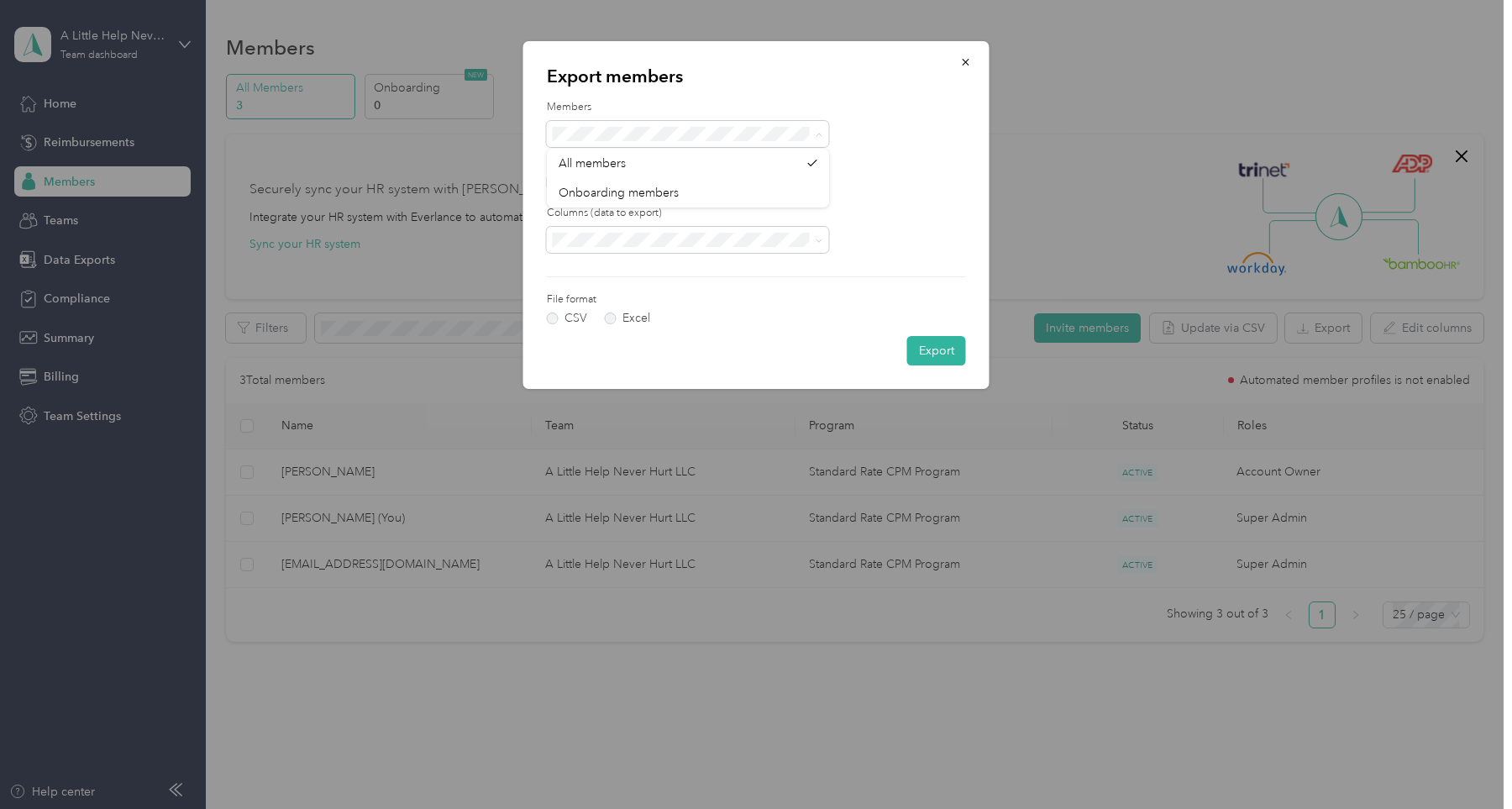
click at [903, 146] on div at bounding box center [757, 134] width 419 height 26
click at [884, 114] on div "Members" at bounding box center [757, 124] width 419 height 47
click at [966, 64] on icon "button" at bounding box center [966, 62] width 12 height 12
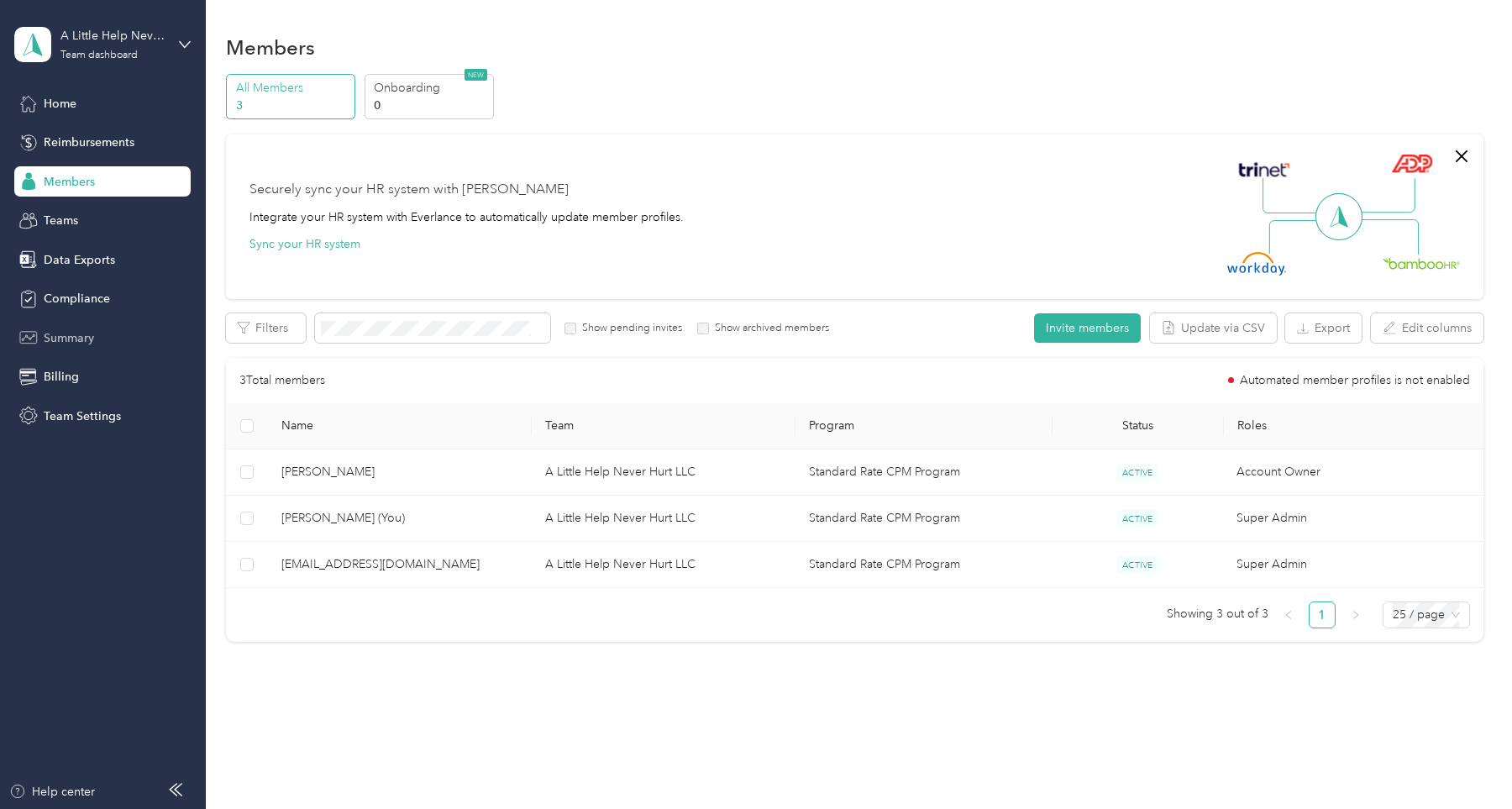
click at [90, 332] on span "Summary" at bounding box center [68, 337] width 50 height 17
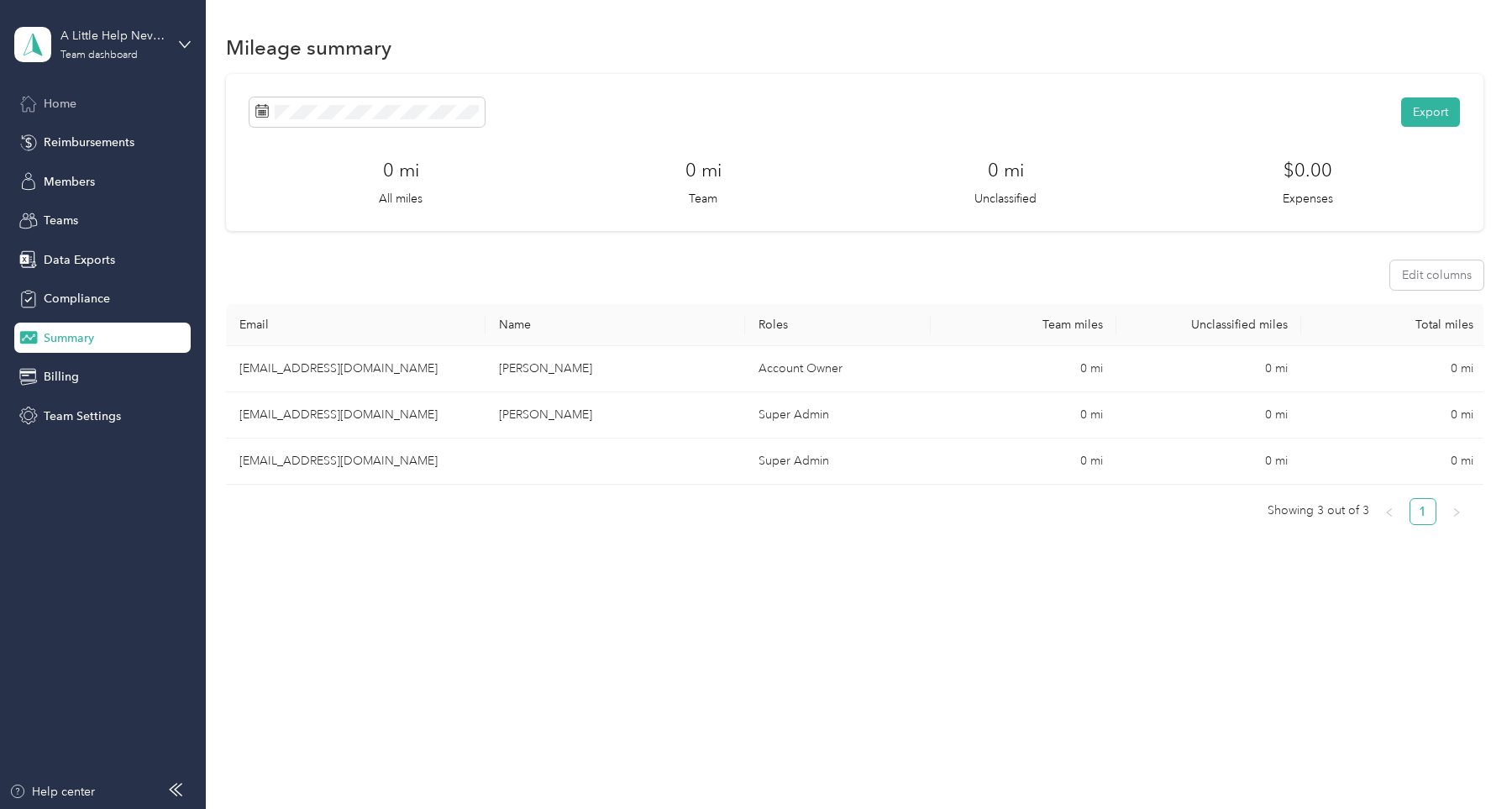
click at [69, 107] on span "Home" at bounding box center [60, 103] width 33 height 17
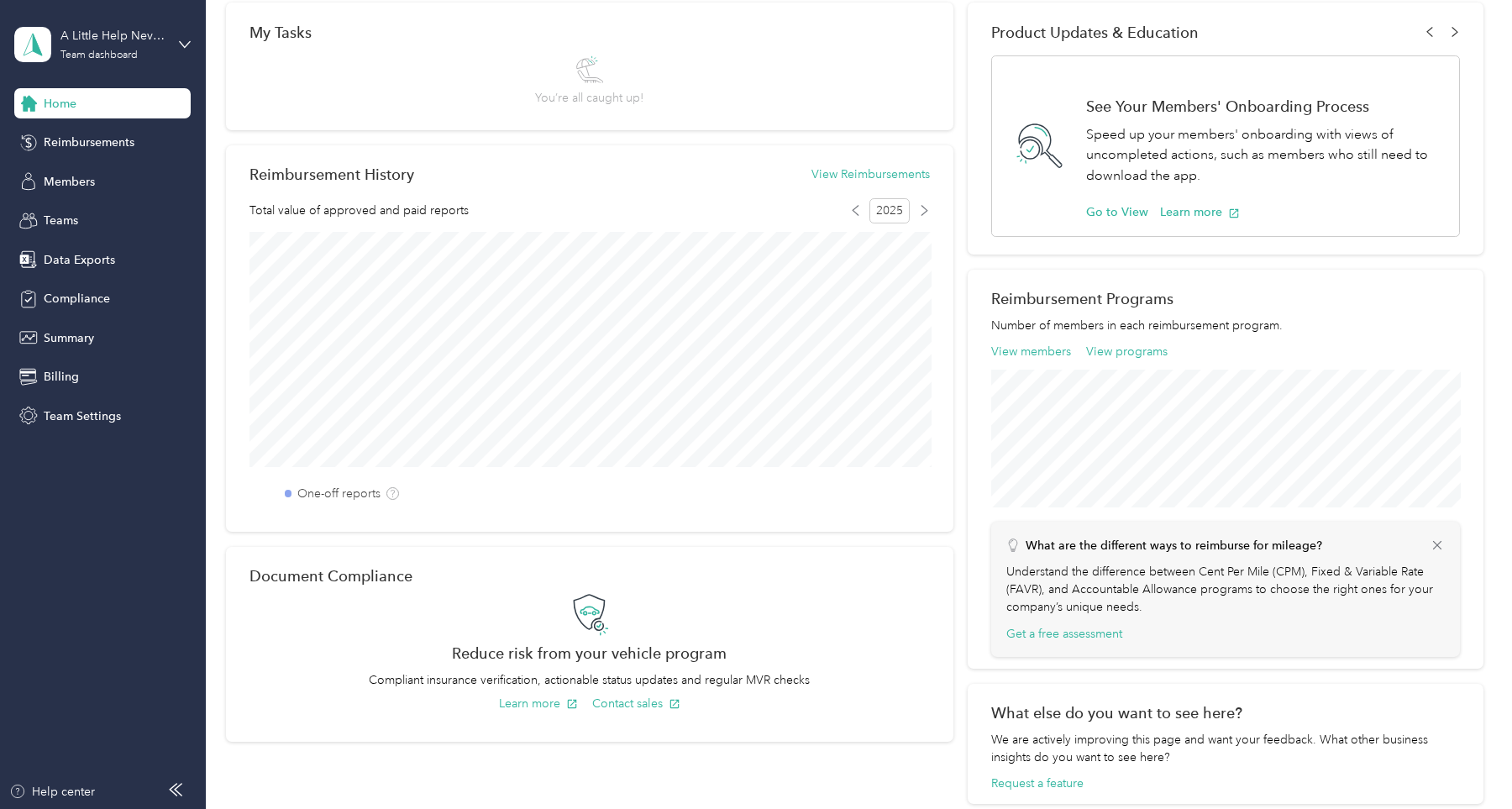
scroll to position [398, 0]
